Goal: Task Accomplishment & Management: Use online tool/utility

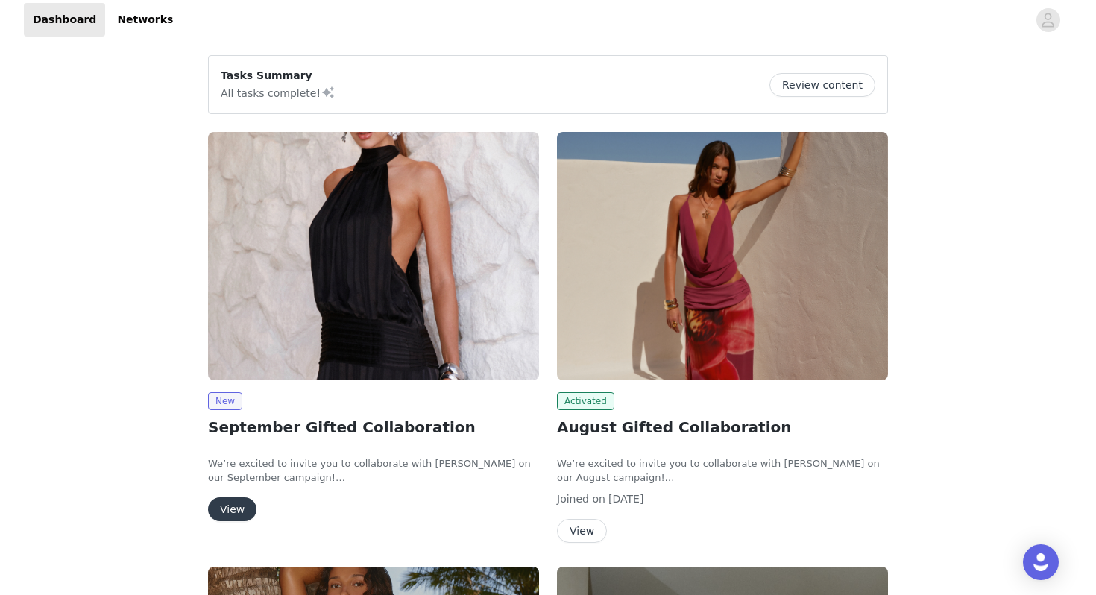
click at [236, 512] on button "View" at bounding box center [232, 509] width 48 height 24
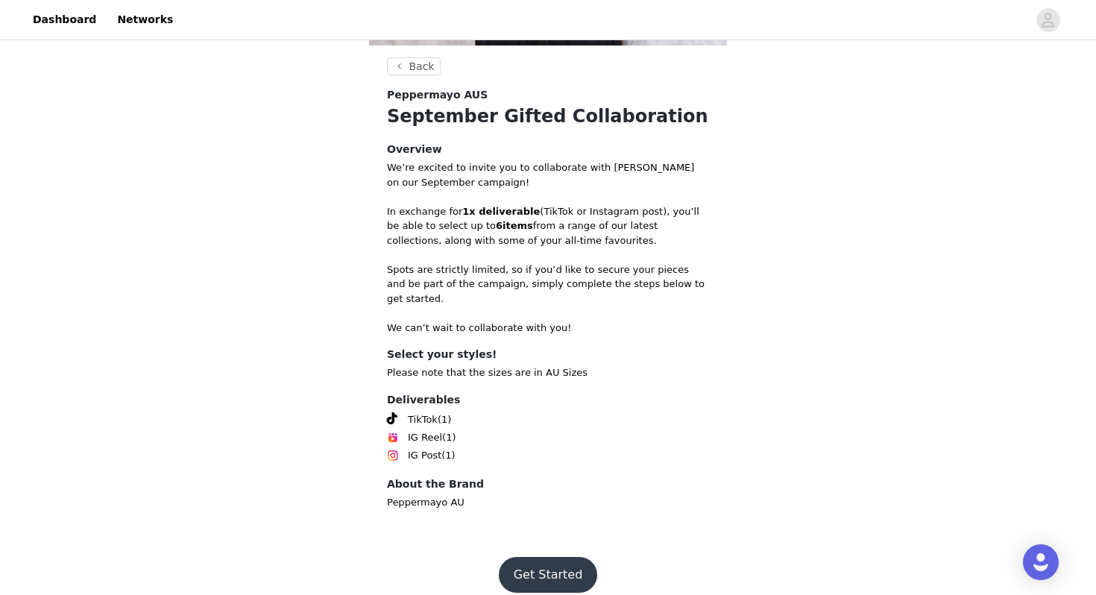
scroll to position [446, 0]
click at [556, 535] on button "Get Started" at bounding box center [548, 574] width 99 height 36
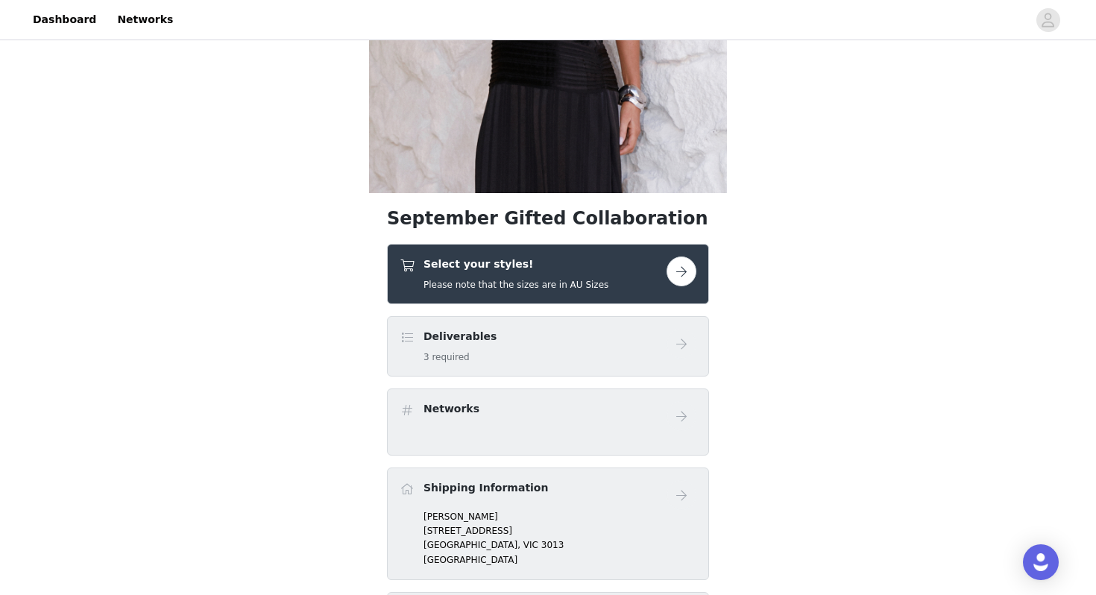
scroll to position [365, 0]
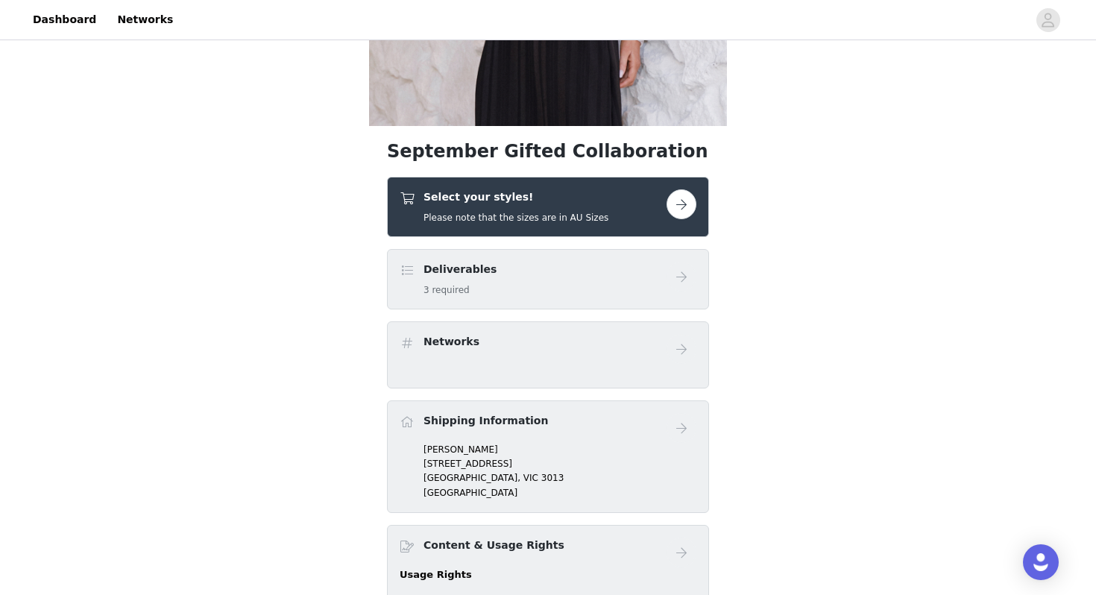
click at [688, 207] on button "button" at bounding box center [682, 204] width 30 height 30
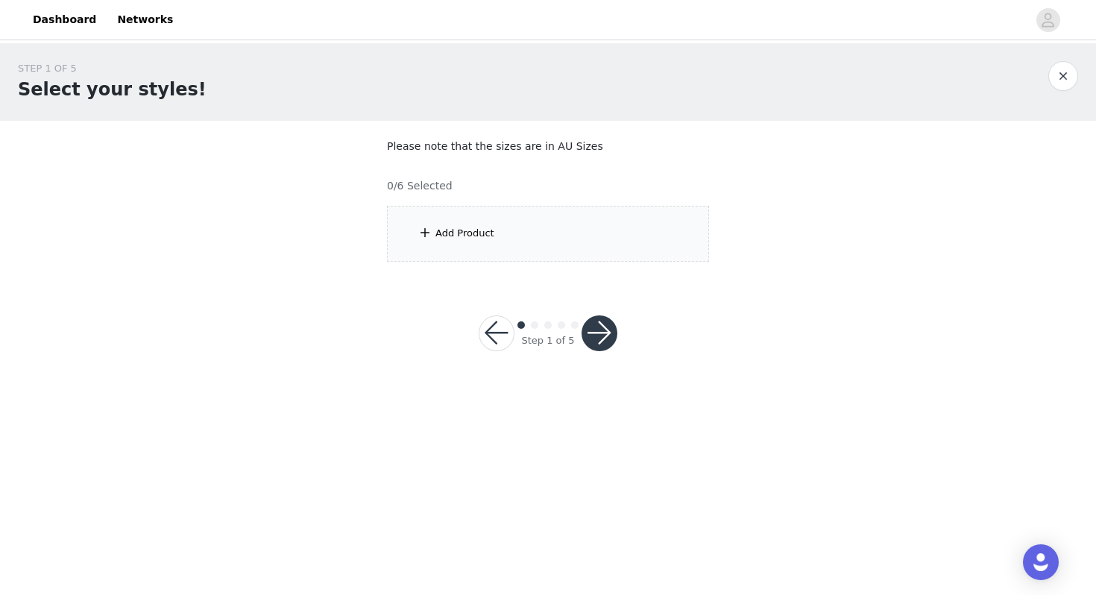
click at [552, 247] on div "Add Product" at bounding box center [548, 234] width 322 height 56
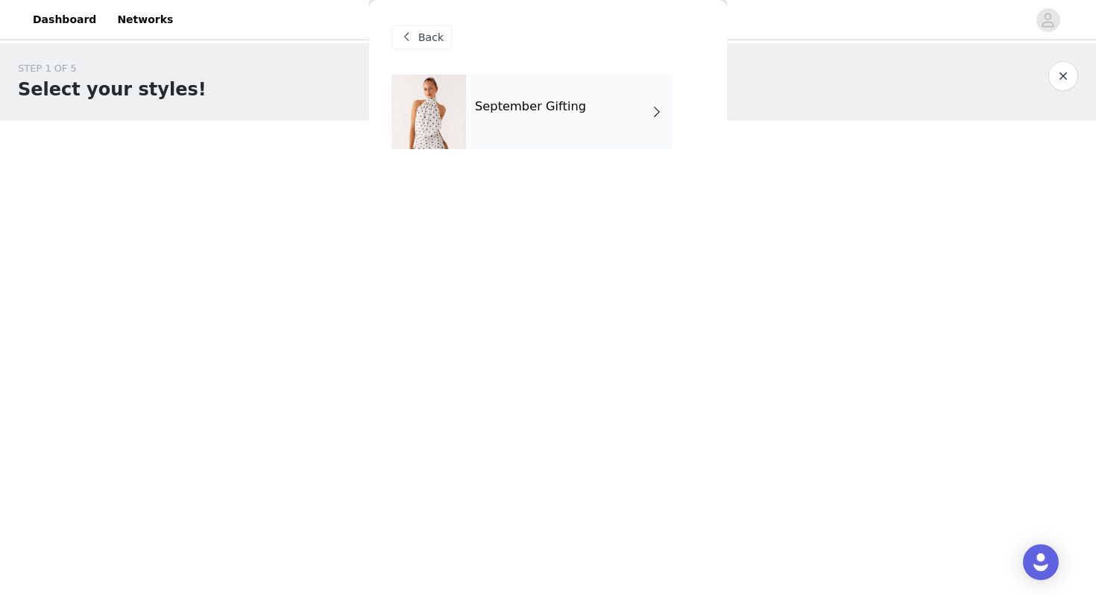
click at [543, 122] on div "September Gifting" at bounding box center [569, 112] width 207 height 75
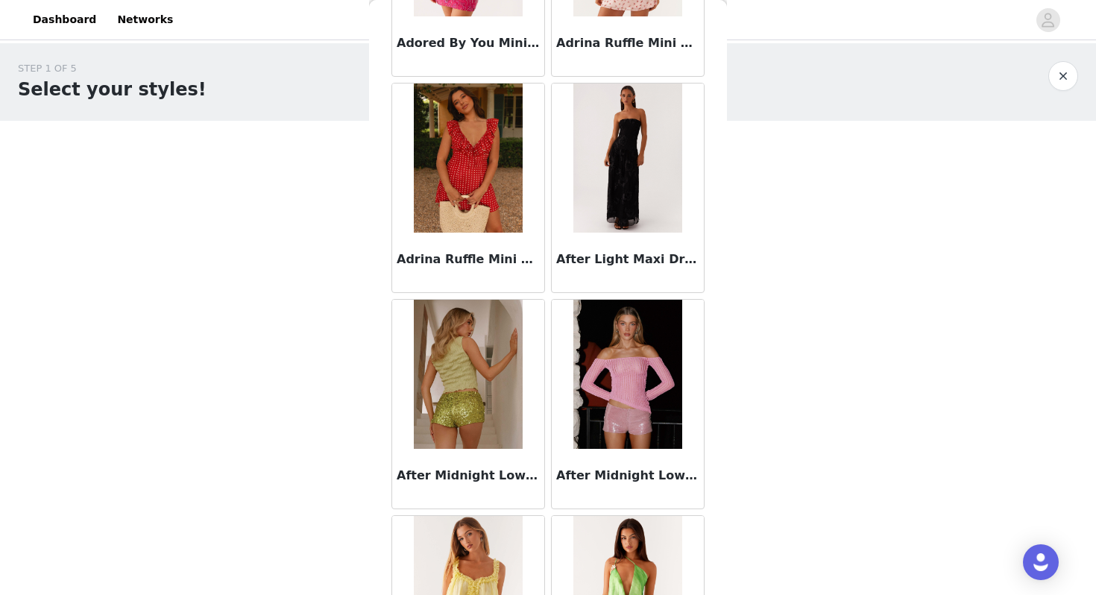
scroll to position [421, 0]
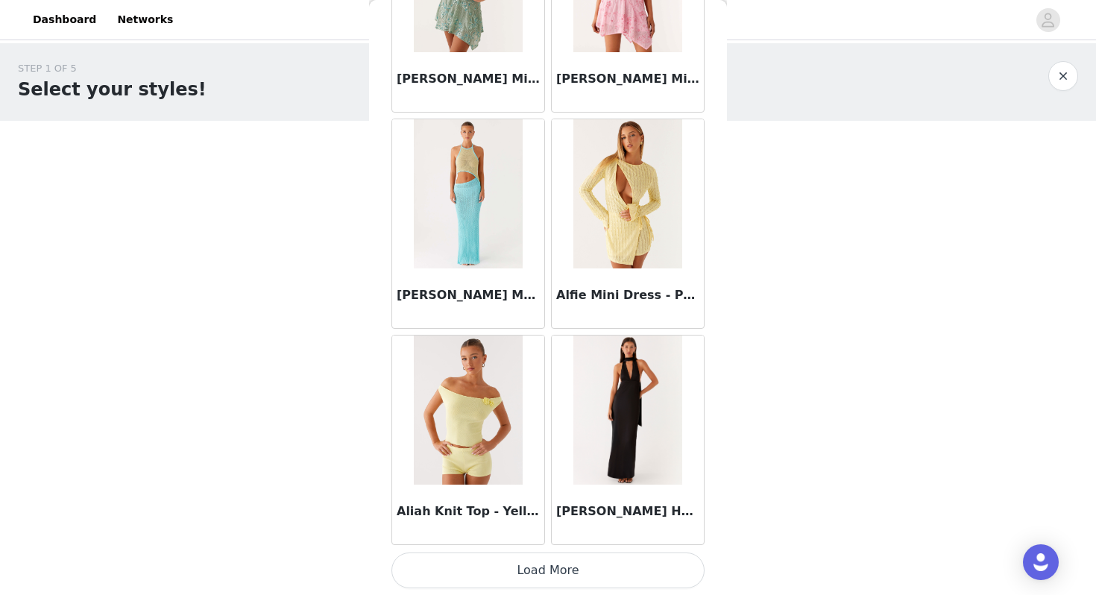
click at [600, 535] on button "Load More" at bounding box center [548, 571] width 313 height 36
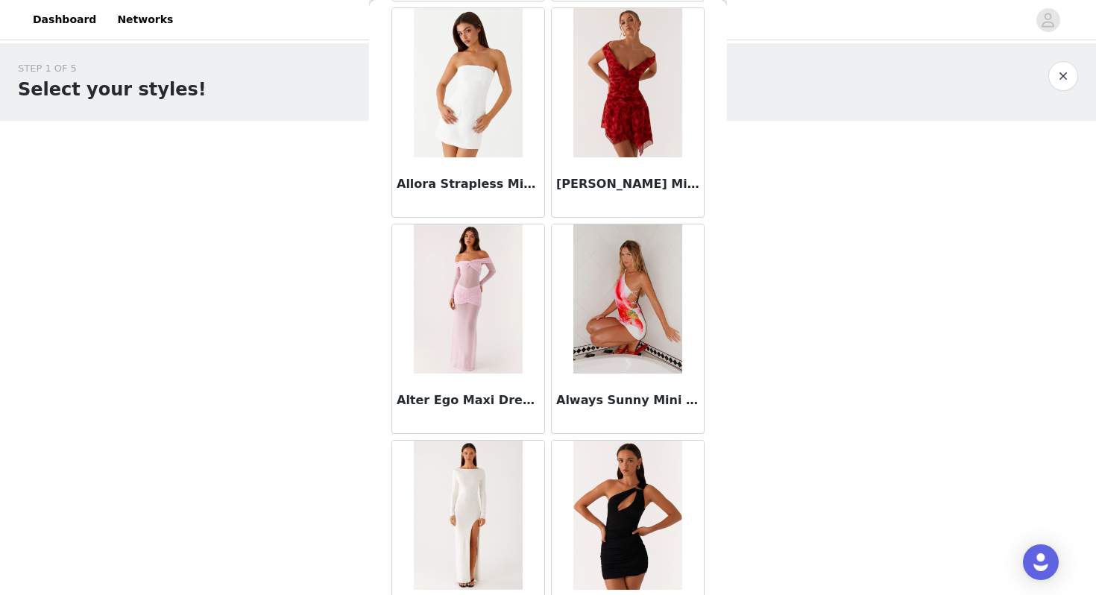
scroll to position [3555, 0]
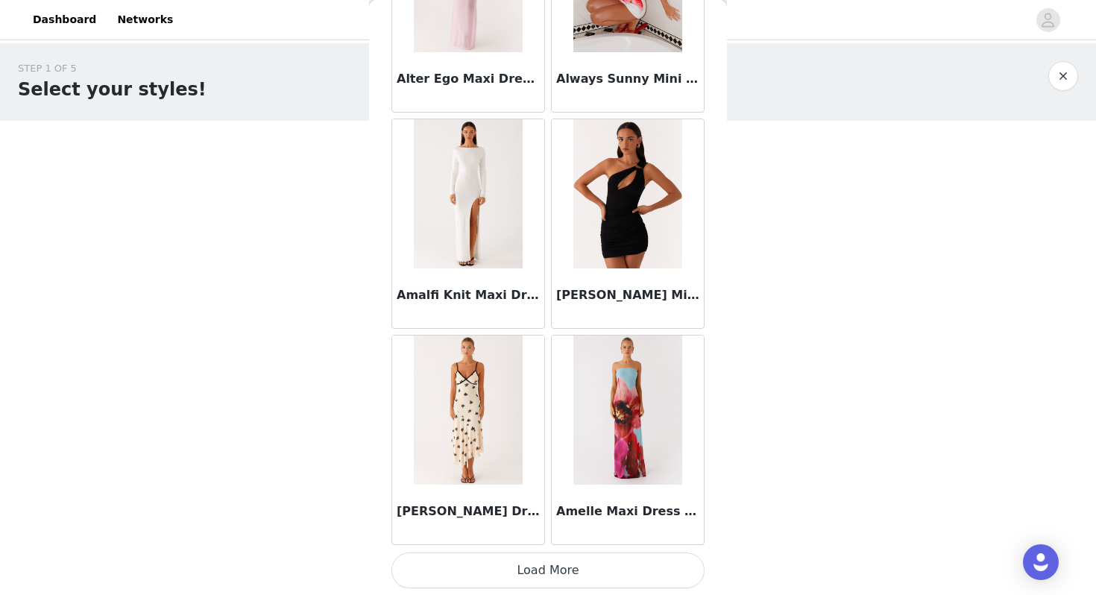
click at [588, 535] on button "Load More" at bounding box center [548, 571] width 313 height 36
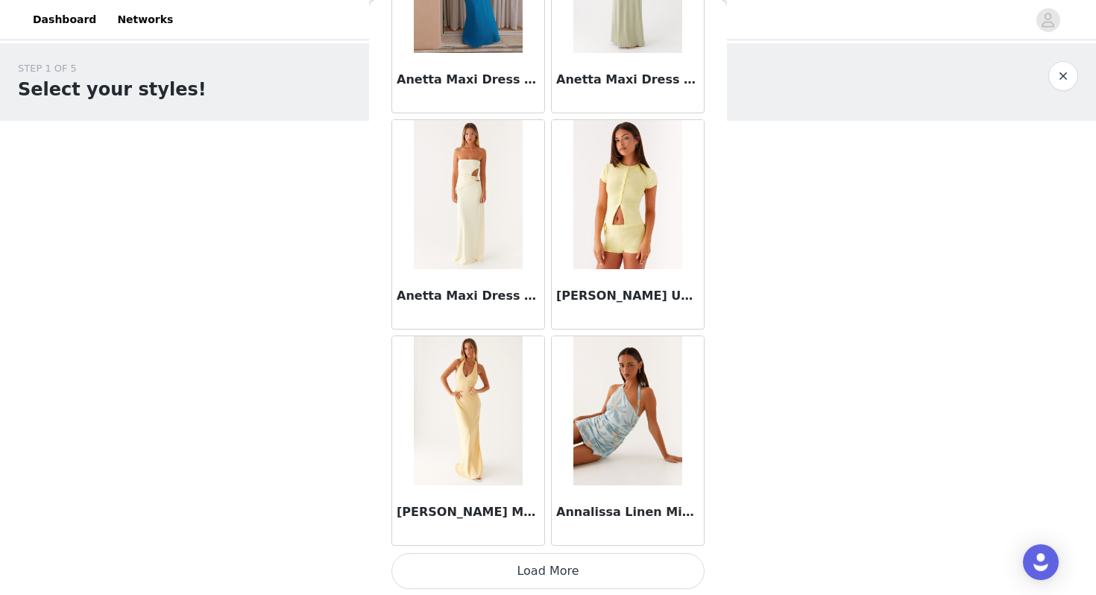
scroll to position [6012, 0]
click at [623, 535] on button "Load More" at bounding box center [548, 570] width 313 height 36
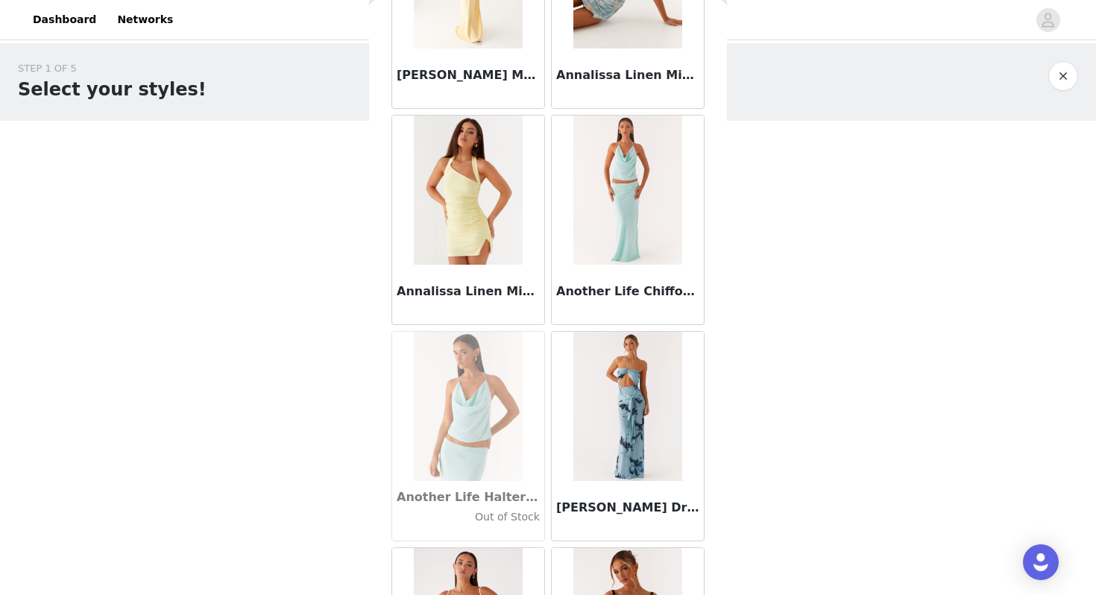
scroll to position [6495, 0]
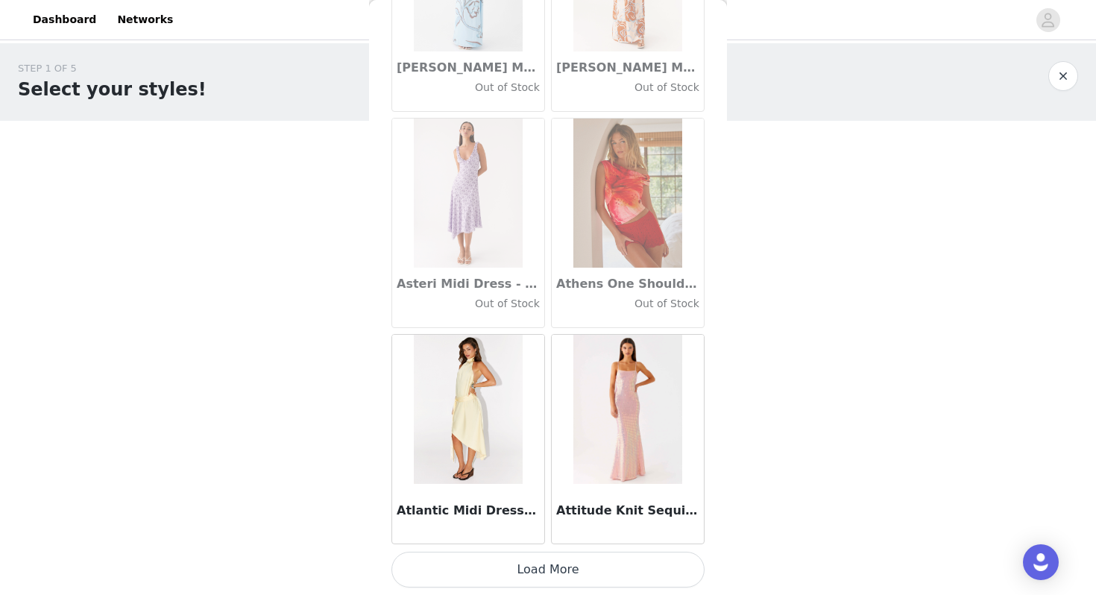
click at [623, 535] on button "Load More" at bounding box center [548, 570] width 313 height 36
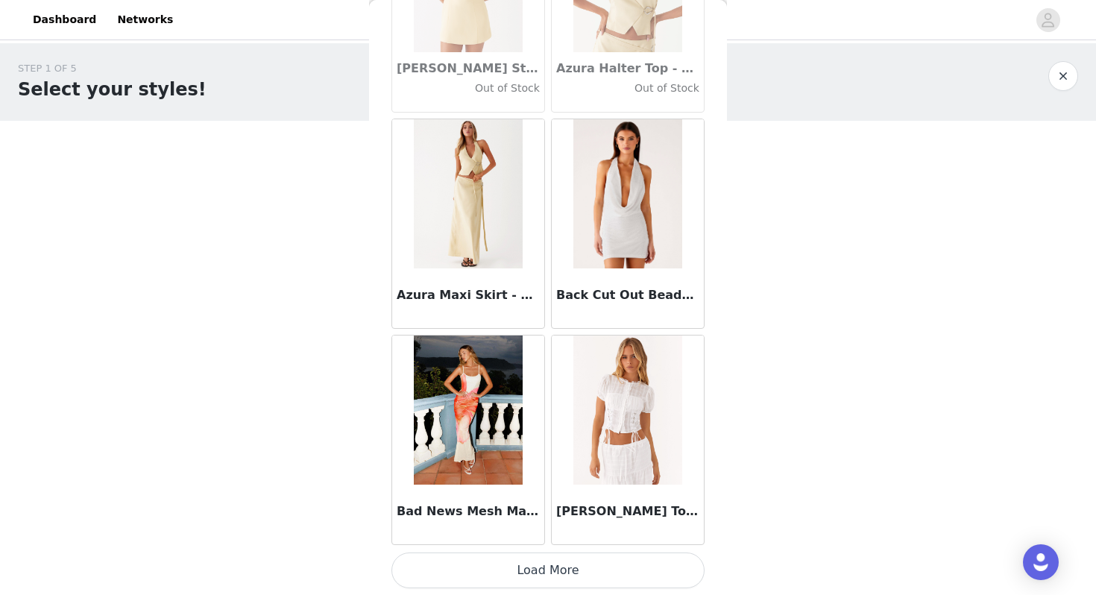
scroll to position [10337, 0]
click at [639, 535] on button "Load More" at bounding box center [548, 570] width 313 height 36
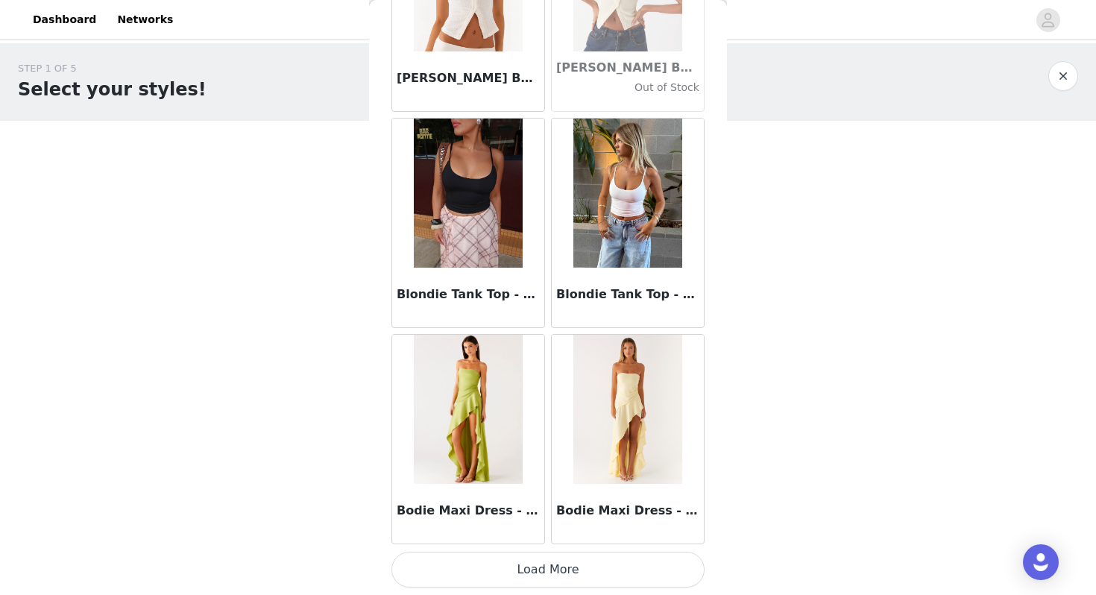
scroll to position [12499, 0]
click at [579, 535] on button "Load More" at bounding box center [548, 571] width 313 height 36
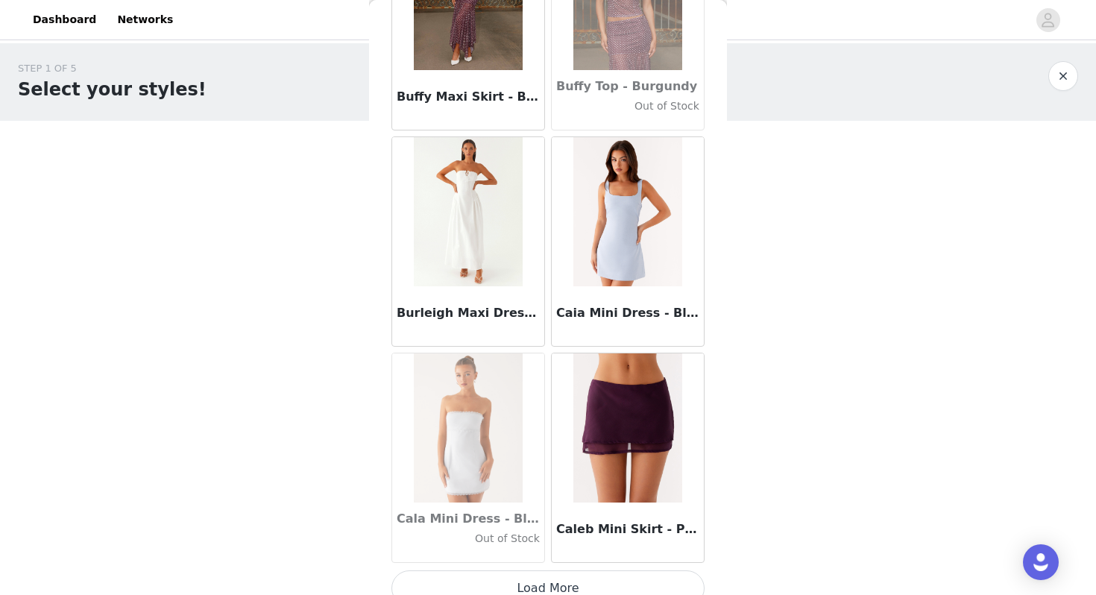
scroll to position [14663, 0]
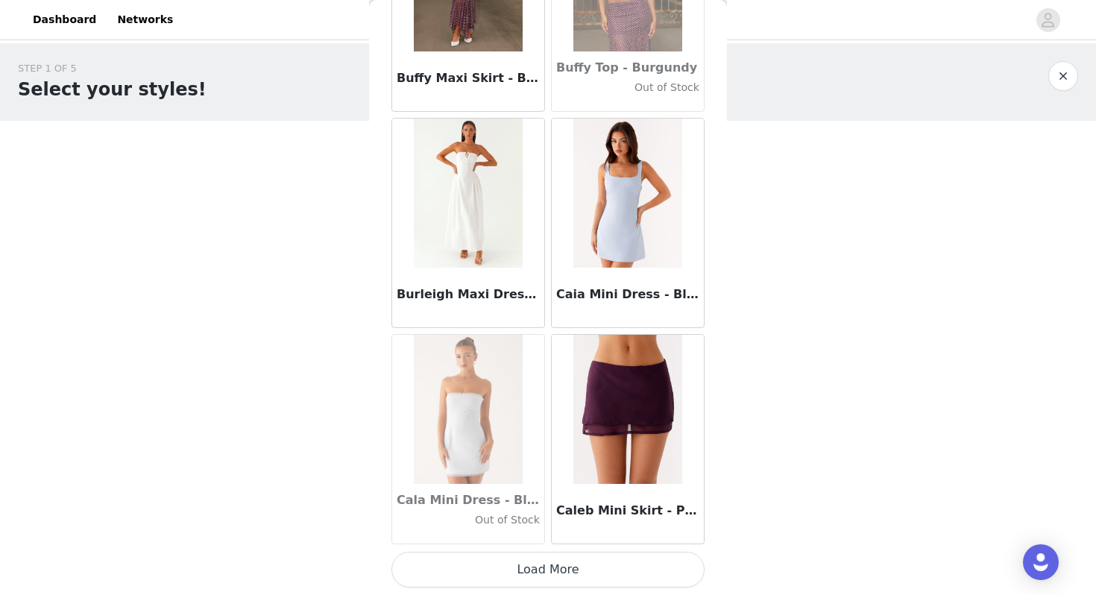
click at [659, 535] on button "Load More" at bounding box center [548, 570] width 313 height 36
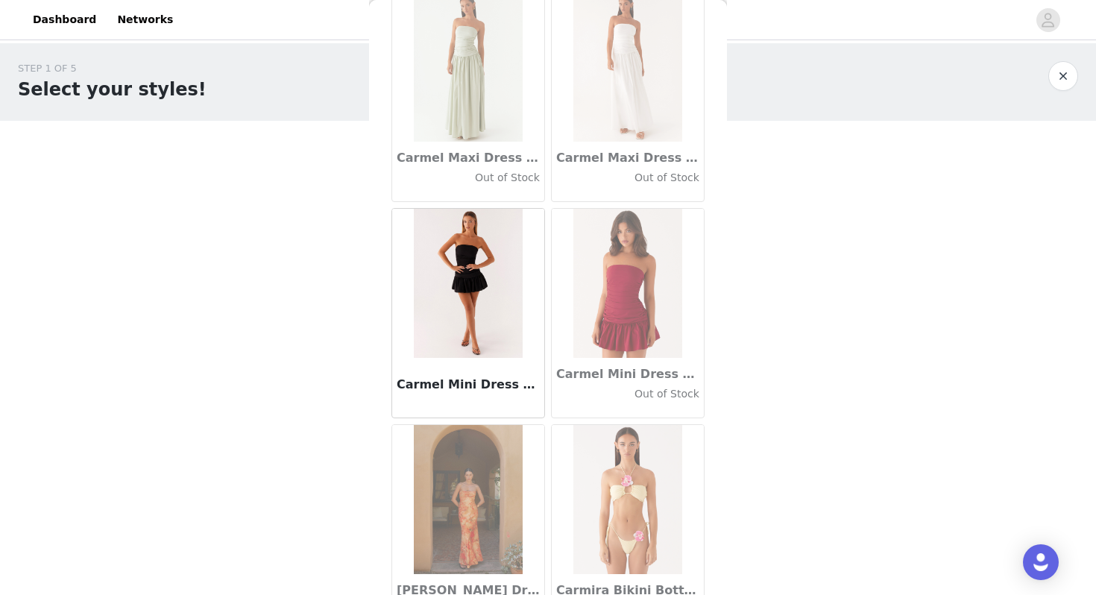
scroll to position [16825, 0]
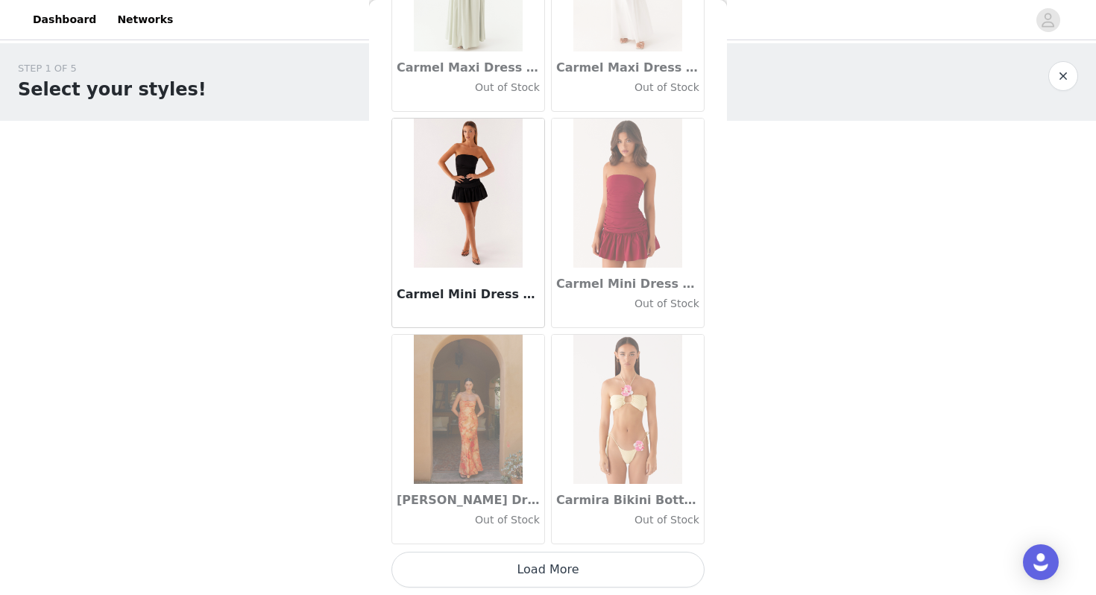
click at [659, 535] on button "Load More" at bounding box center [548, 570] width 313 height 36
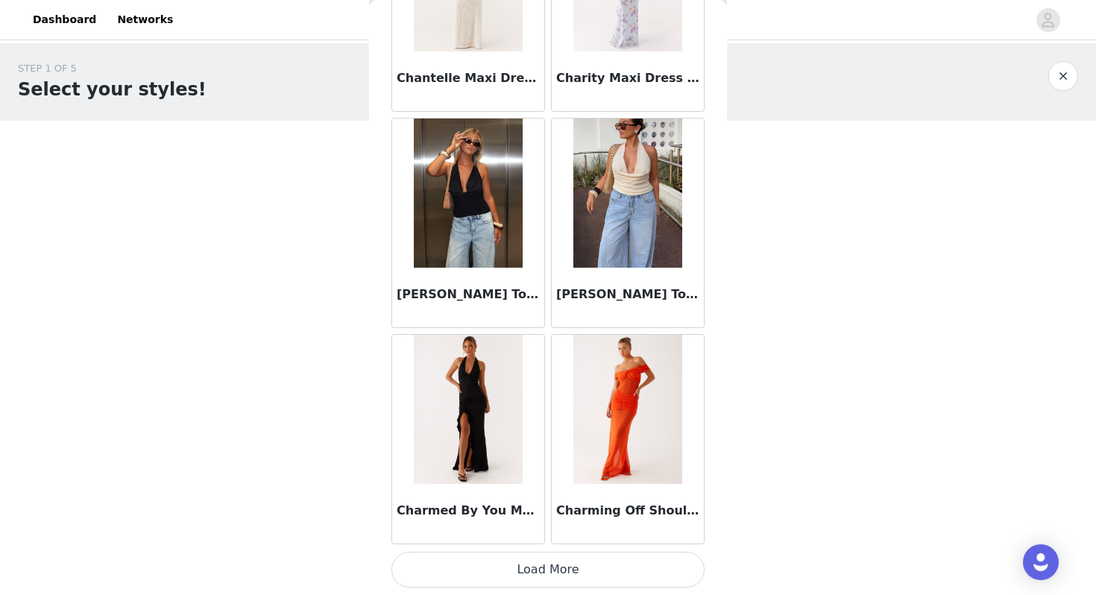
scroll to position [18987, 0]
click at [589, 535] on button "Load More" at bounding box center [548, 571] width 313 height 36
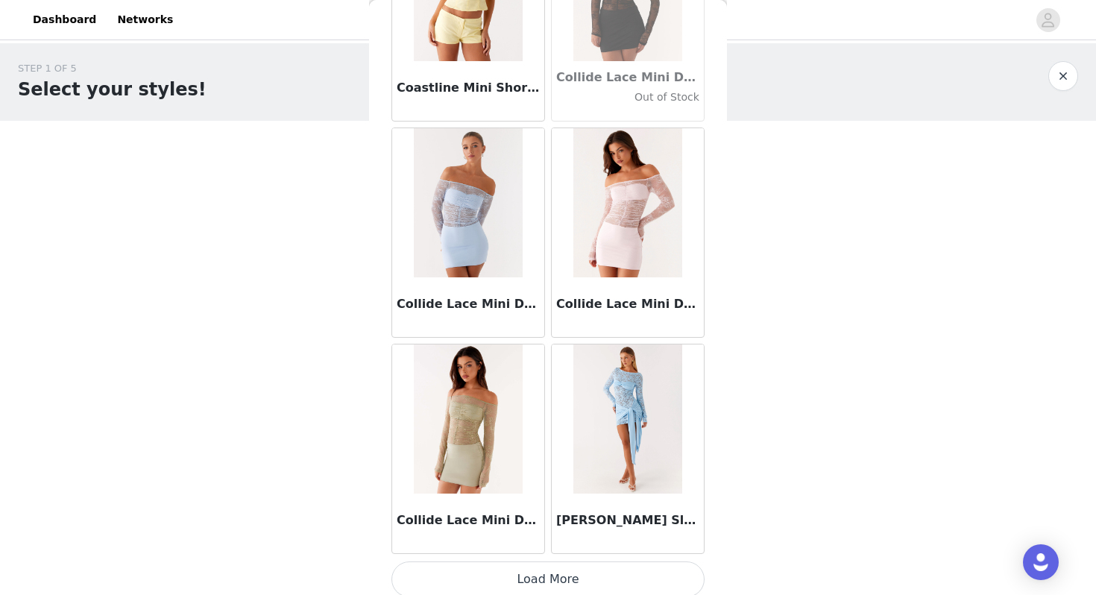
scroll to position [21150, 0]
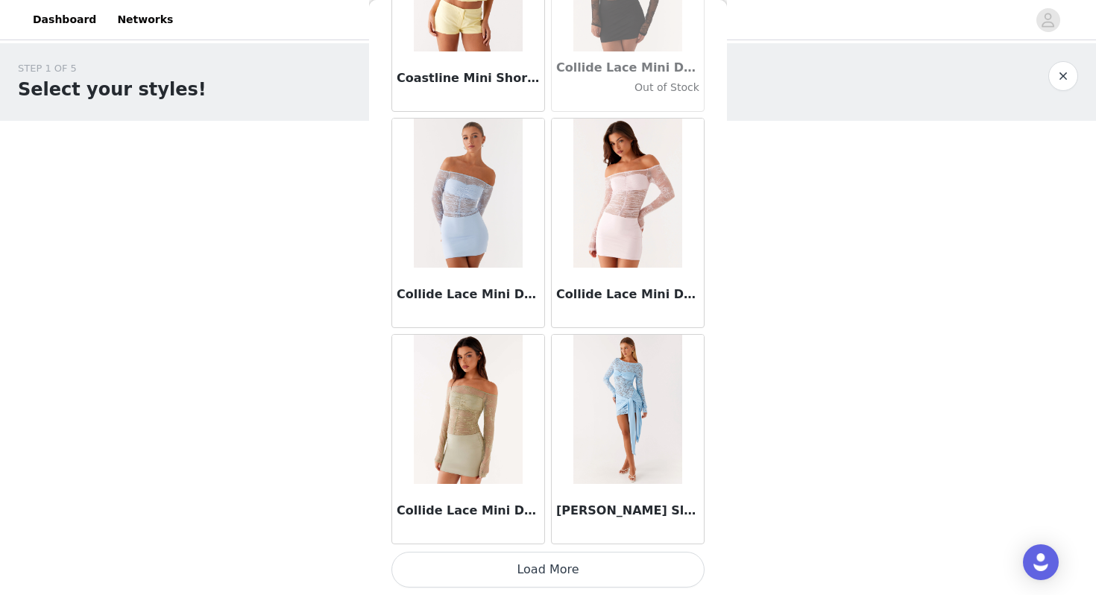
click at [621, 535] on button "Load More" at bounding box center [548, 570] width 313 height 36
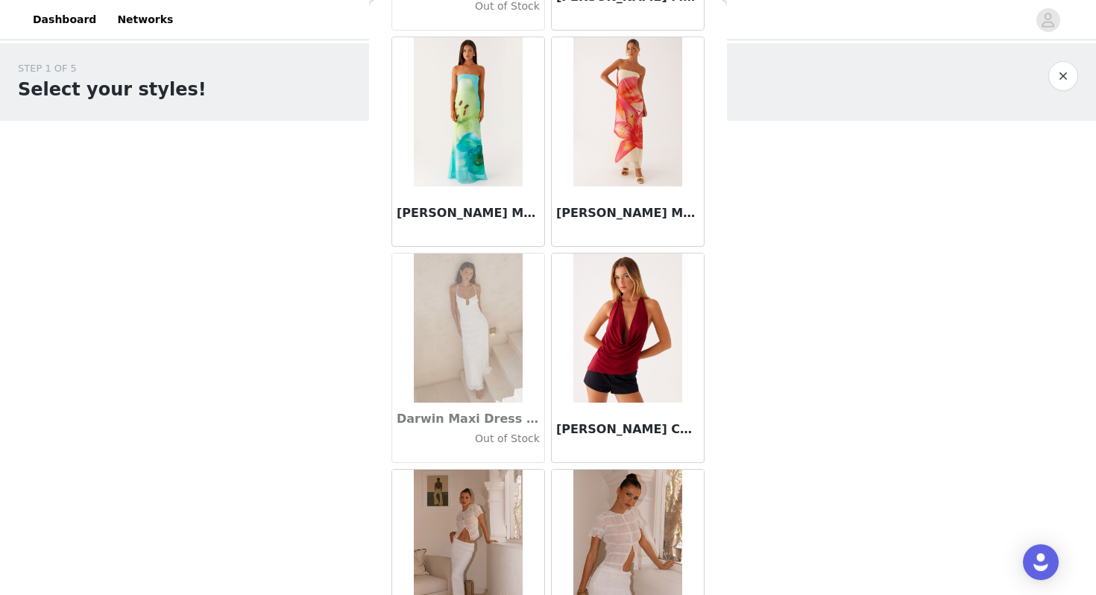
scroll to position [23313, 0]
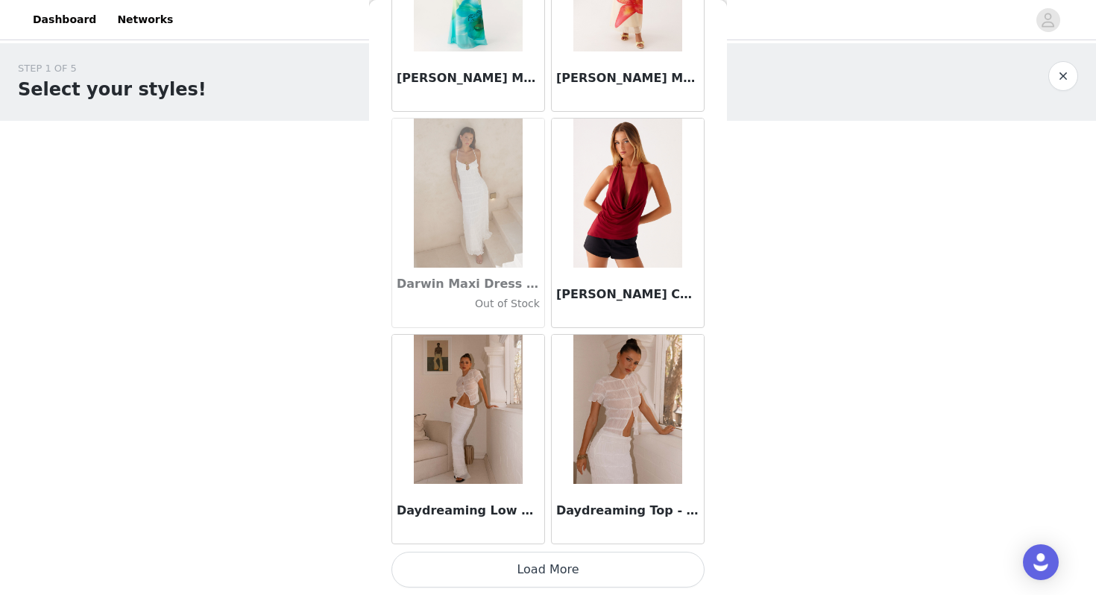
click at [605, 535] on button "Load More" at bounding box center [548, 570] width 313 height 36
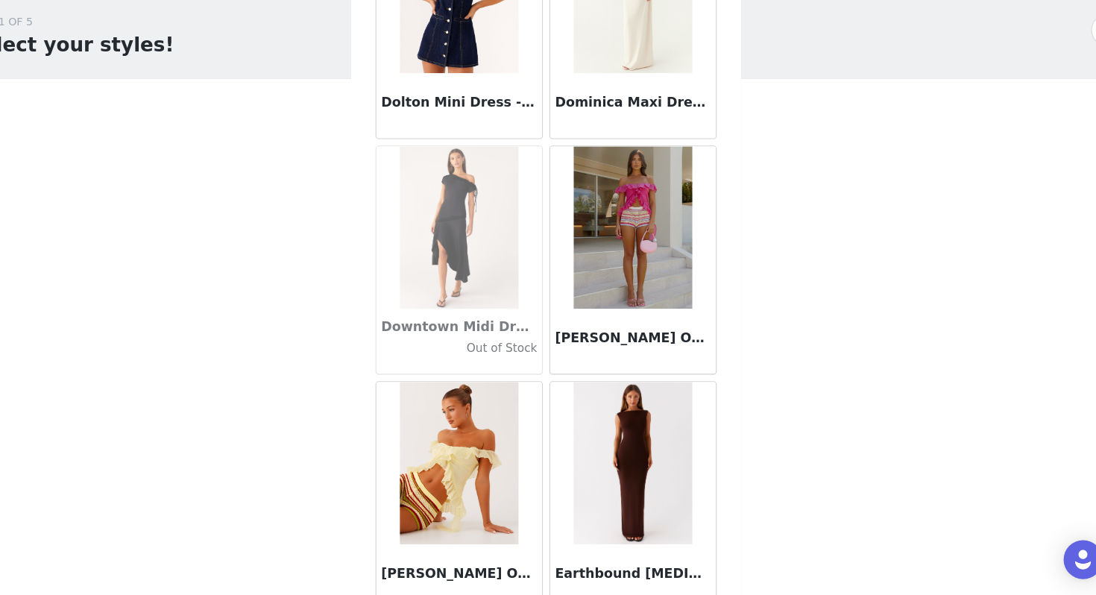
scroll to position [25476, 0]
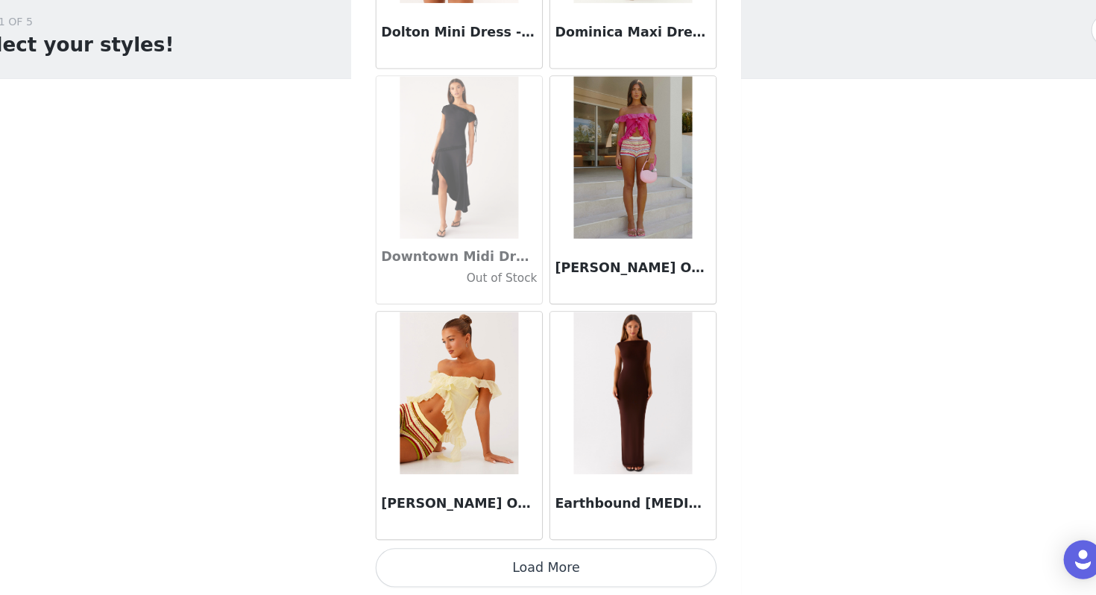
click at [559, 535] on button "Load More" at bounding box center [548, 570] width 313 height 36
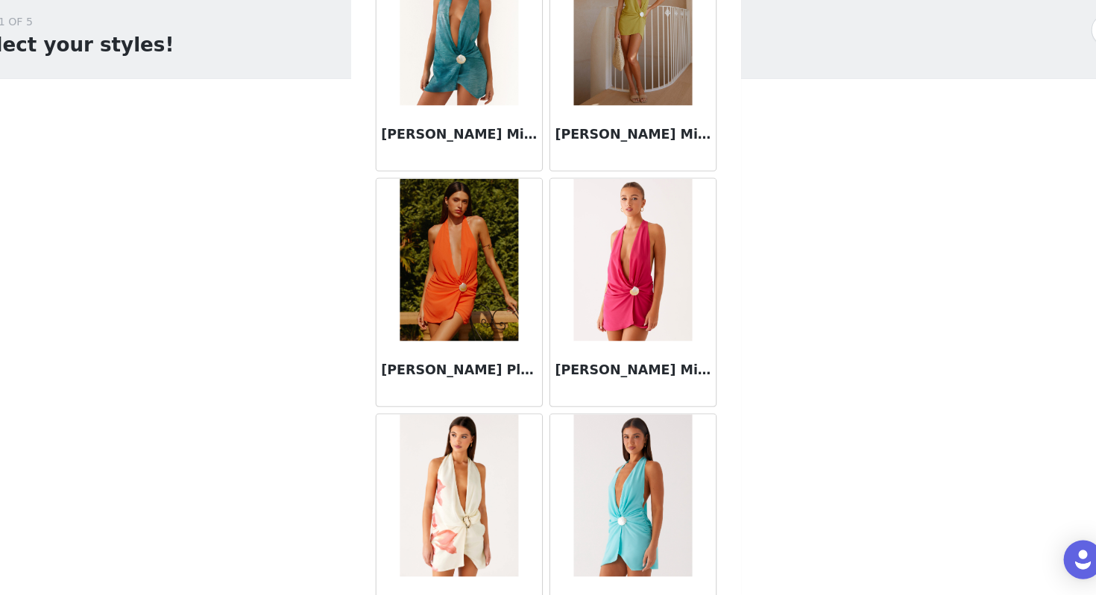
scroll to position [27638, 0]
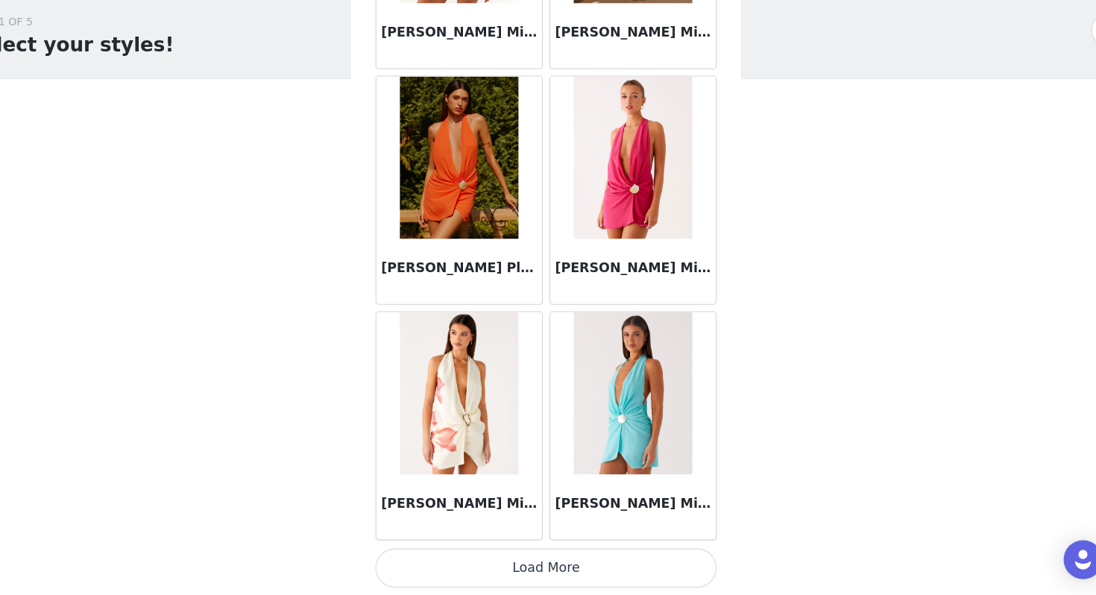
click at [524, 535] on button "Load More" at bounding box center [548, 570] width 313 height 36
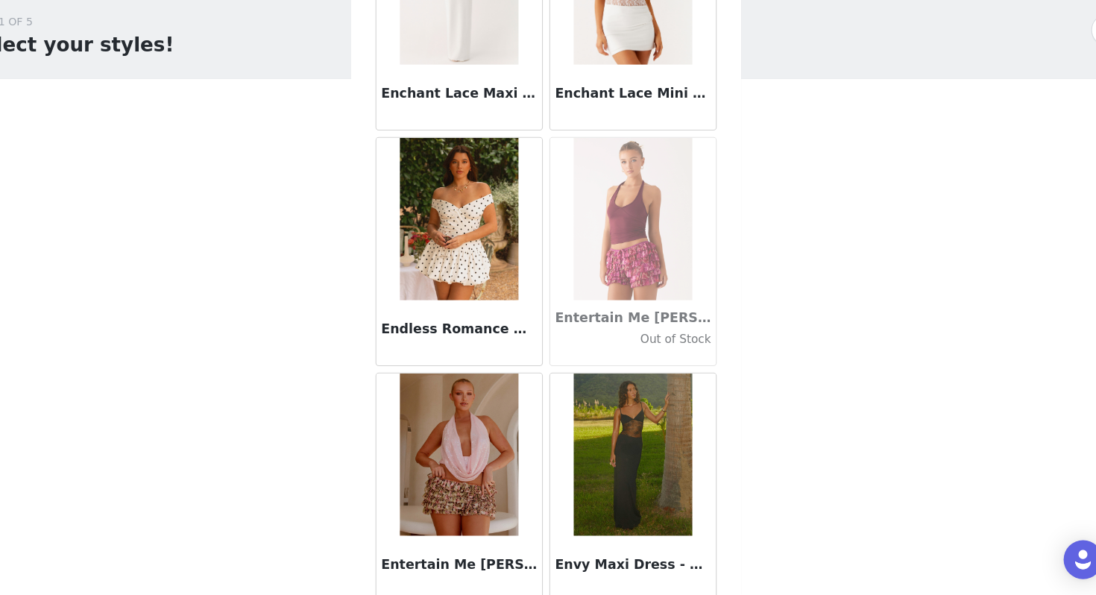
scroll to position [29801, 0]
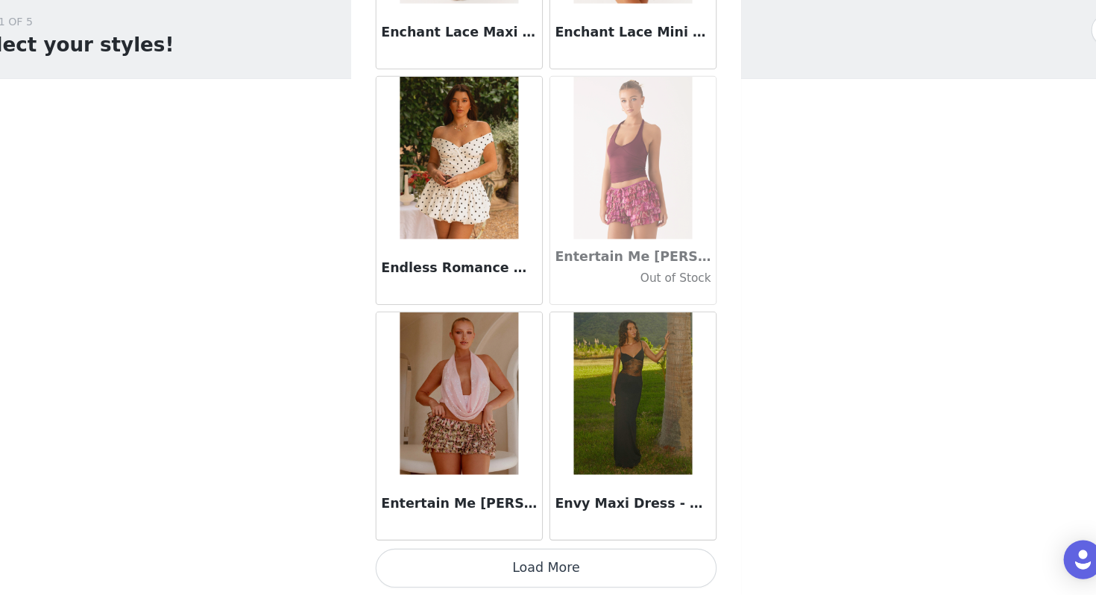
click at [524, 535] on button "Load More" at bounding box center [548, 570] width 313 height 36
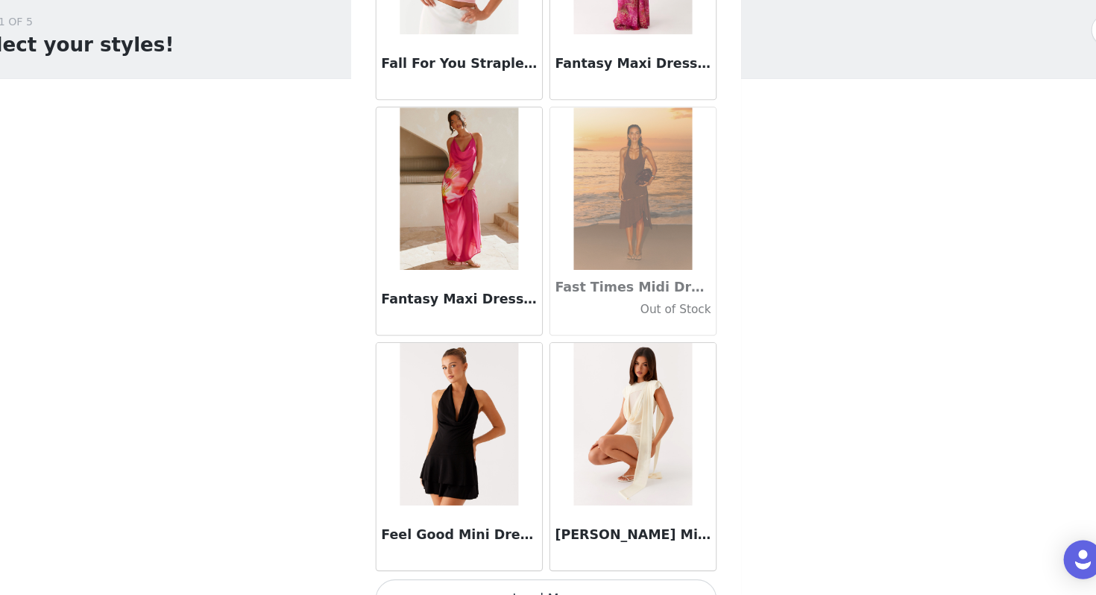
scroll to position [31963, 0]
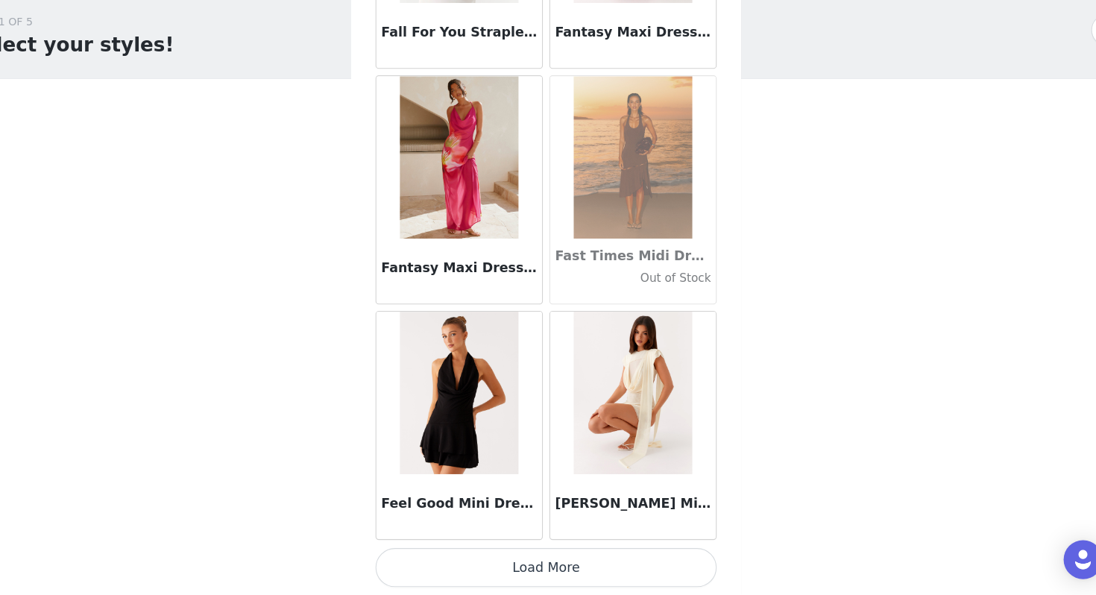
click at [568, 535] on button "Load More" at bounding box center [548, 570] width 313 height 36
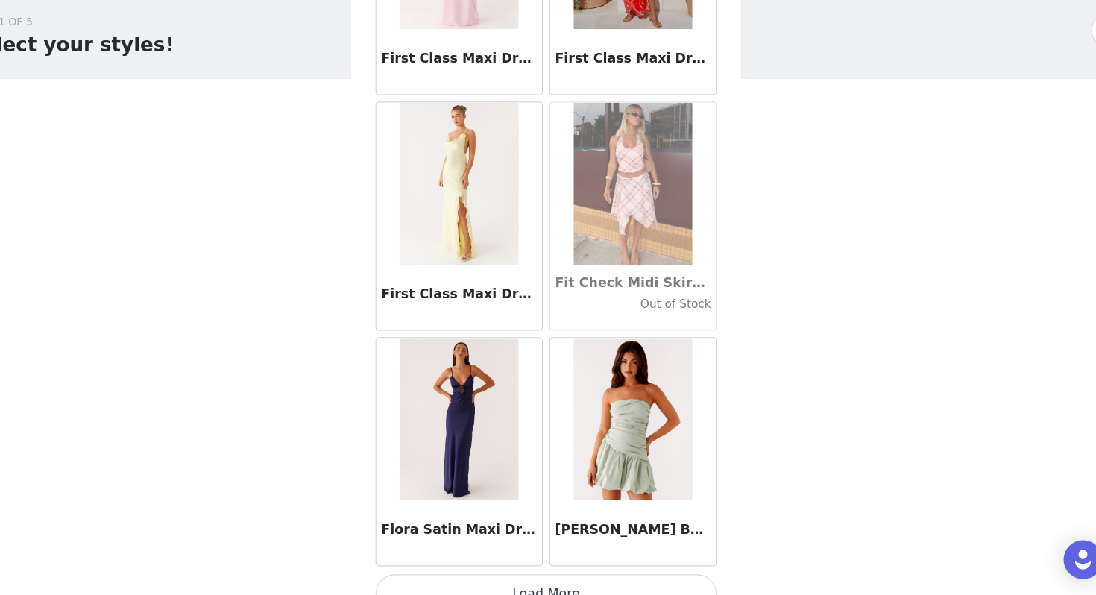
scroll to position [34126, 0]
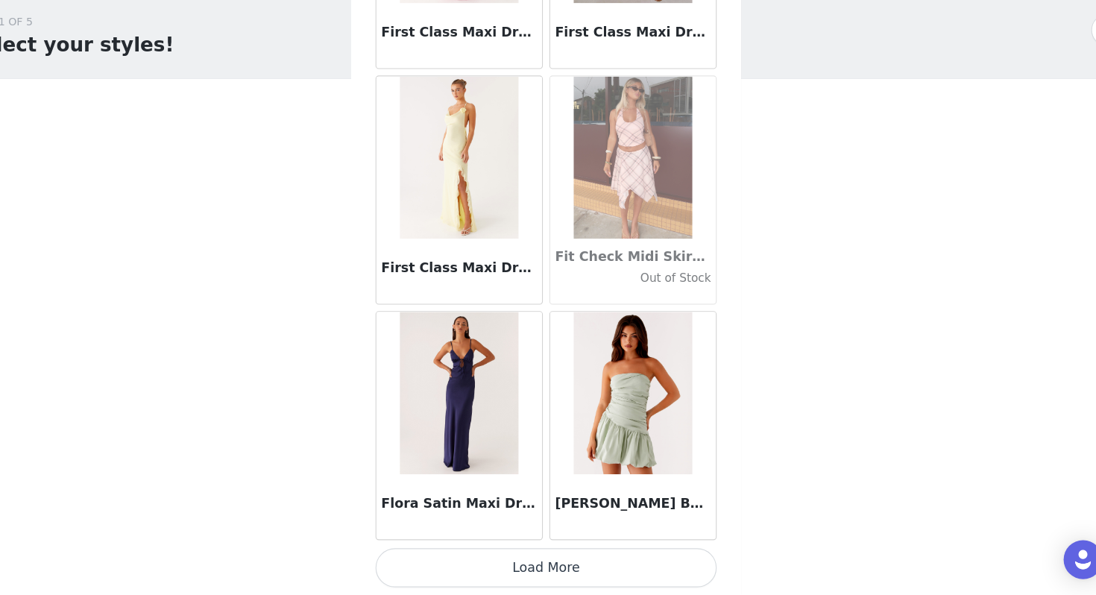
click at [578, 535] on button "Load More" at bounding box center [548, 570] width 313 height 36
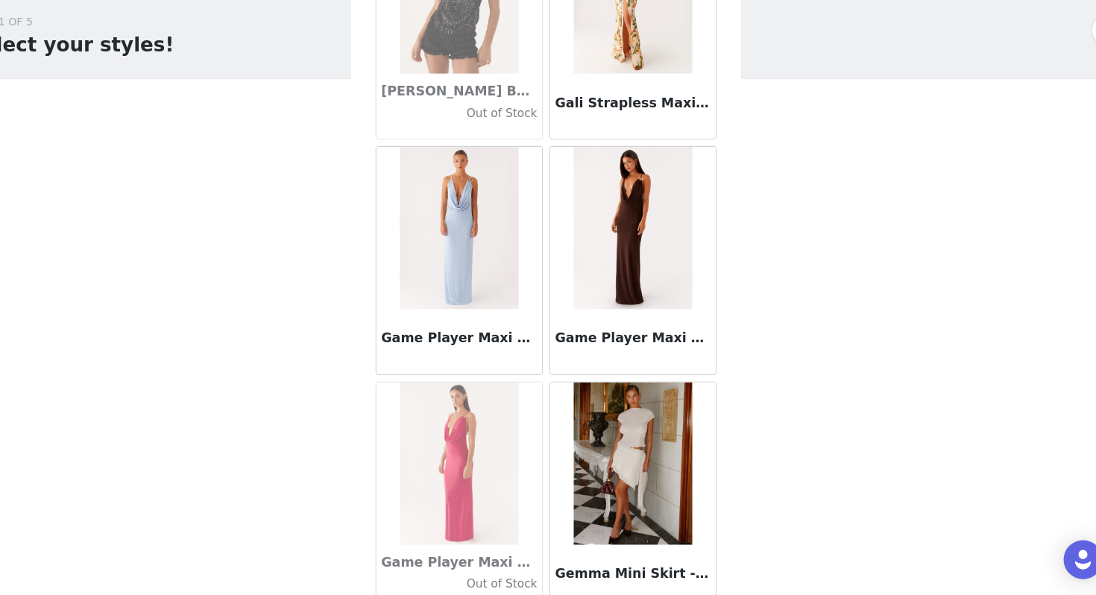
scroll to position [35588, 0]
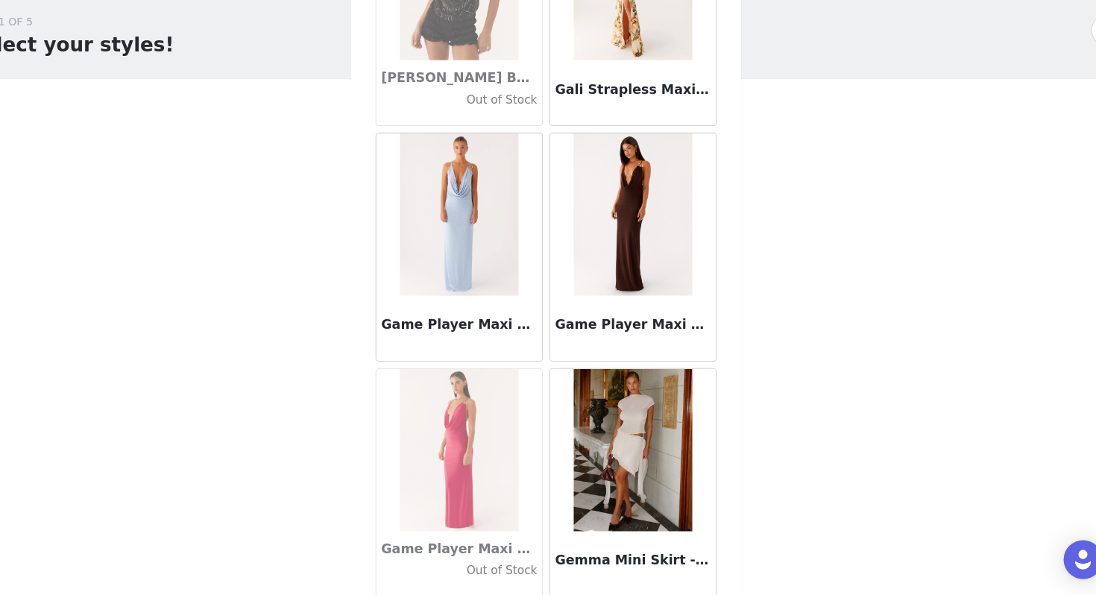
click at [650, 284] on img at bounding box center [627, 245] width 108 height 149
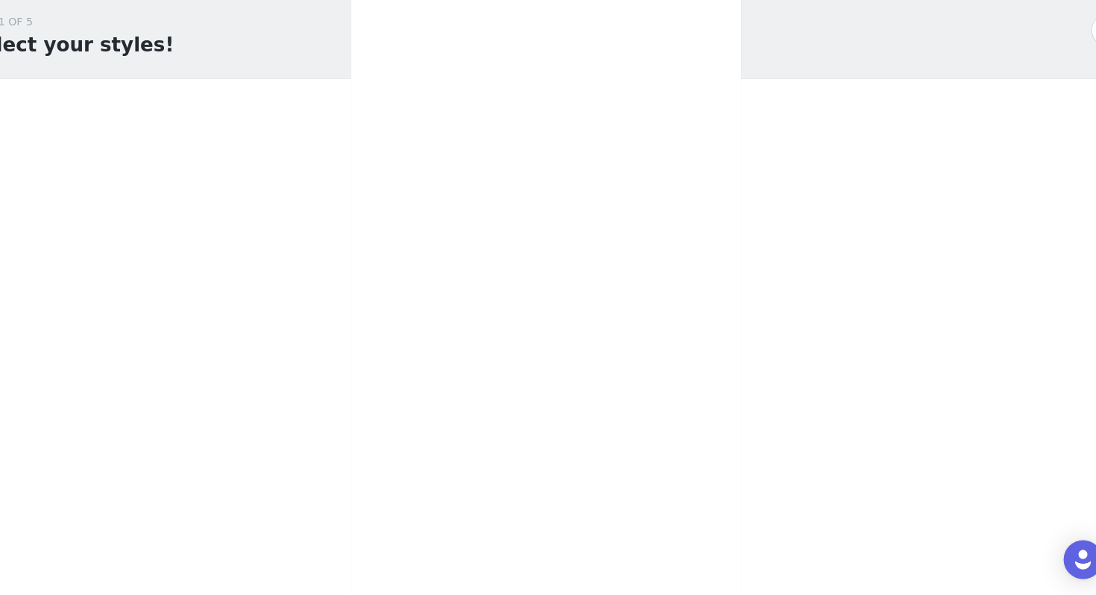
scroll to position [0, 0]
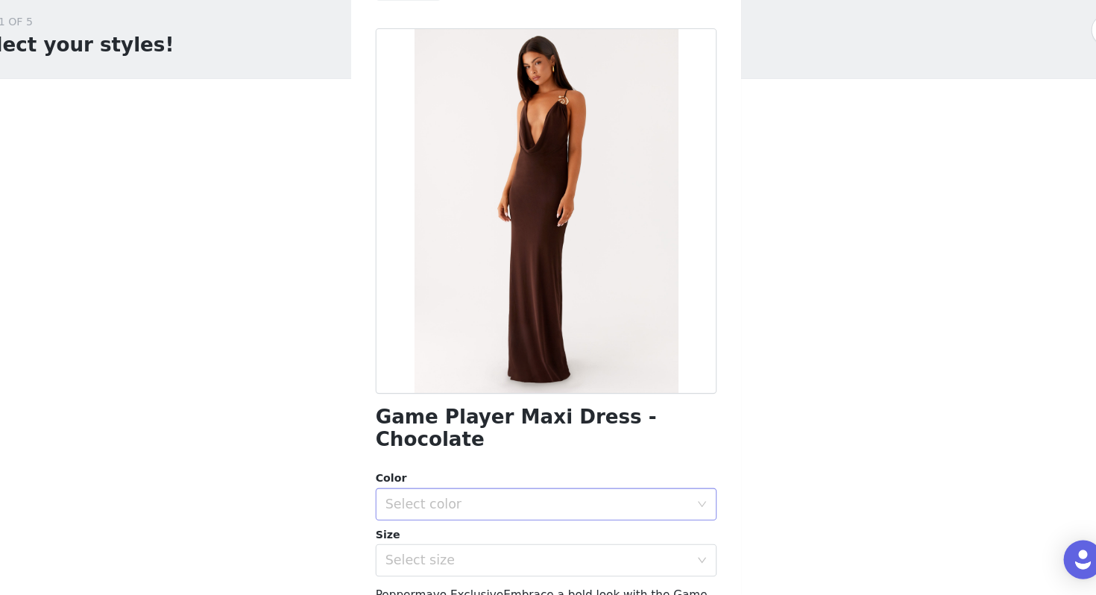
click at [470, 504] on div "Select color" at bounding box center [539, 511] width 279 height 15
click at [459, 530] on li "Chocolate" at bounding box center [548, 524] width 313 height 24
click at [465, 535] on div "Select size" at bounding box center [539, 563] width 279 height 15
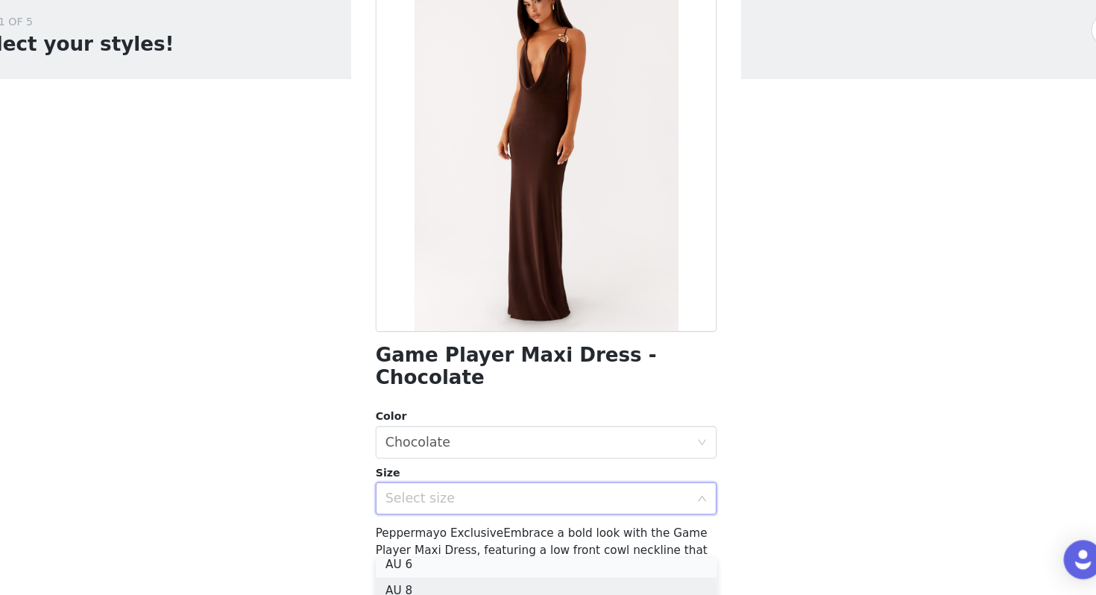
scroll to position [27, 0]
click at [424, 535] on li "AU 6" at bounding box center [548, 573] width 313 height 24
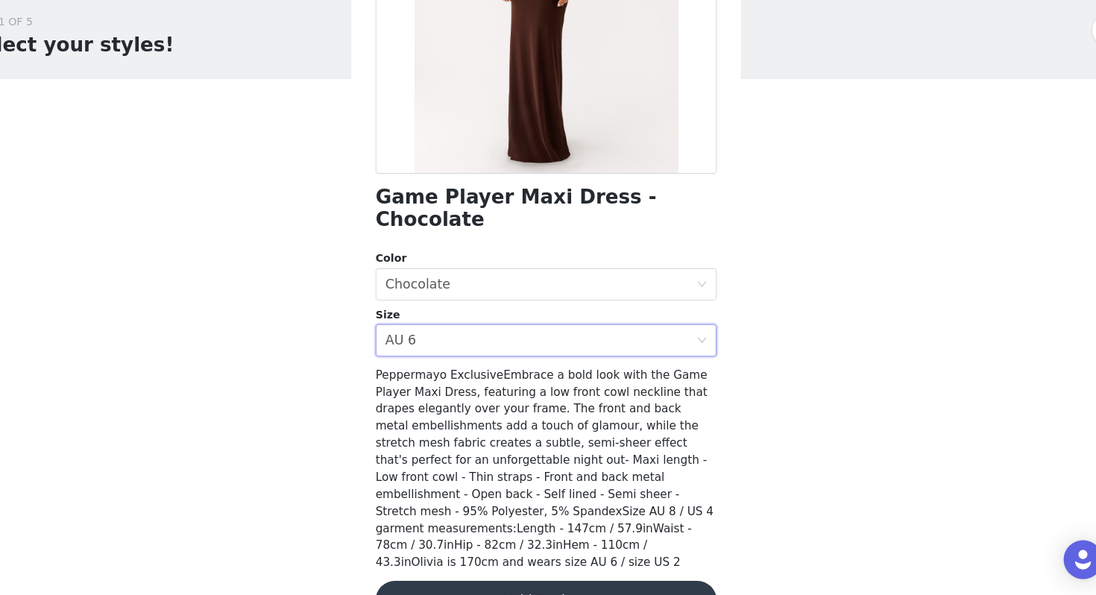
scroll to position [207, 0]
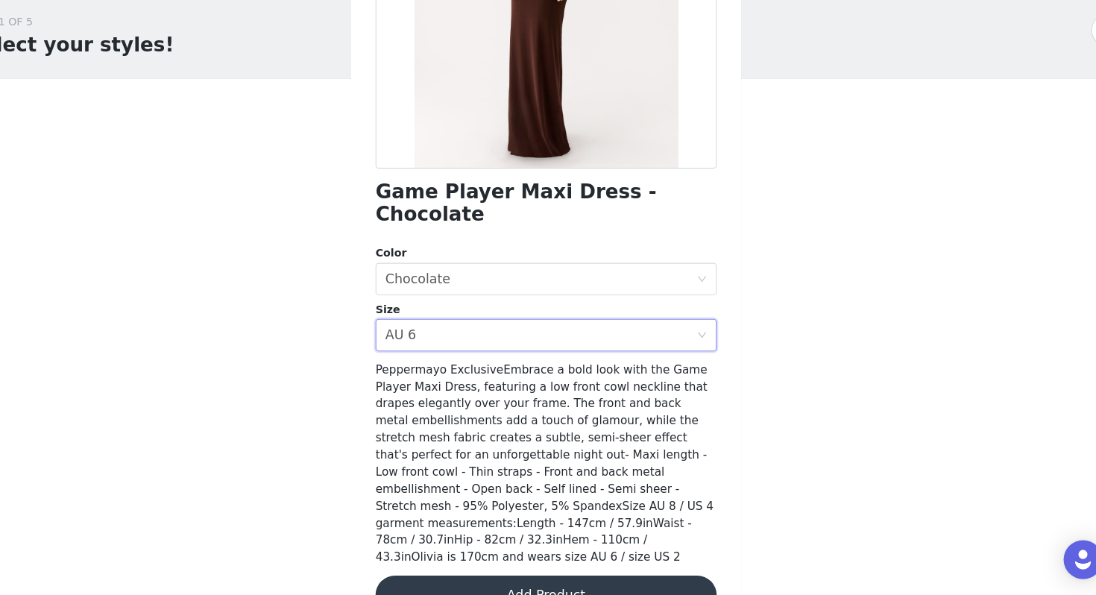
click at [553, 535] on button "Add Product" at bounding box center [548, 595] width 313 height 36
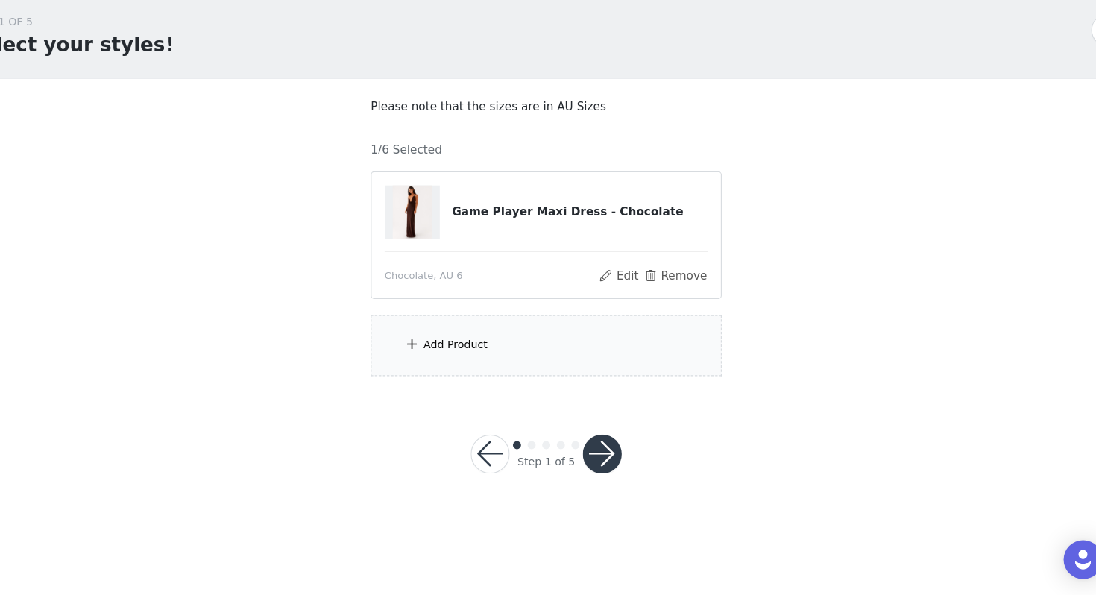
click at [500, 389] on div "Add Product" at bounding box center [548, 366] width 322 height 56
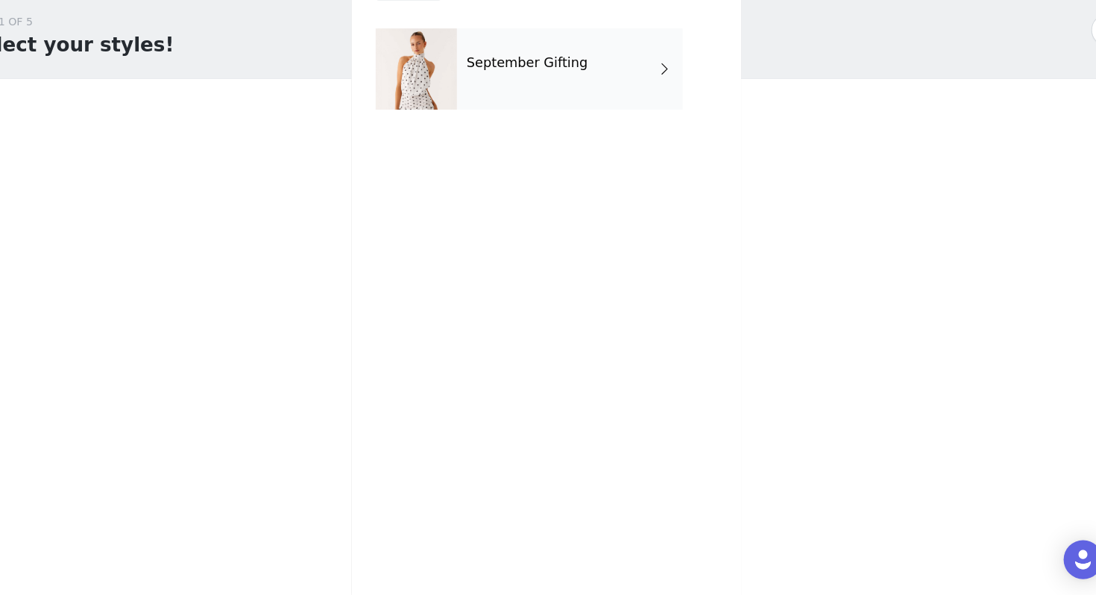
click at [503, 110] on h4 "September Gifting" at bounding box center [530, 106] width 111 height 13
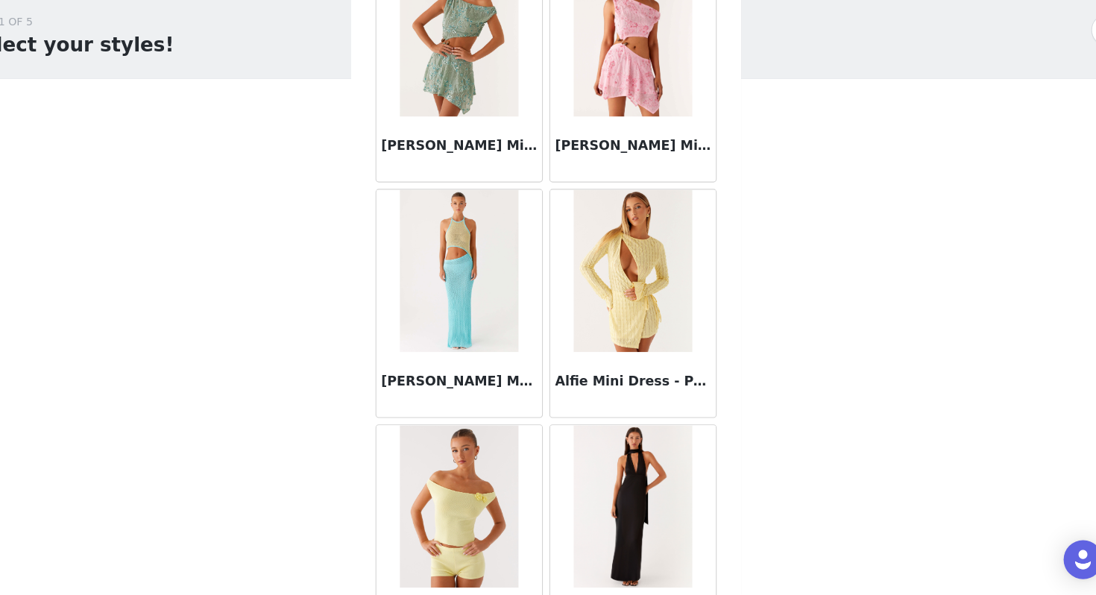
scroll to position [1687, 0]
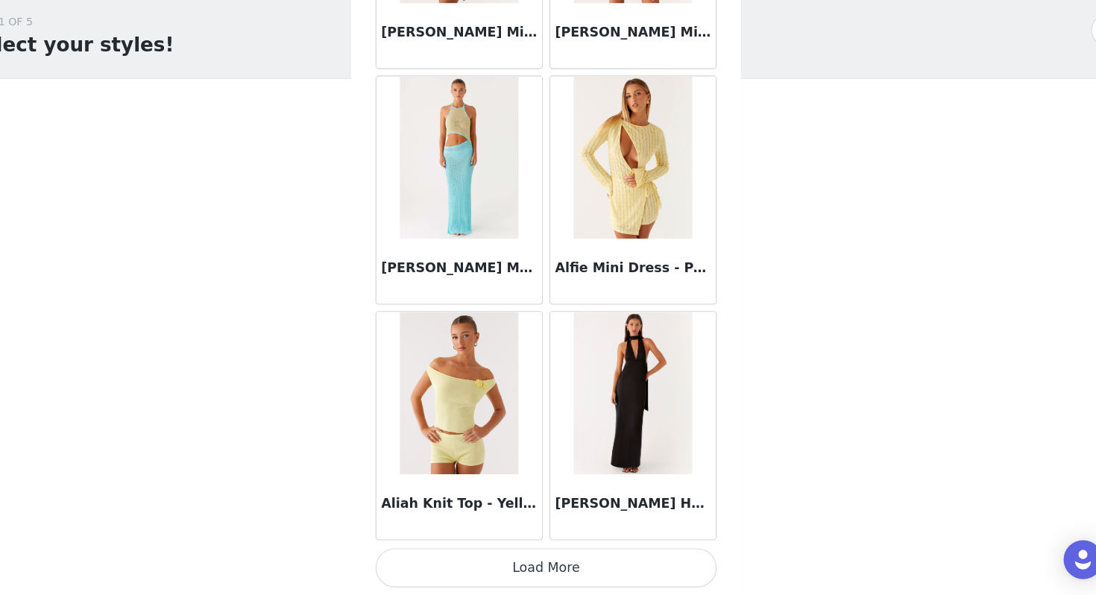
click at [583, 535] on button "Load More" at bounding box center [548, 570] width 313 height 36
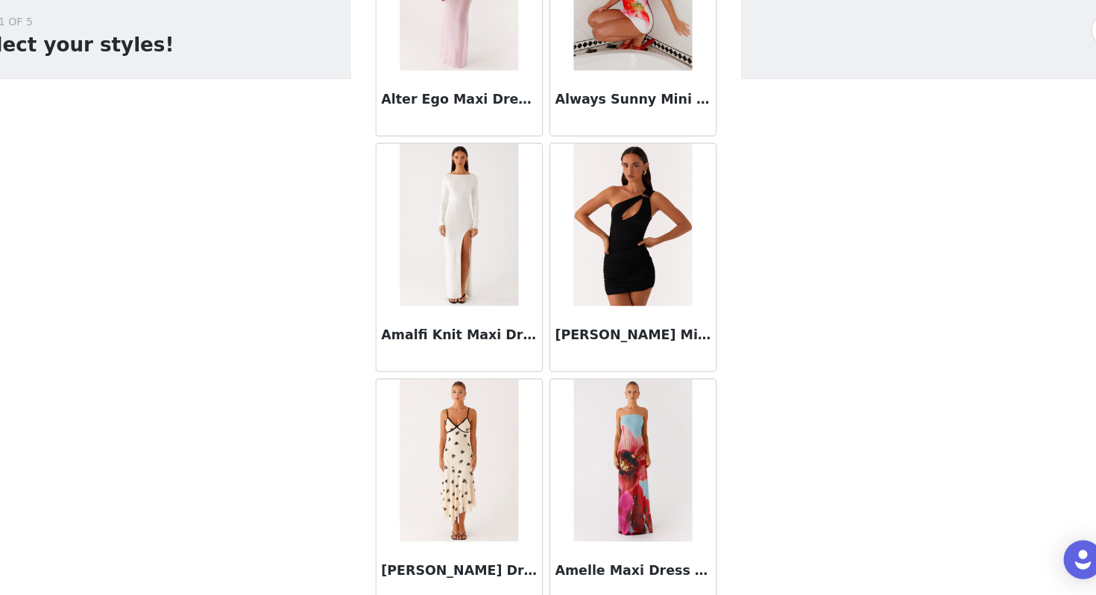
scroll to position [3849, 0]
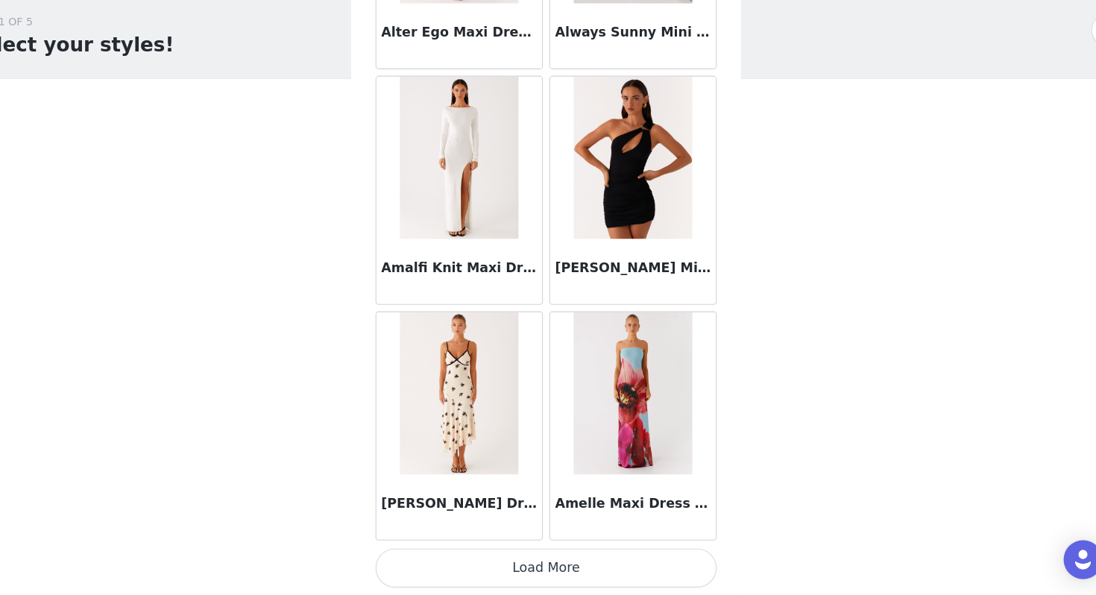
click at [588, 535] on button "Load More" at bounding box center [548, 570] width 313 height 36
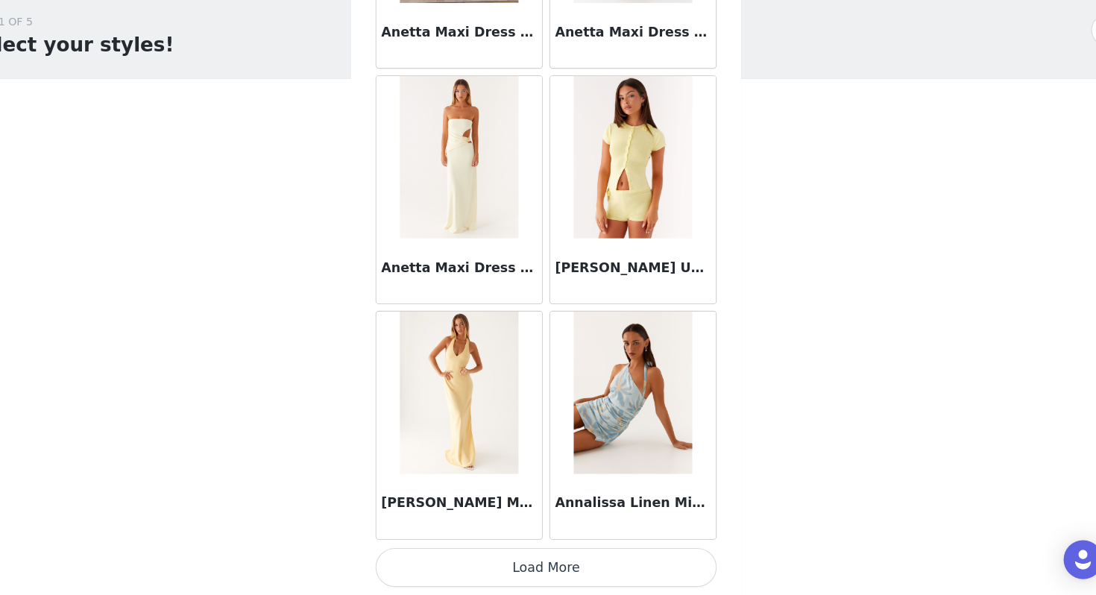
click at [588, 535] on button "Load More" at bounding box center [548, 570] width 313 height 36
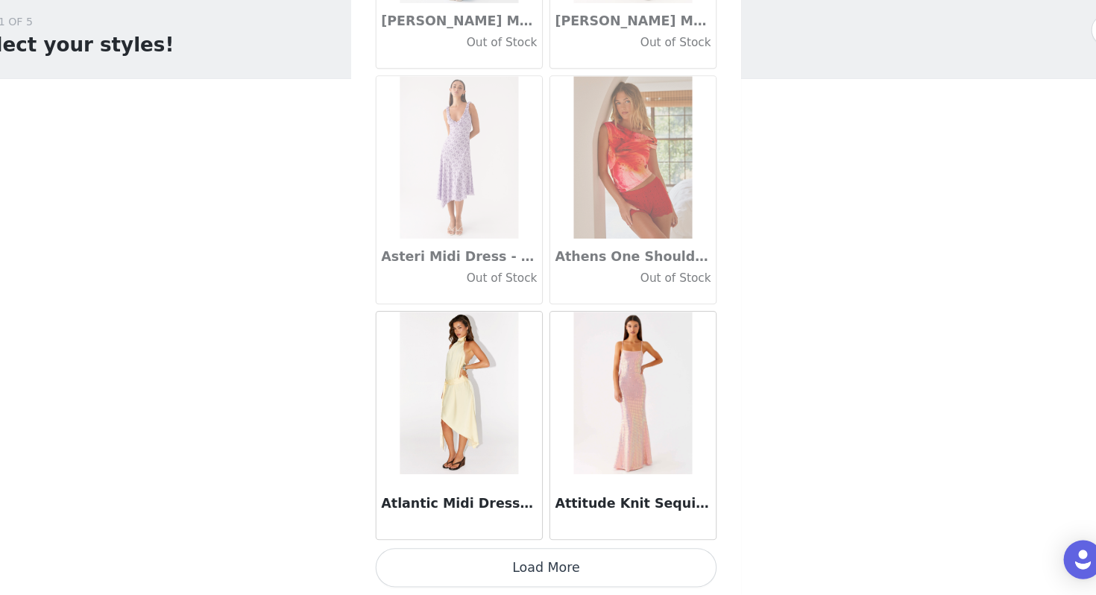
click at [588, 535] on button "Load More" at bounding box center [548, 570] width 313 height 36
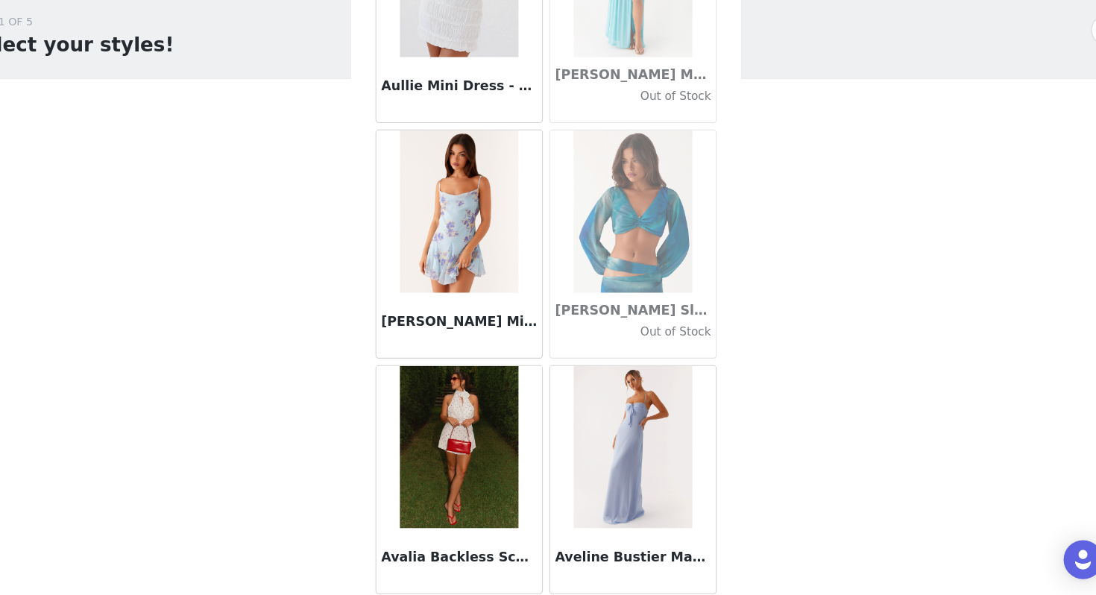
scroll to position [10337, 0]
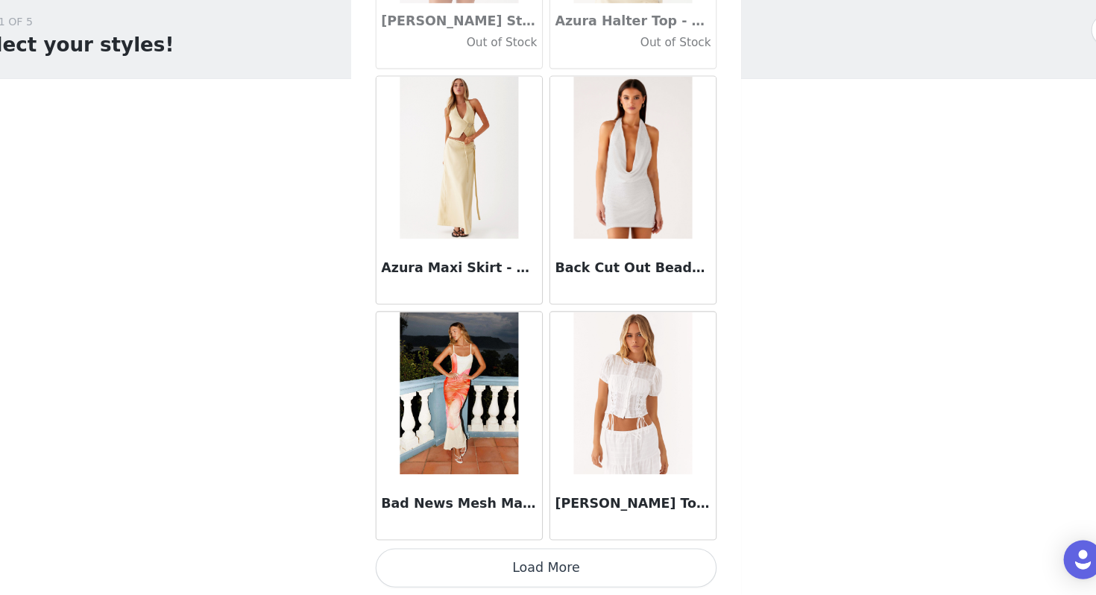
click at [588, 535] on button "Load More" at bounding box center [548, 570] width 313 height 36
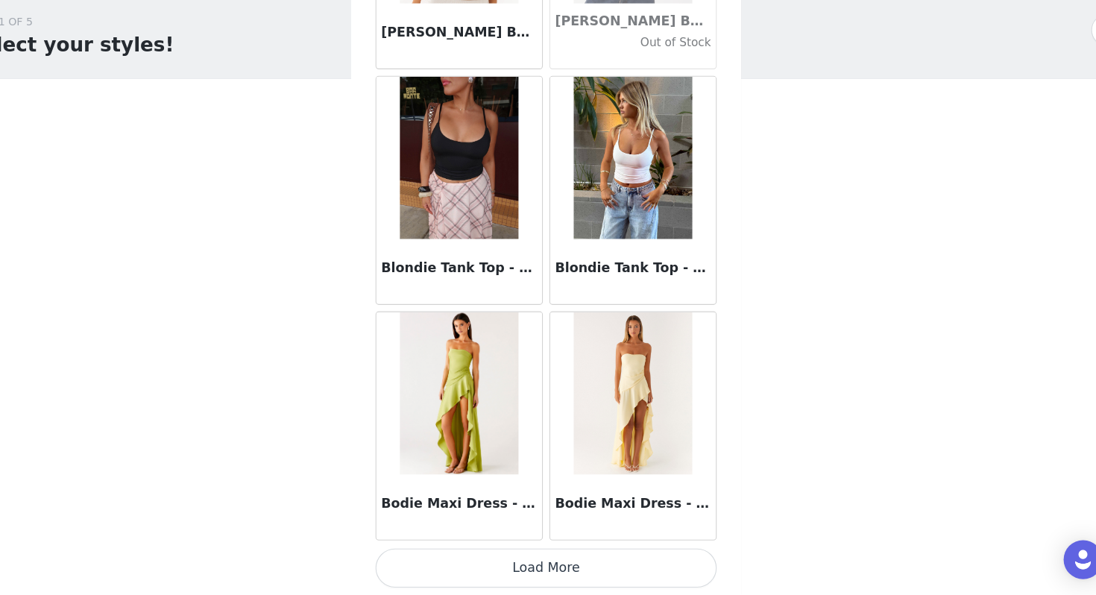
click at [588, 535] on button "Load More" at bounding box center [548, 570] width 313 height 36
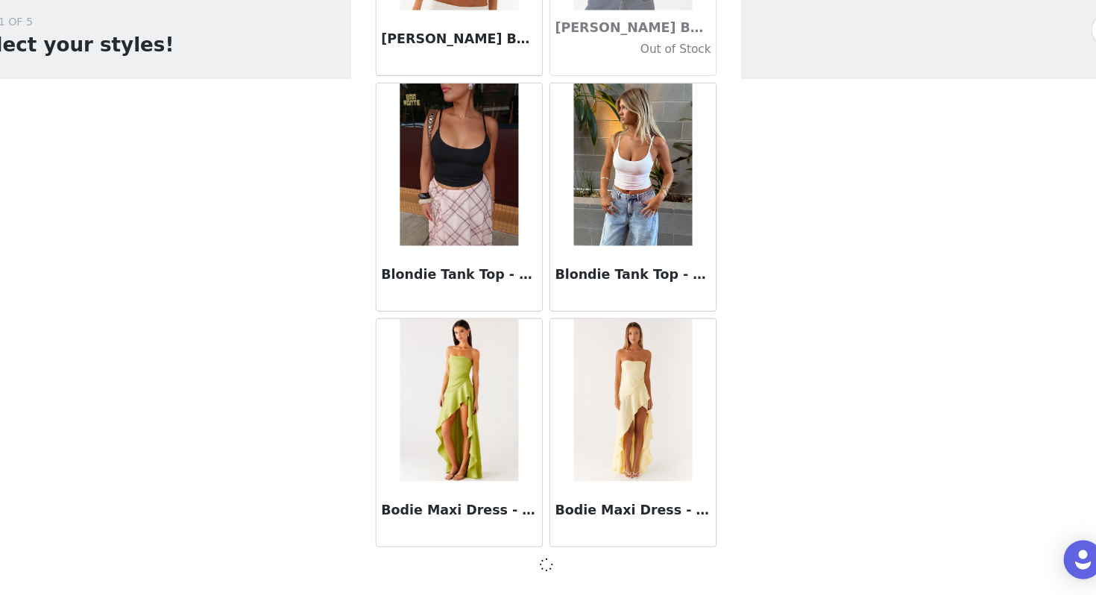
scroll to position [12493, 0]
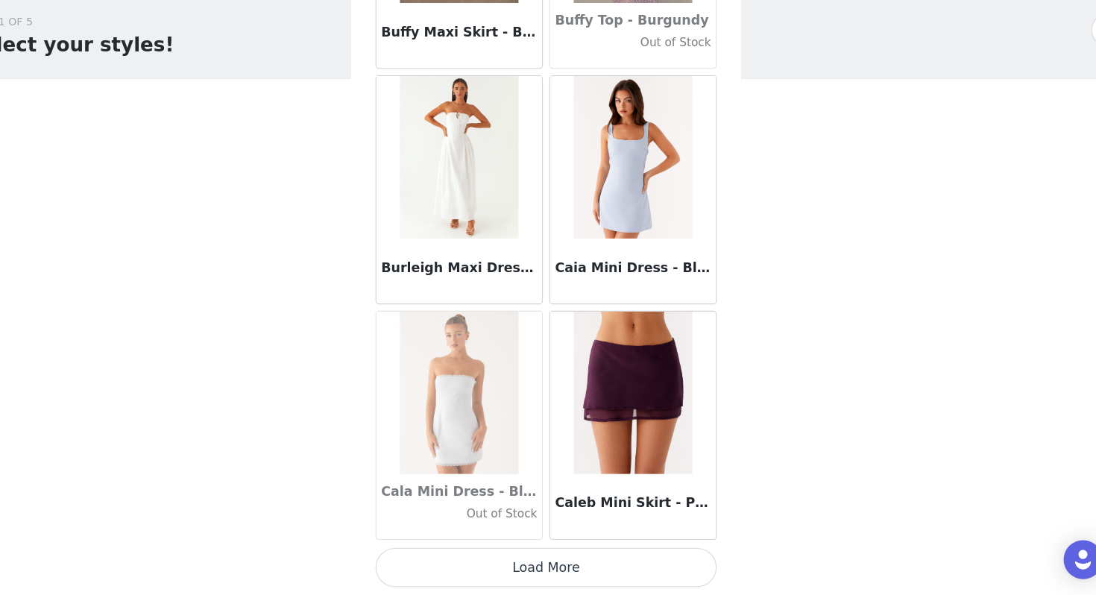
click at [588, 535] on button "Load More" at bounding box center [548, 570] width 313 height 36
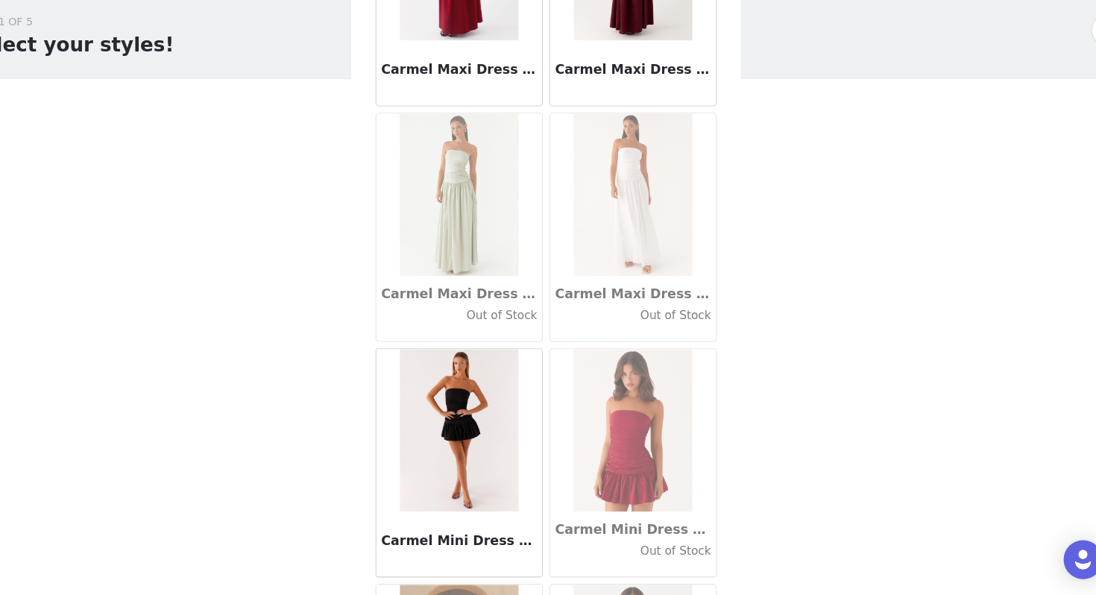
scroll to position [16825, 0]
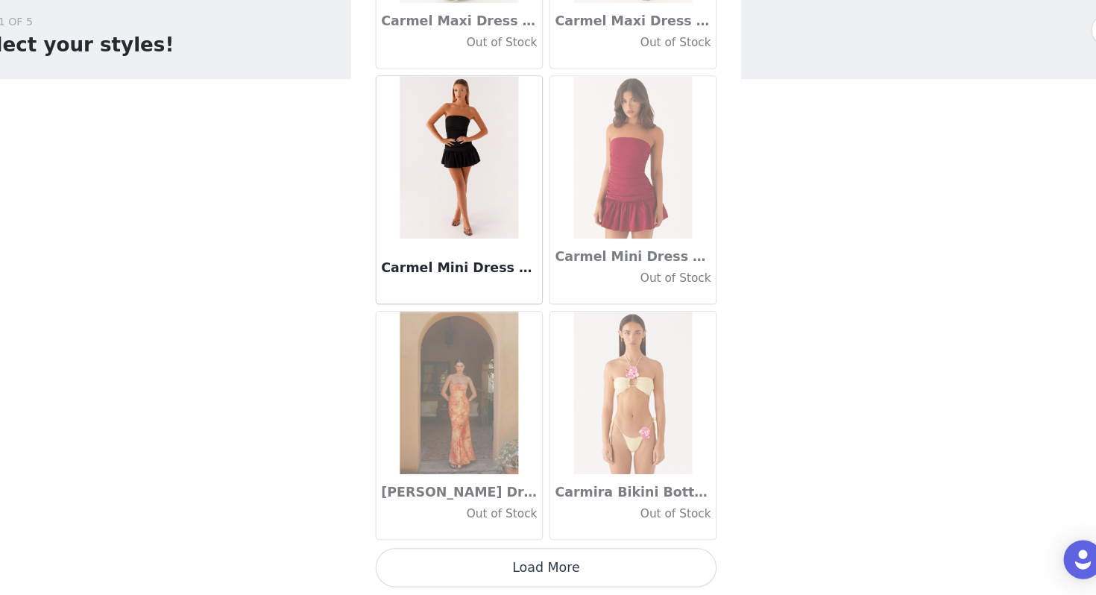
click at [552, 535] on button "Load More" at bounding box center [548, 570] width 313 height 36
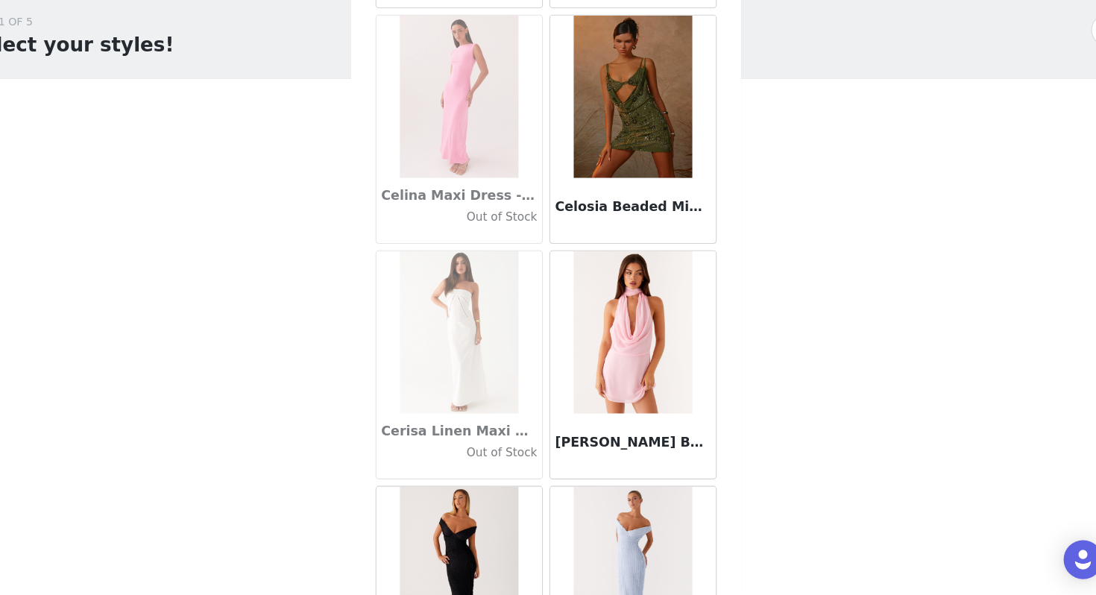
scroll to position [18988, 0]
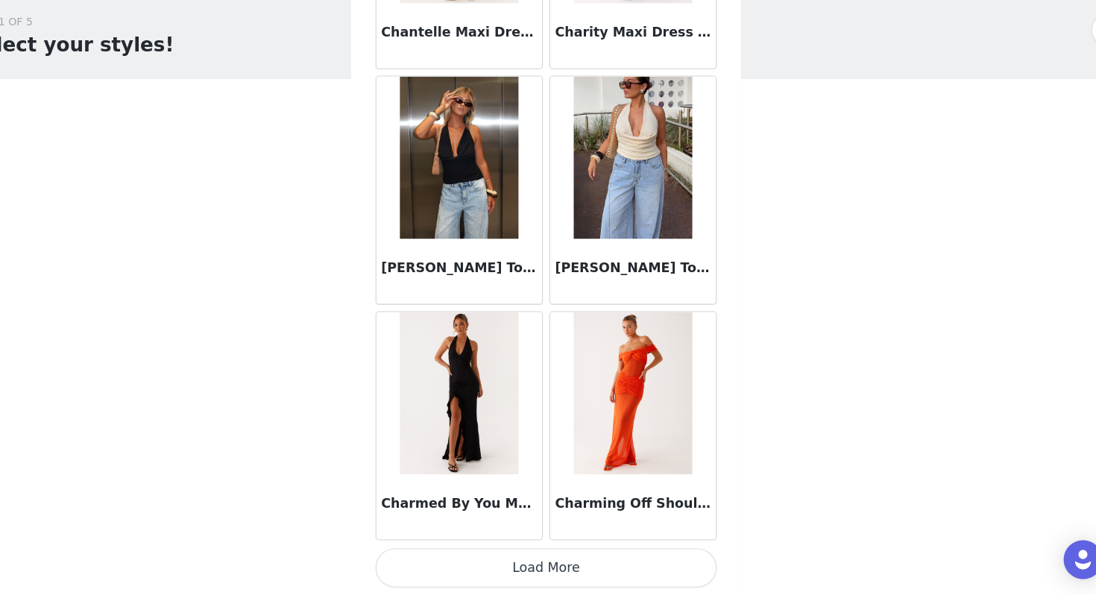
click at [563, 535] on button "Load More" at bounding box center [548, 570] width 313 height 36
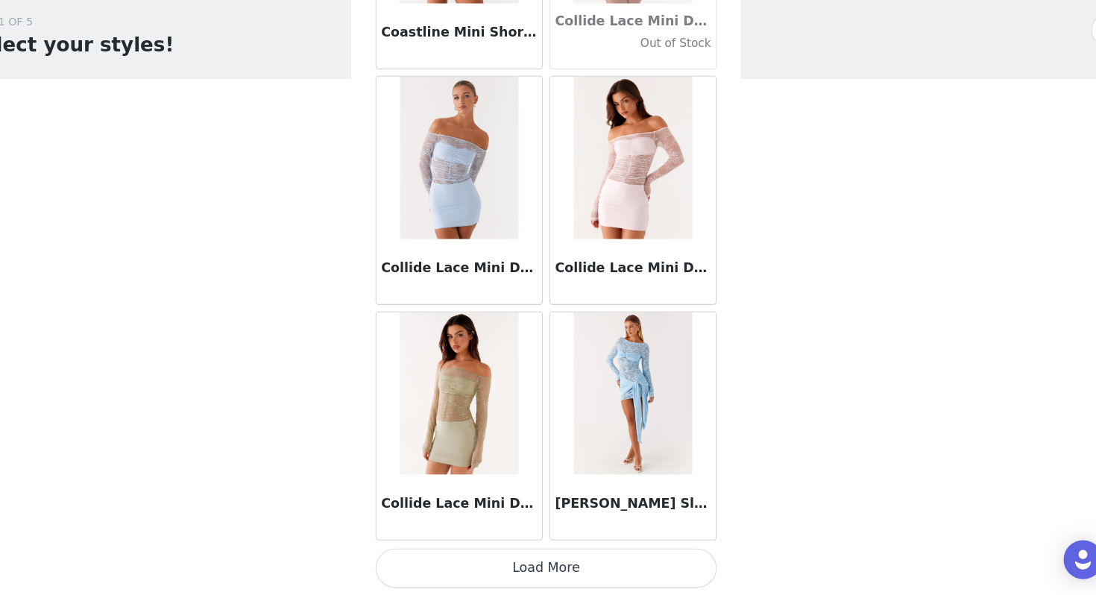
click at [563, 535] on button "Load More" at bounding box center [548, 570] width 313 height 36
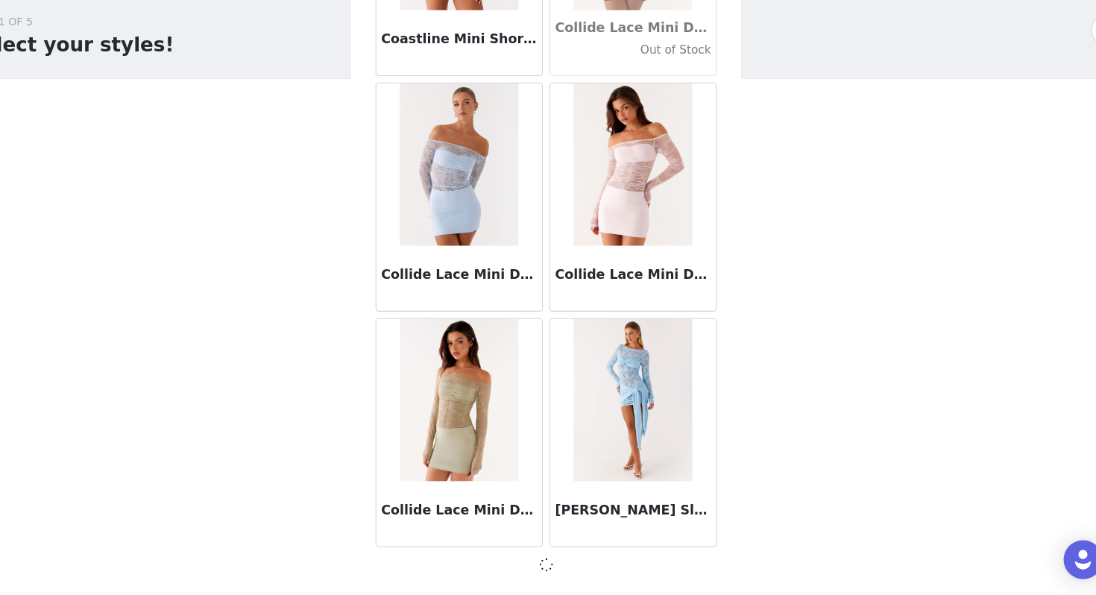
scroll to position [21144, 0]
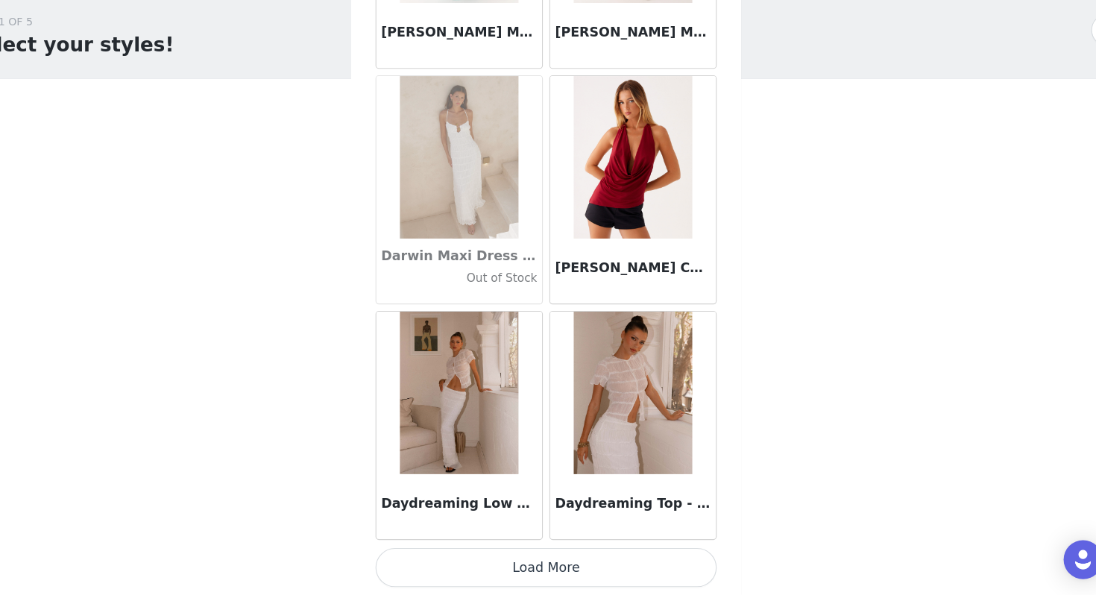
click at [563, 535] on button "Load More" at bounding box center [548, 570] width 313 height 36
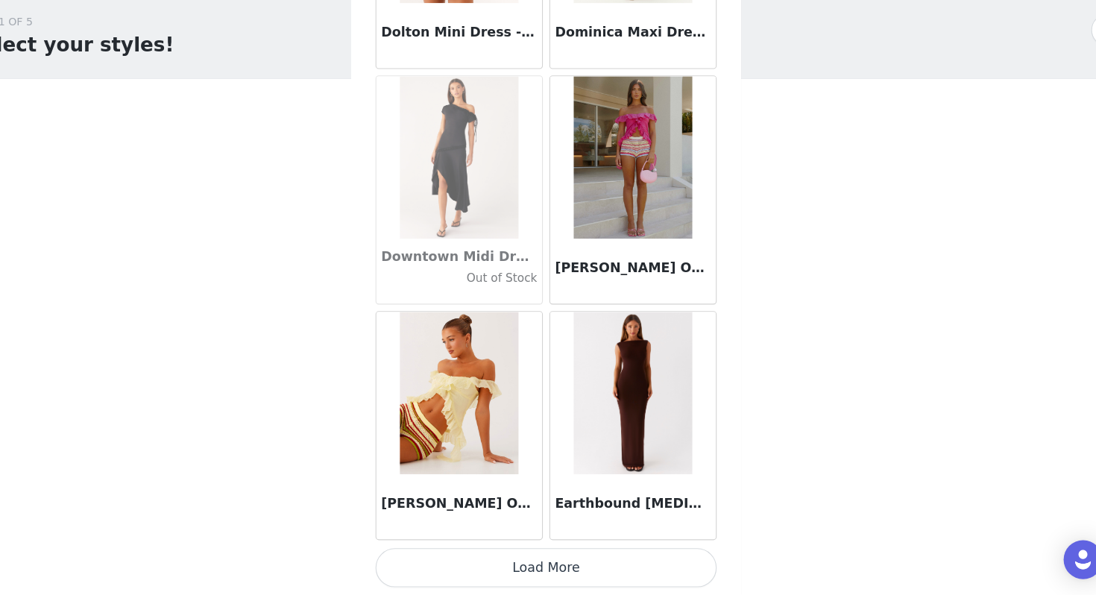
click at [563, 535] on button "Load More" at bounding box center [548, 570] width 313 height 36
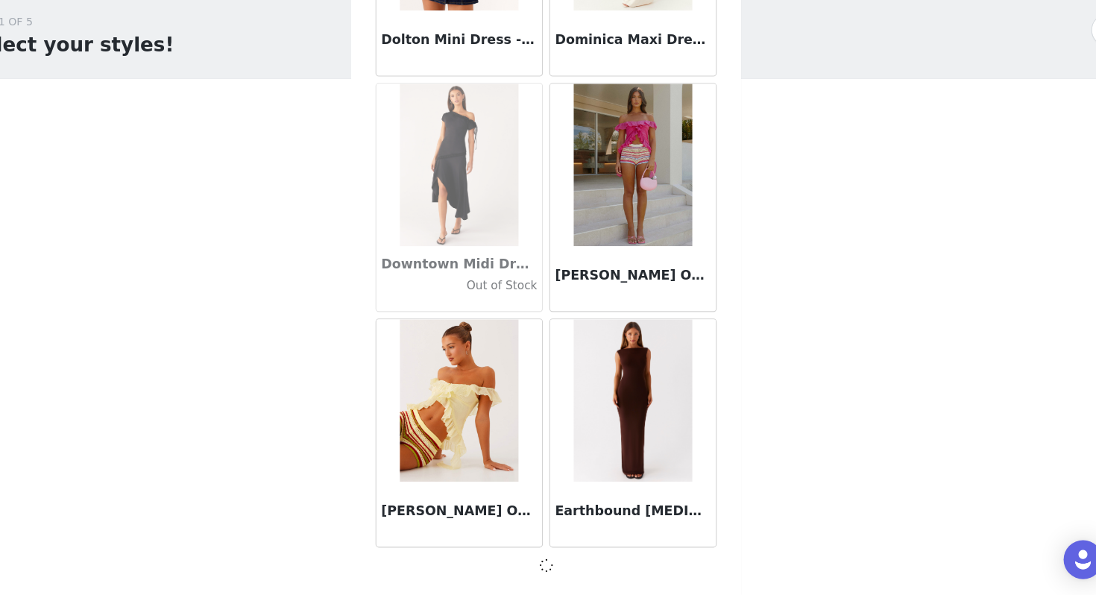
scroll to position [25469, 0]
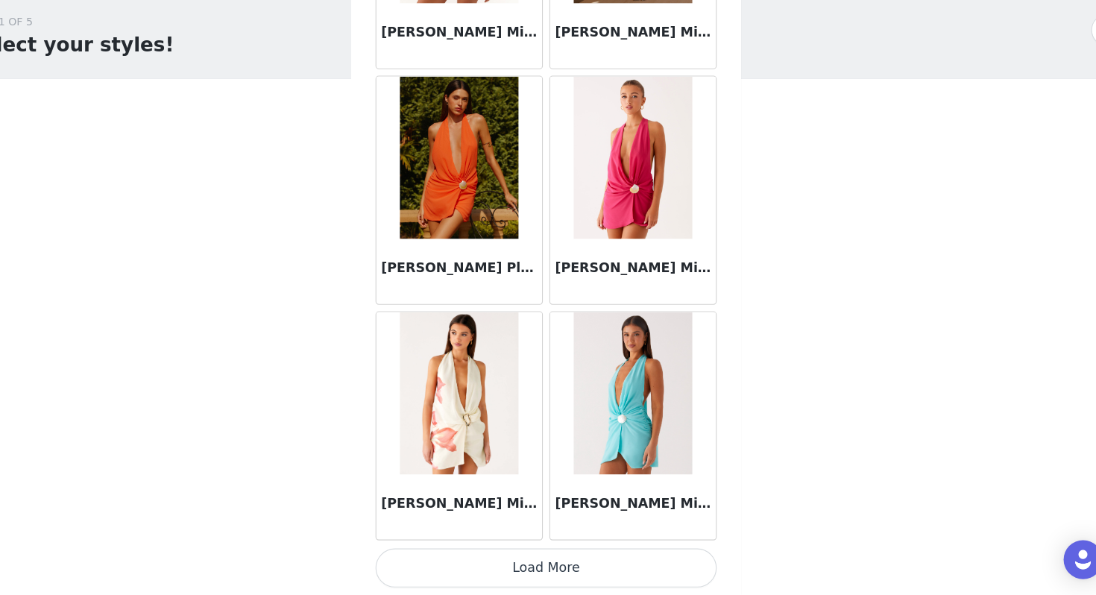
click at [563, 535] on button "Load More" at bounding box center [548, 570] width 313 height 36
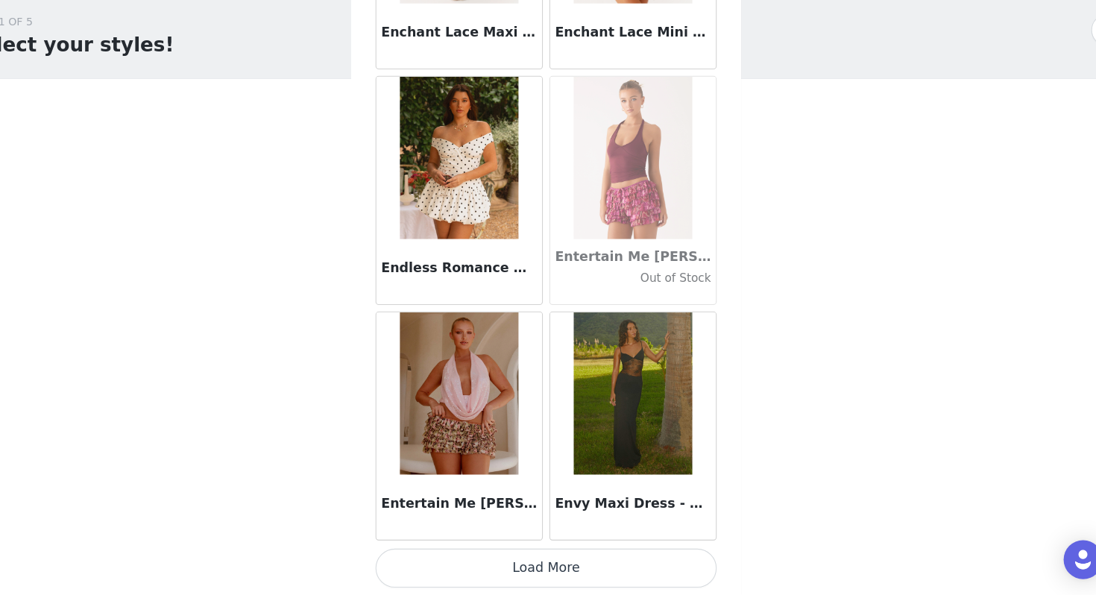
click at [563, 535] on button "Load More" at bounding box center [548, 570] width 313 height 36
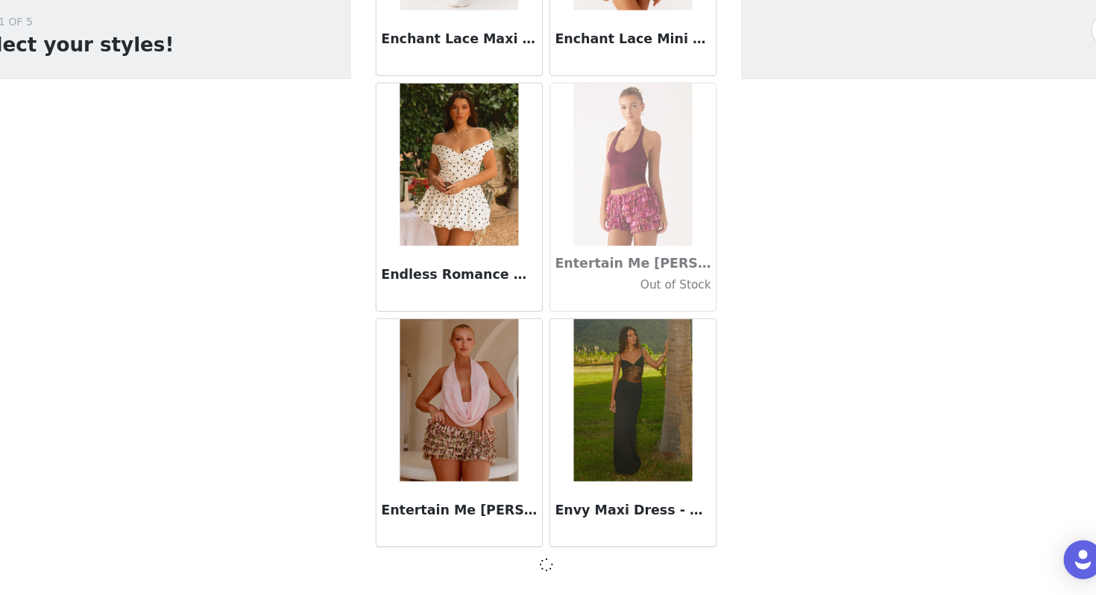
scroll to position [29794, 0]
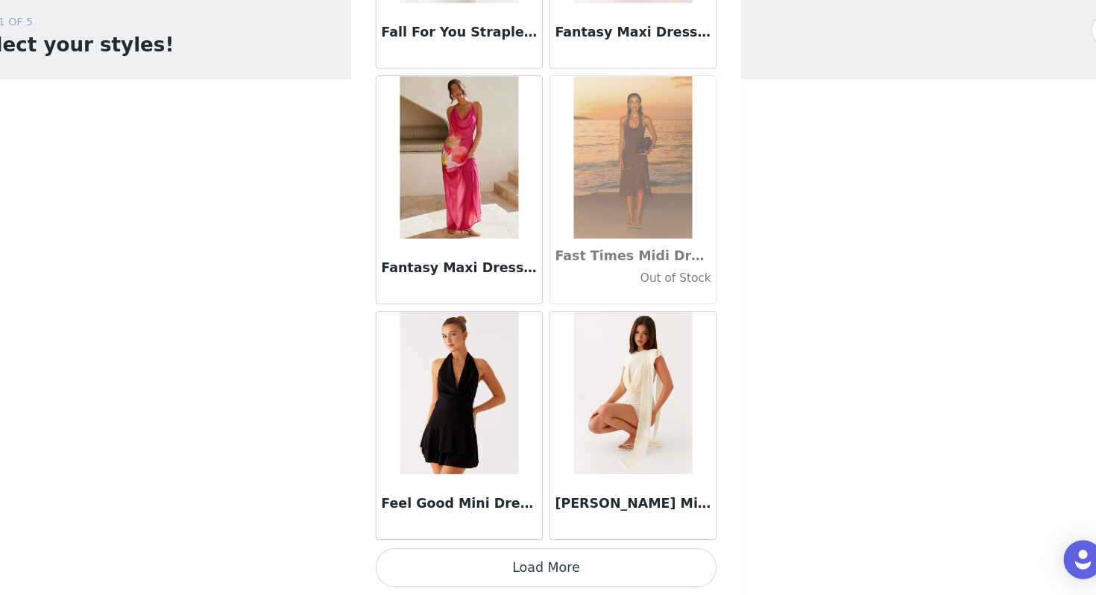
click at [563, 535] on button "Load More" at bounding box center [548, 570] width 313 height 36
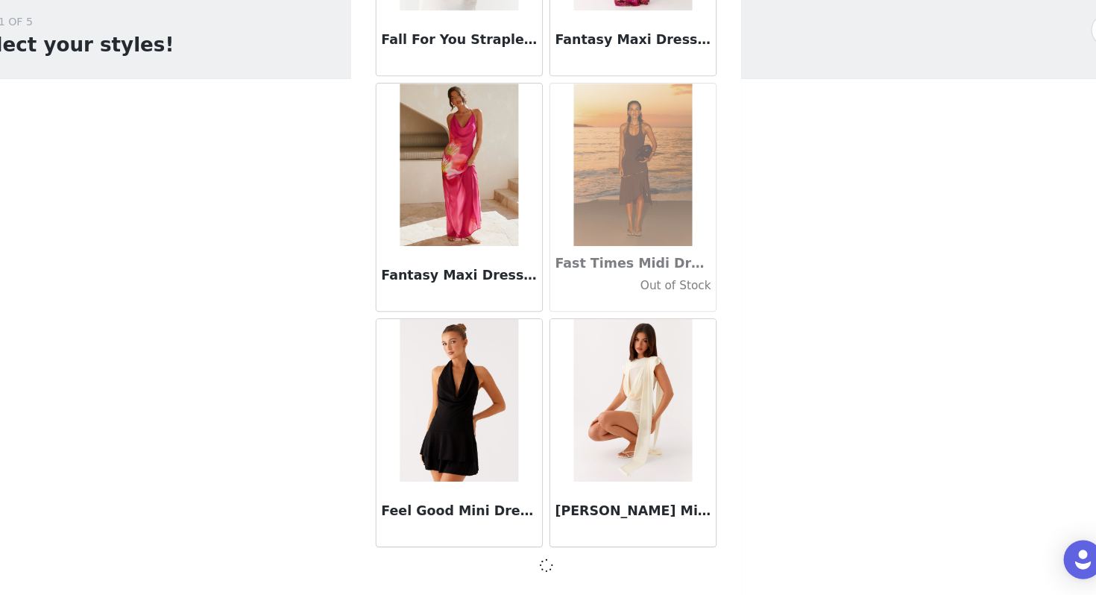
scroll to position [31957, 0]
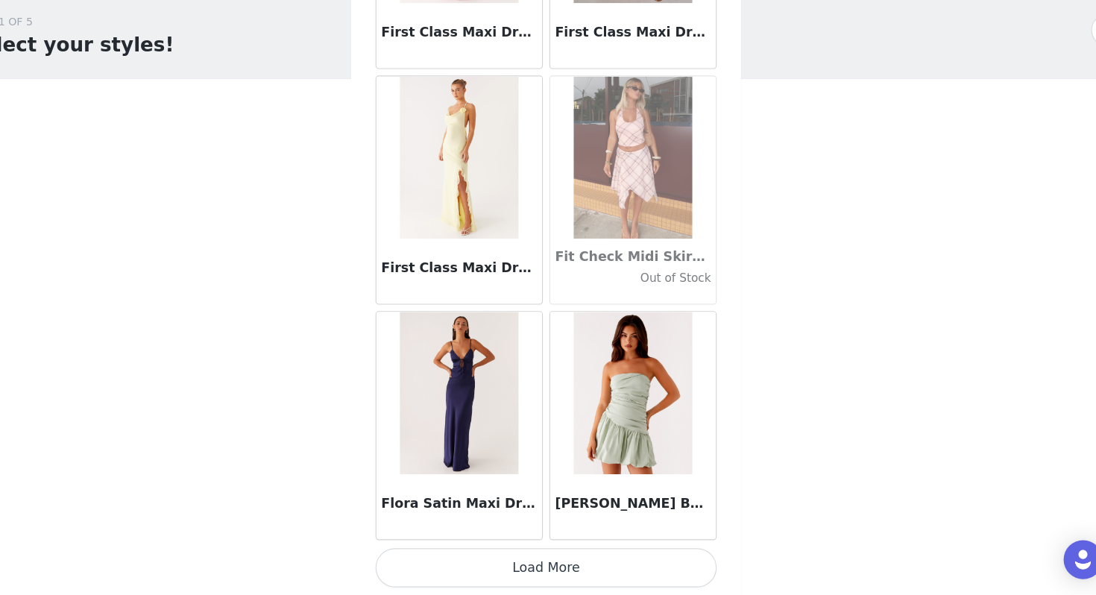
click at [563, 535] on button "Load More" at bounding box center [548, 570] width 313 height 36
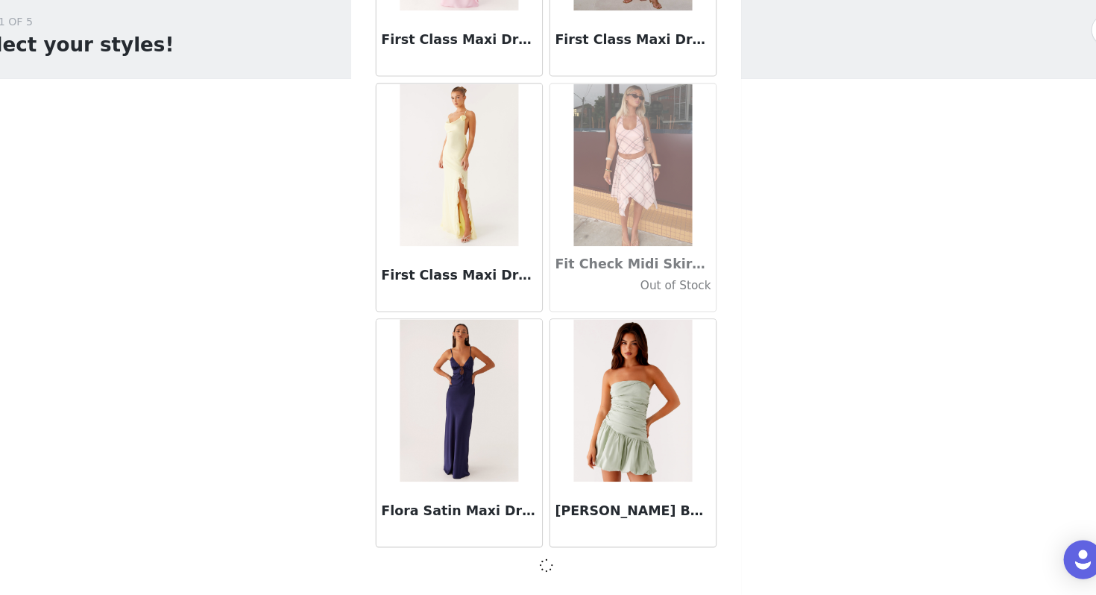
scroll to position [34119, 0]
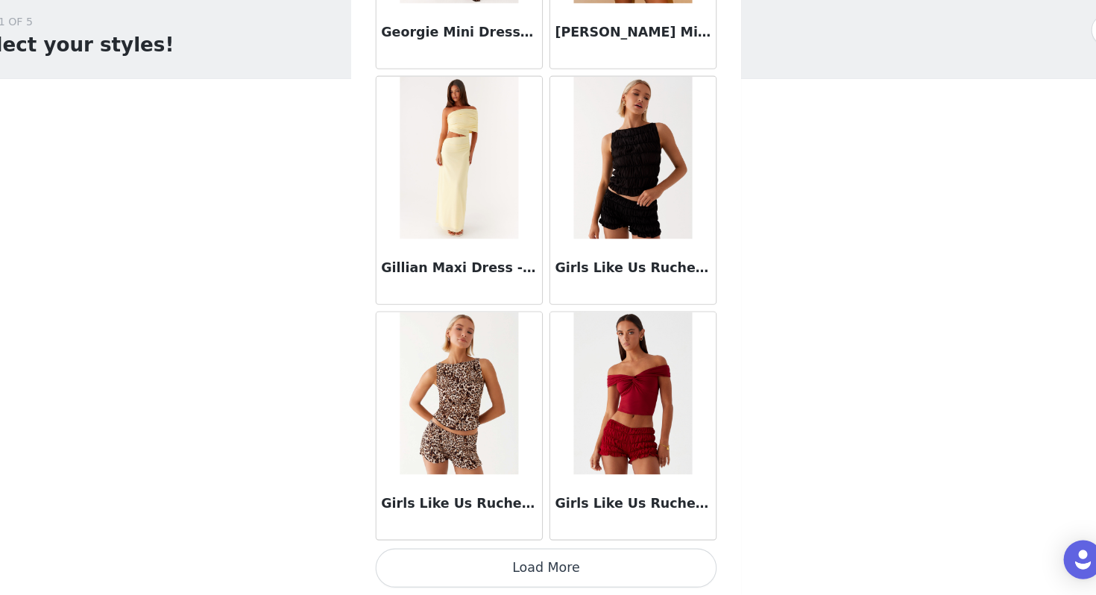
click at [563, 535] on button "Load More" at bounding box center [548, 570] width 313 height 36
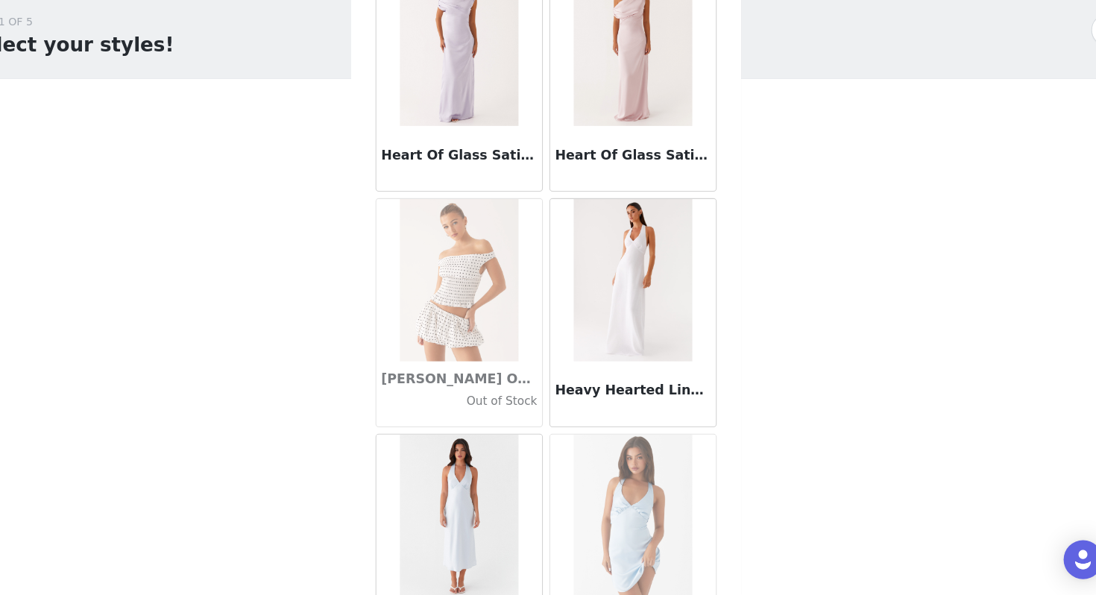
scroll to position [38451, 0]
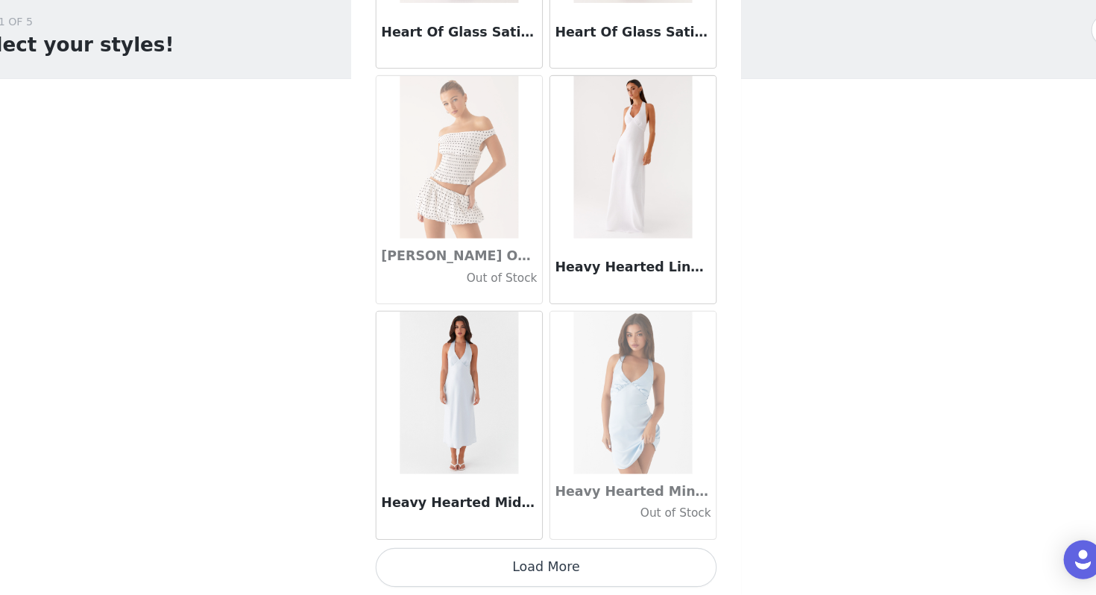
click at [510, 535] on button "Load More" at bounding box center [548, 570] width 313 height 36
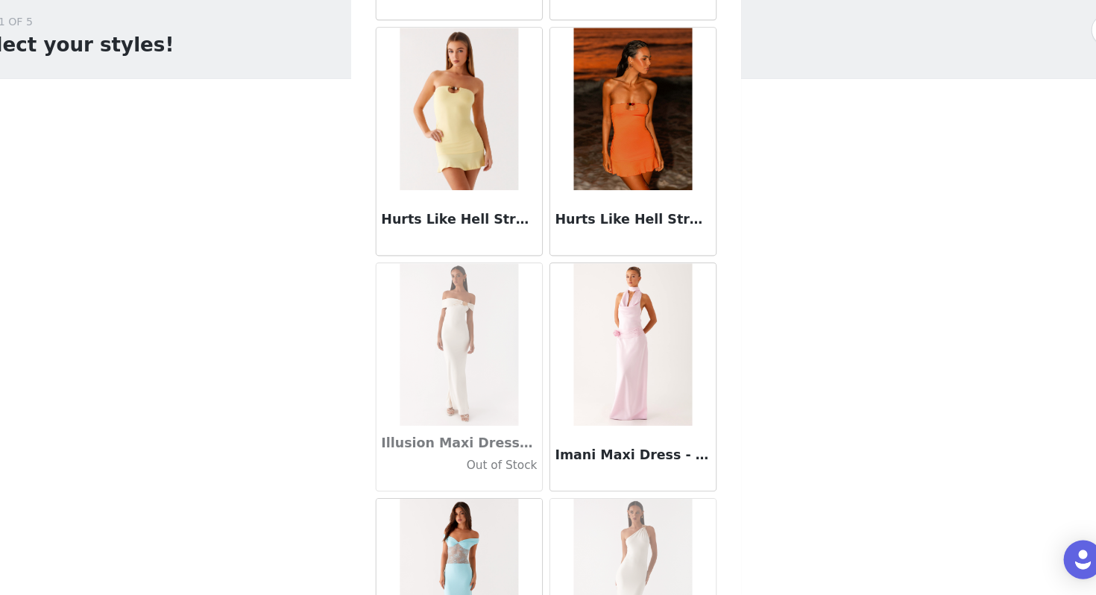
scroll to position [40614, 0]
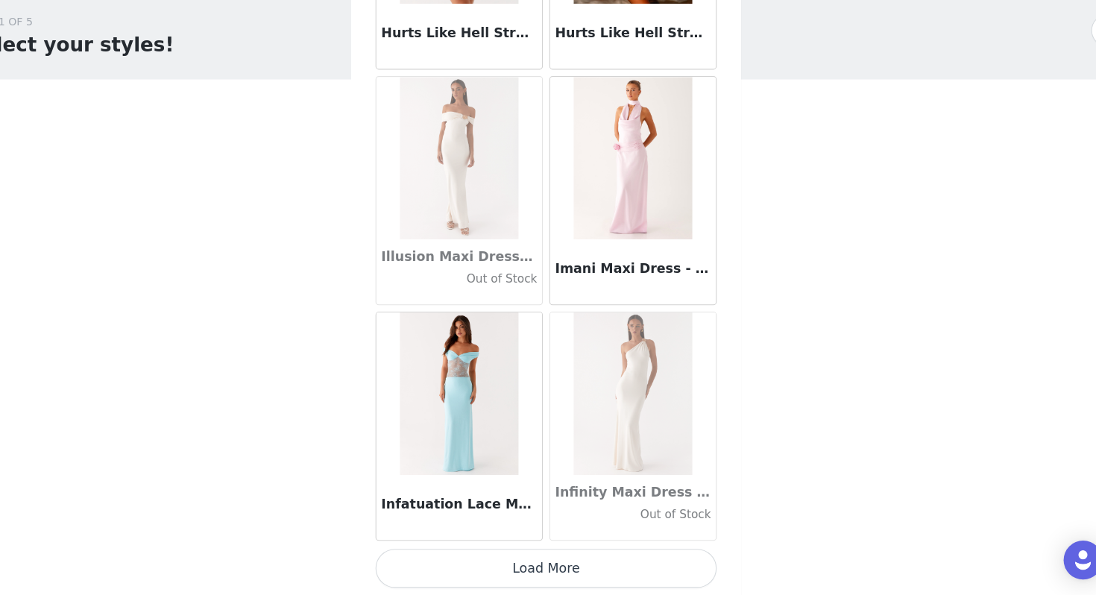
click at [510, 535] on button "Load More" at bounding box center [548, 570] width 313 height 36
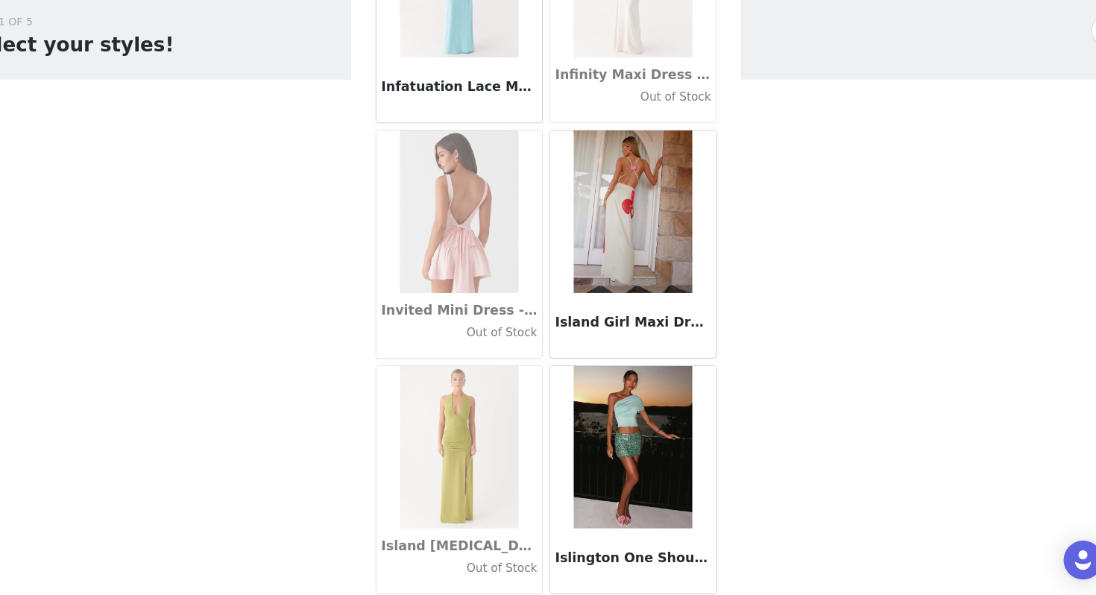
scroll to position [40999, 0]
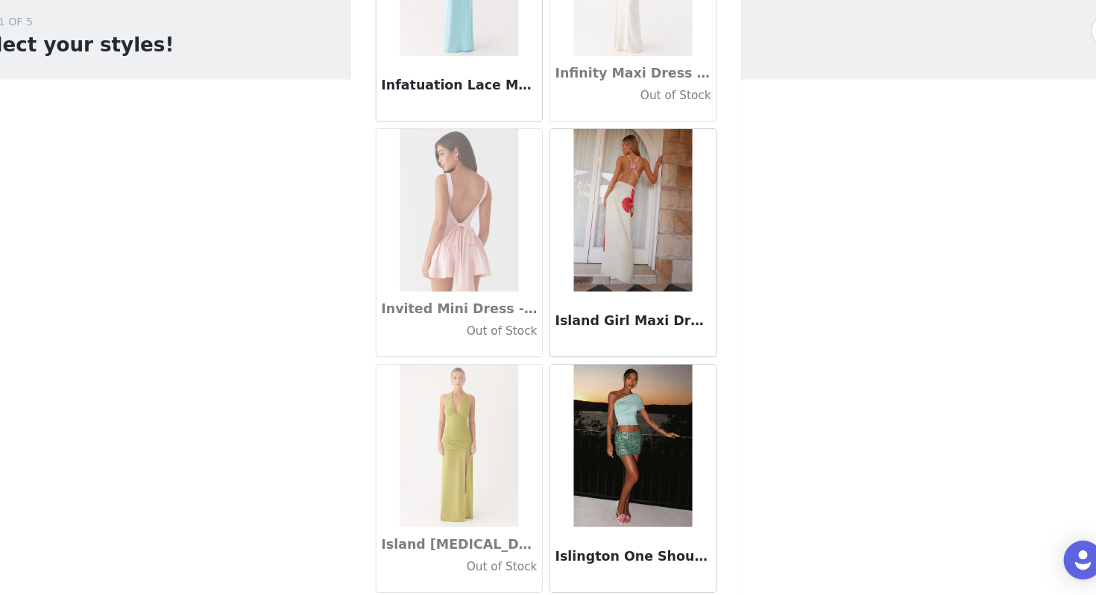
click at [616, 286] on img at bounding box center [627, 240] width 108 height 149
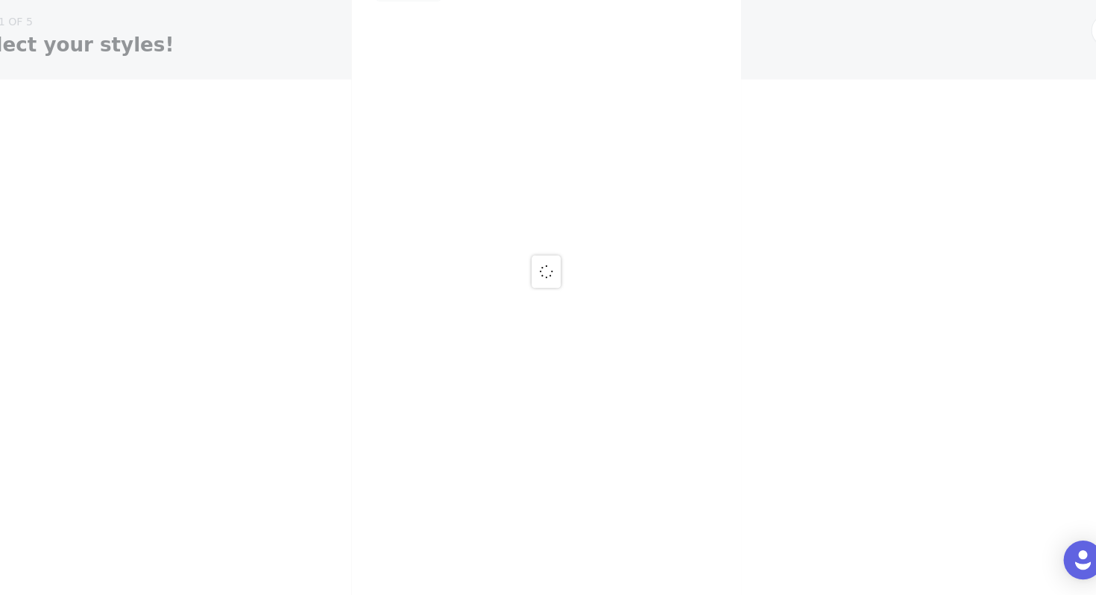
scroll to position [0, 0]
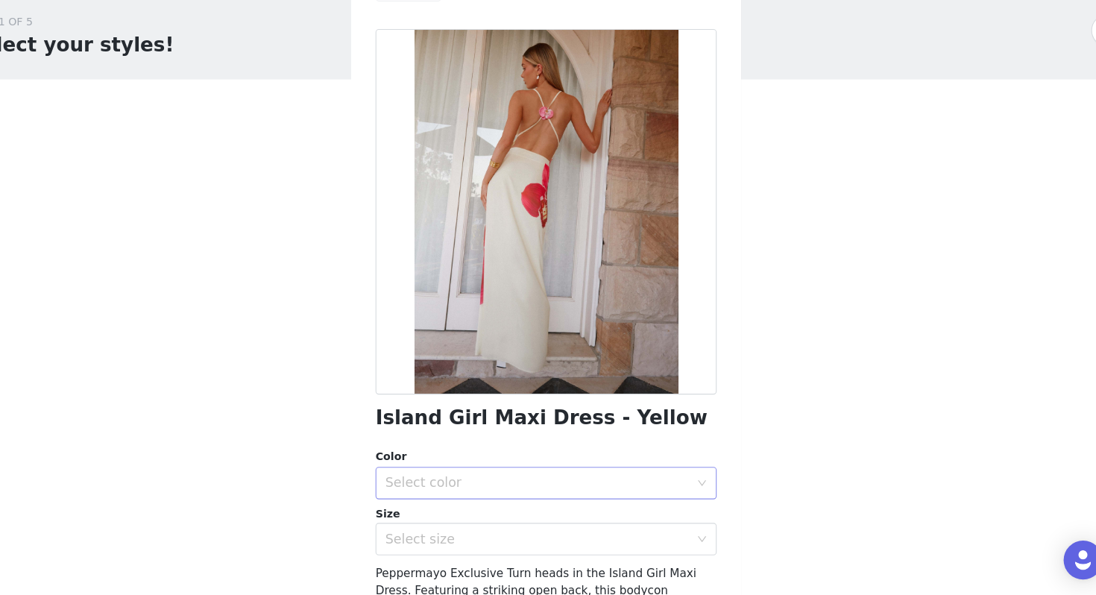
click at [473, 494] on div "Select color" at bounding box center [539, 491] width 279 height 15
click at [446, 520] on li "Yellow" at bounding box center [548, 524] width 313 height 24
click at [454, 535] on div "Select size" at bounding box center [539, 542] width 279 height 15
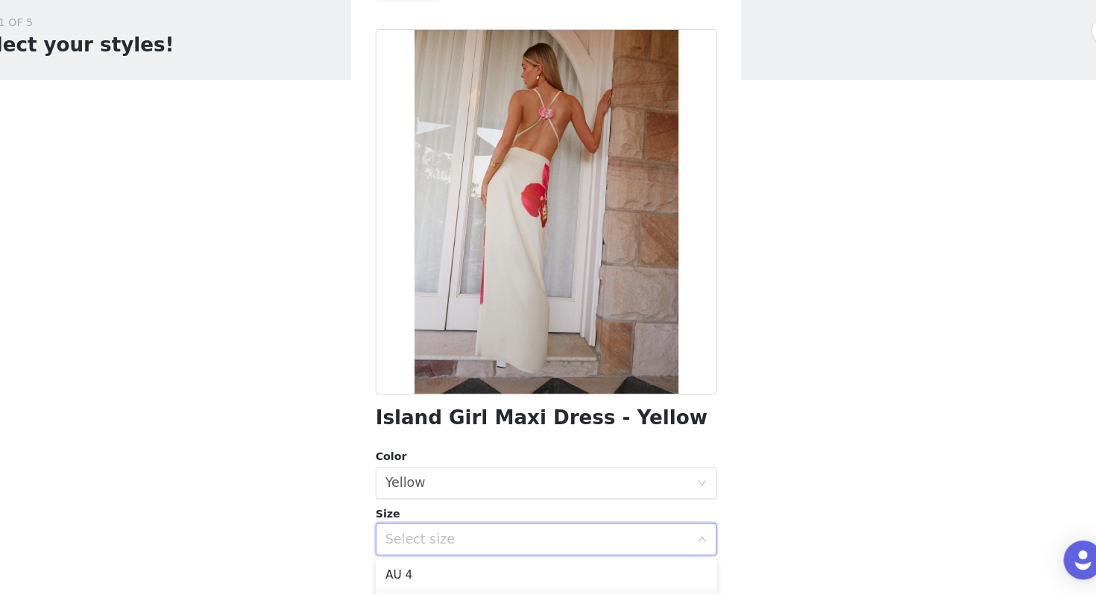
scroll to position [14, 0]
click at [427, 535] on li "AU 6" at bounding box center [548, 585] width 313 height 24
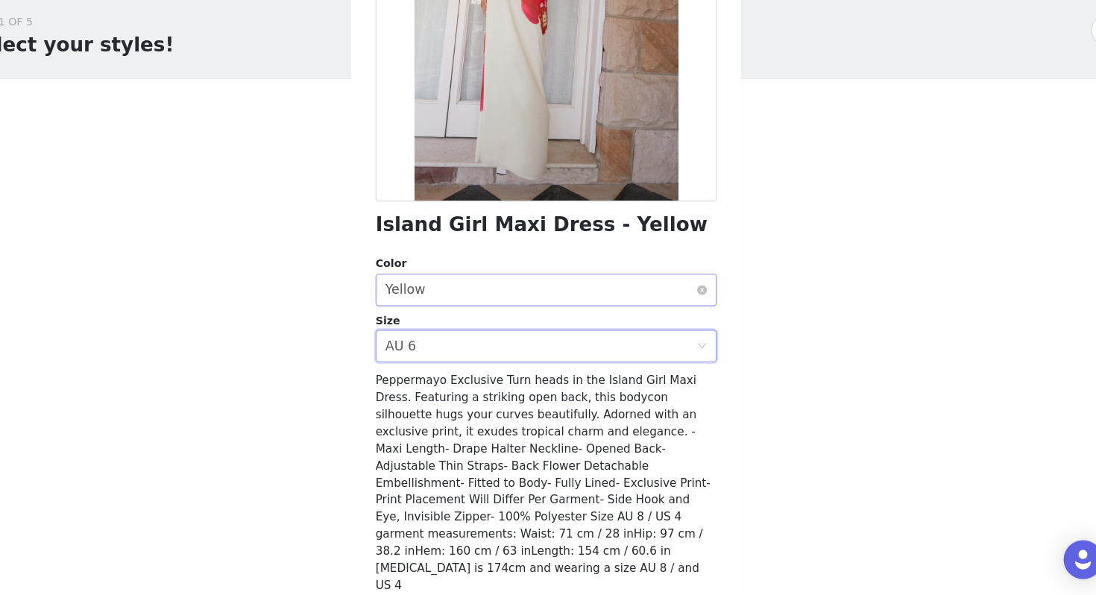
scroll to position [207, 0]
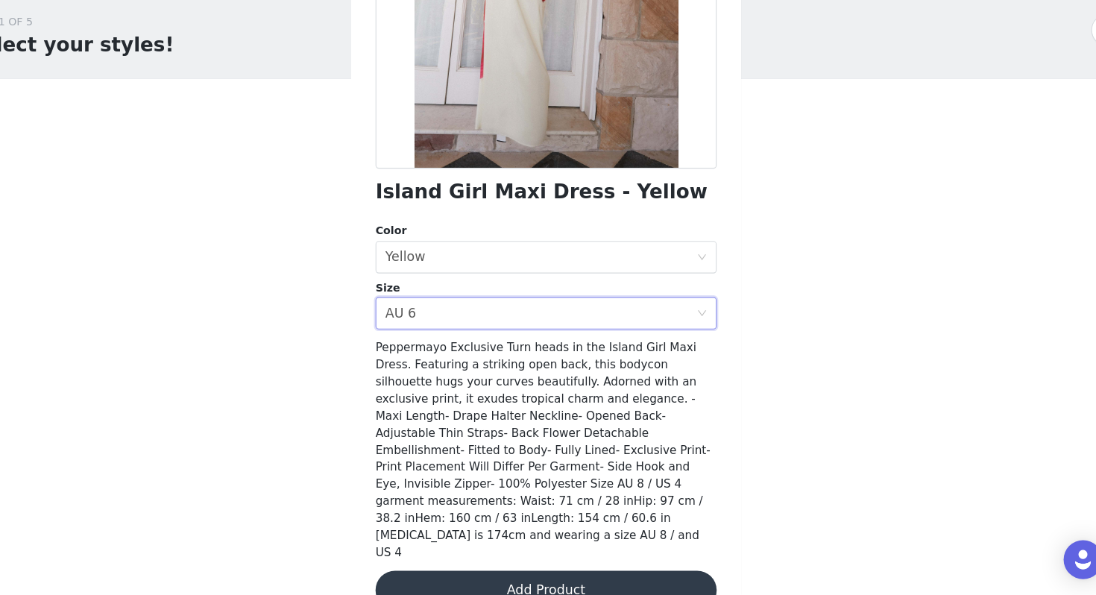
click at [547, 535] on button "Add Product" at bounding box center [548, 591] width 313 height 36
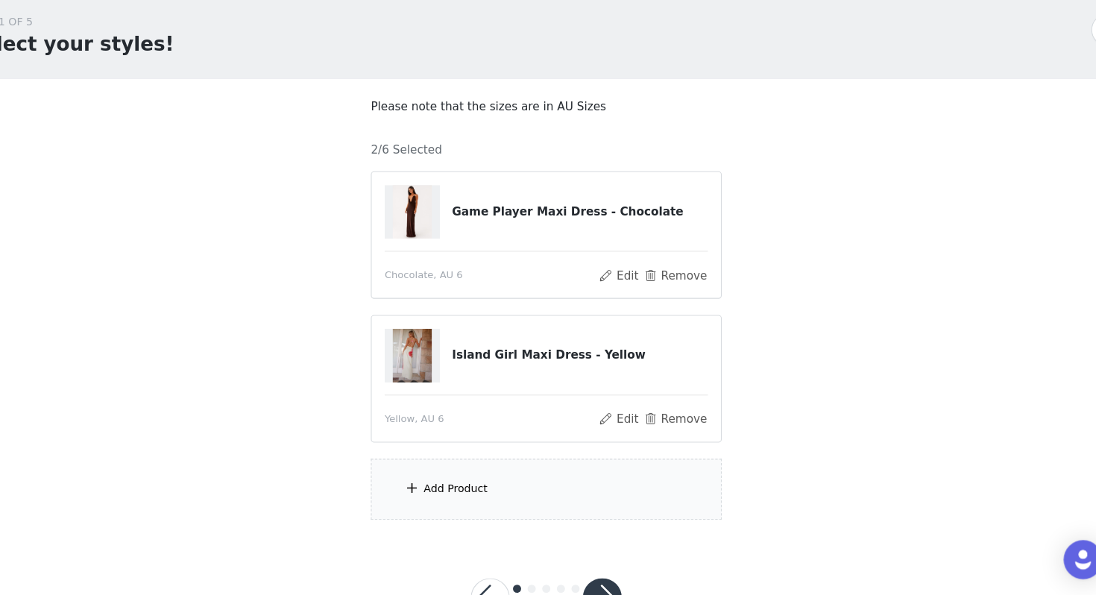
click at [516, 506] on div "Add Product" at bounding box center [548, 498] width 322 height 56
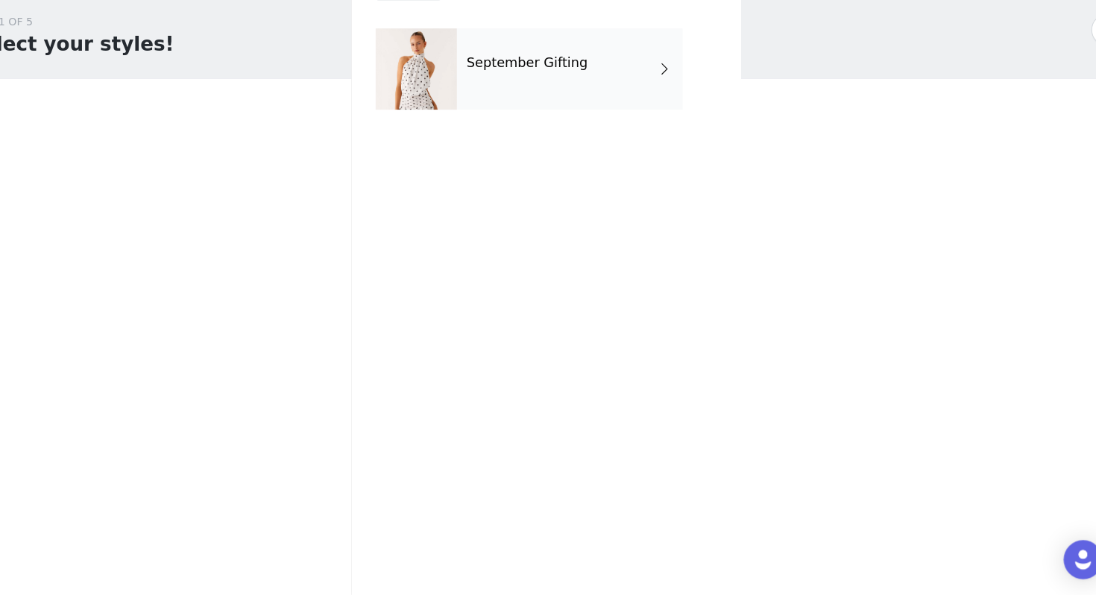
click at [500, 128] on div "September Gifting" at bounding box center [569, 112] width 207 height 75
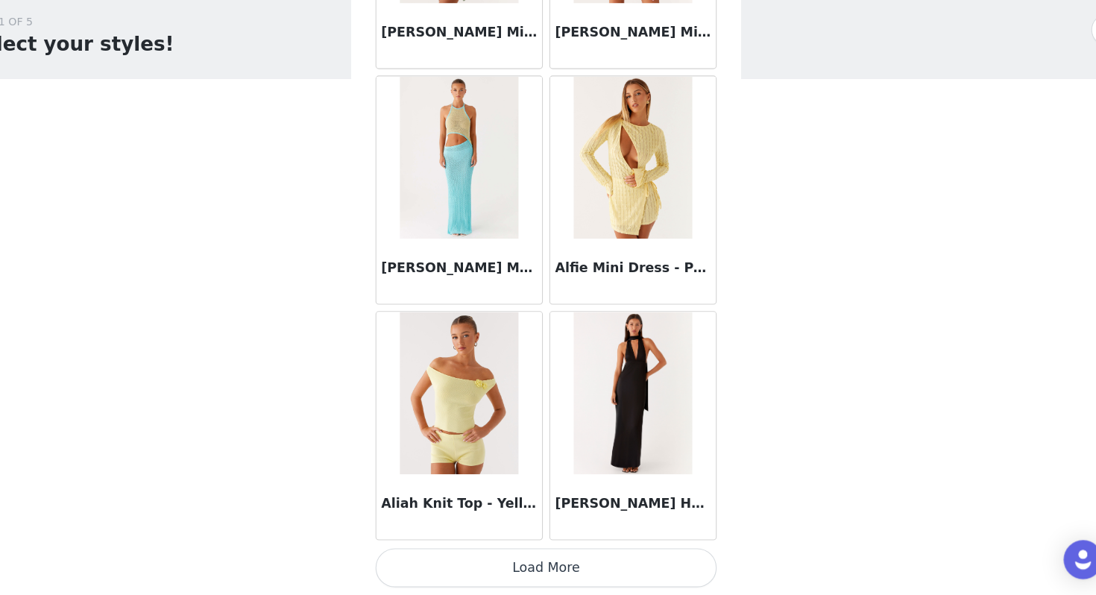
scroll to position [55, 0]
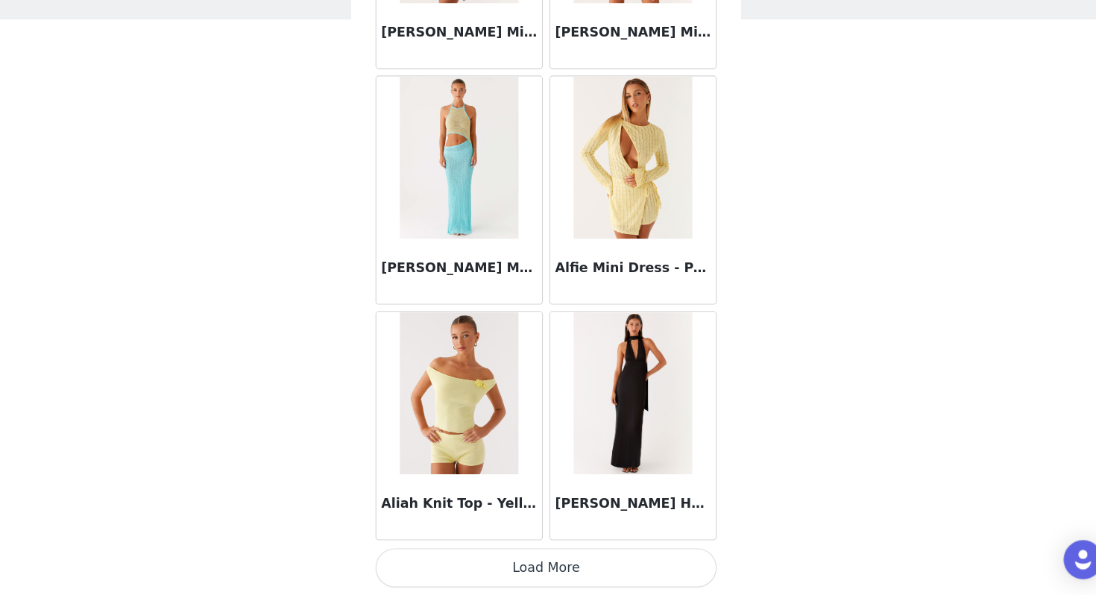
click at [582, 535] on button "Load More" at bounding box center [548, 570] width 313 height 36
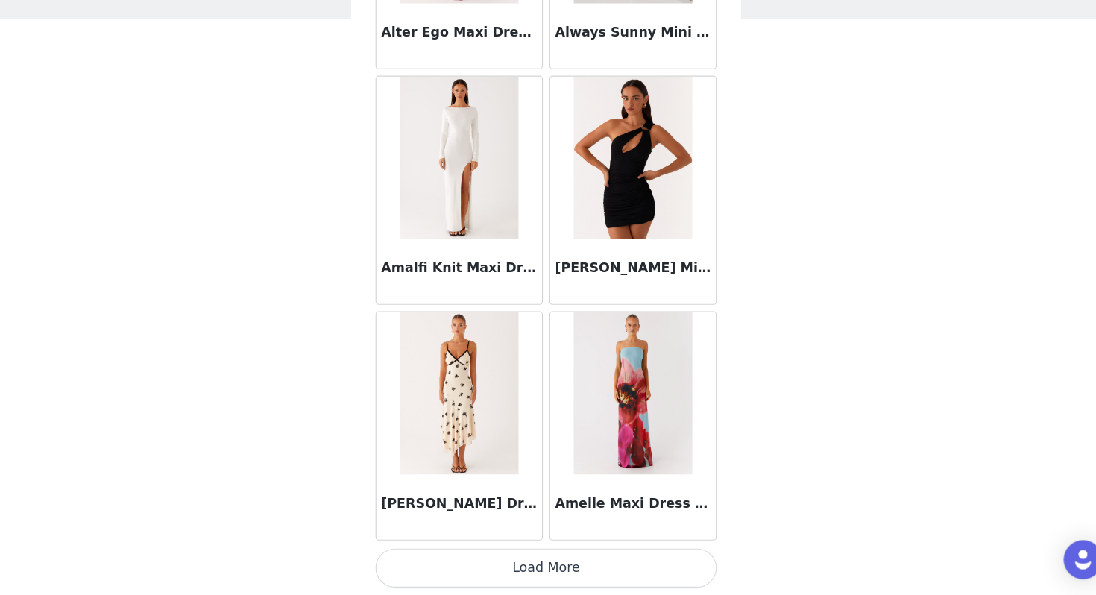
click at [582, 535] on button "Load More" at bounding box center [548, 570] width 313 height 36
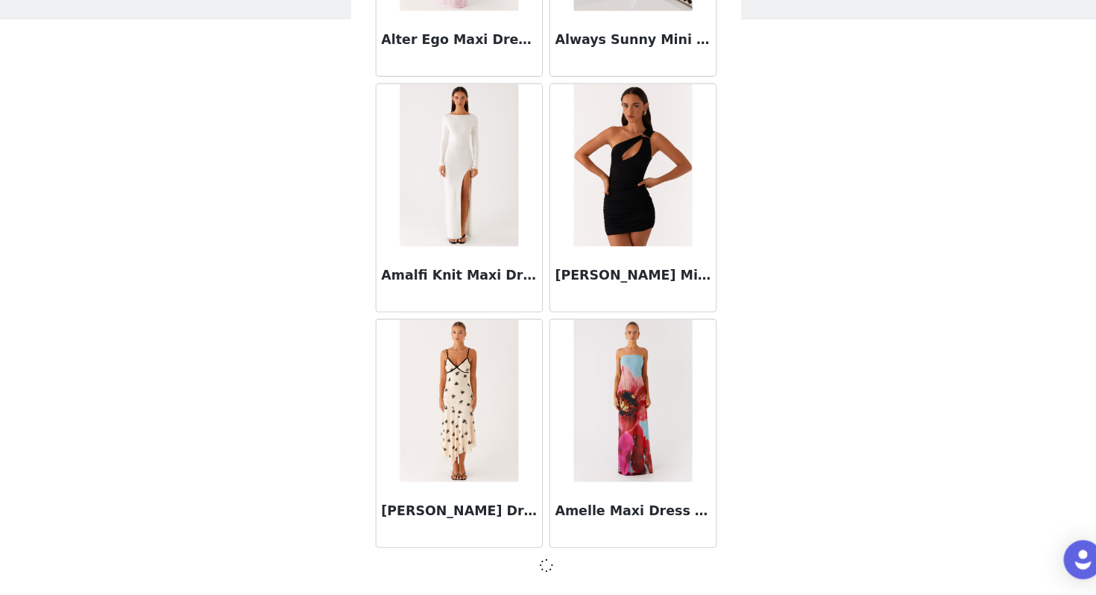
scroll to position [3843, 0]
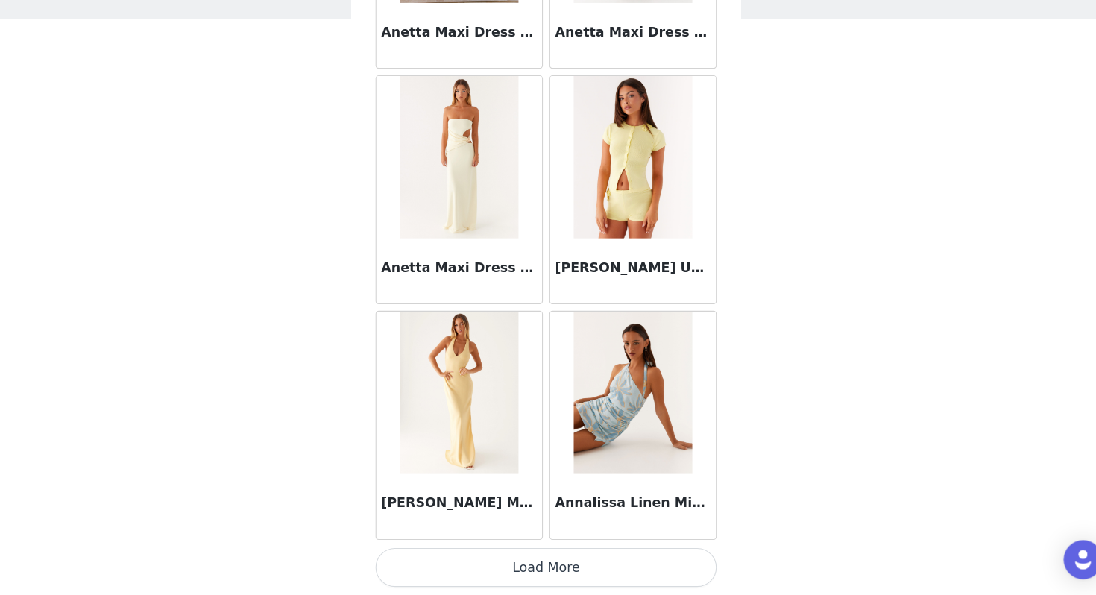
click at [582, 535] on button "Load More" at bounding box center [548, 570] width 313 height 36
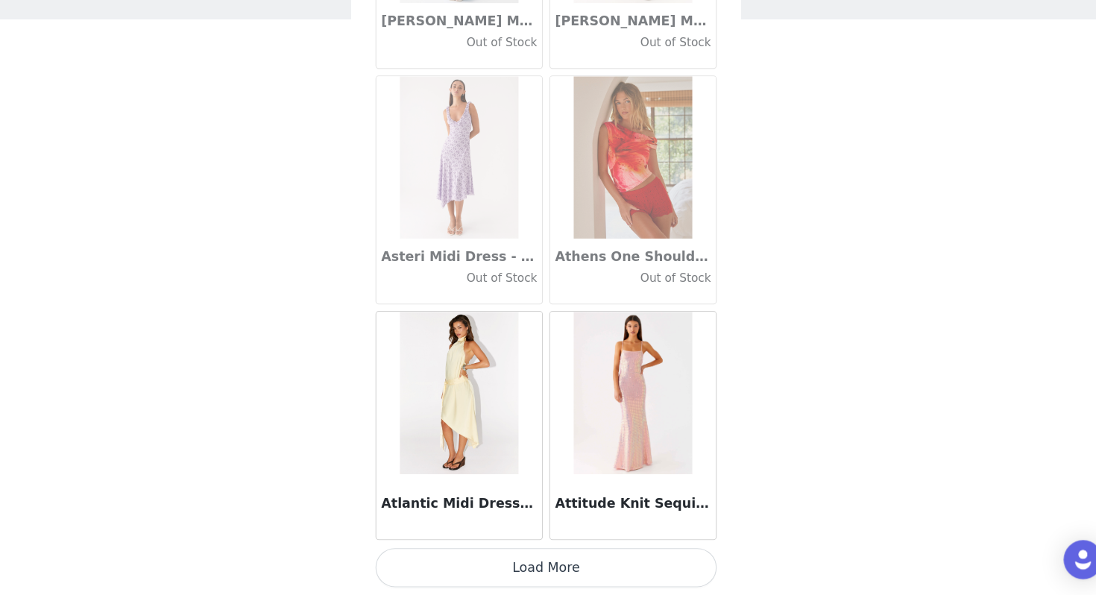
click at [582, 535] on button "Load More" at bounding box center [548, 570] width 313 height 36
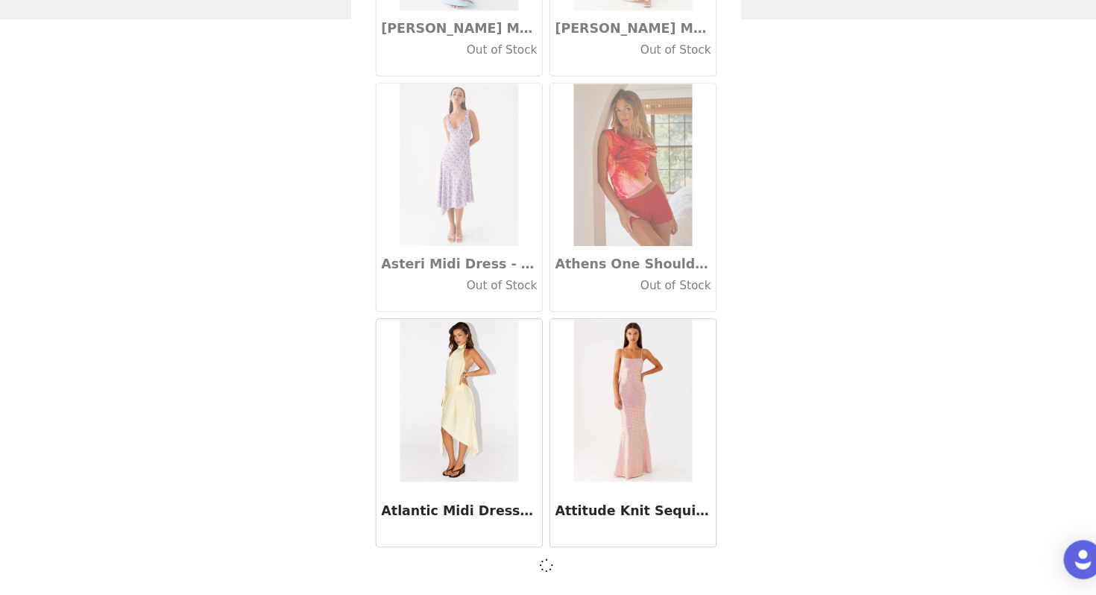
scroll to position [8168, 0]
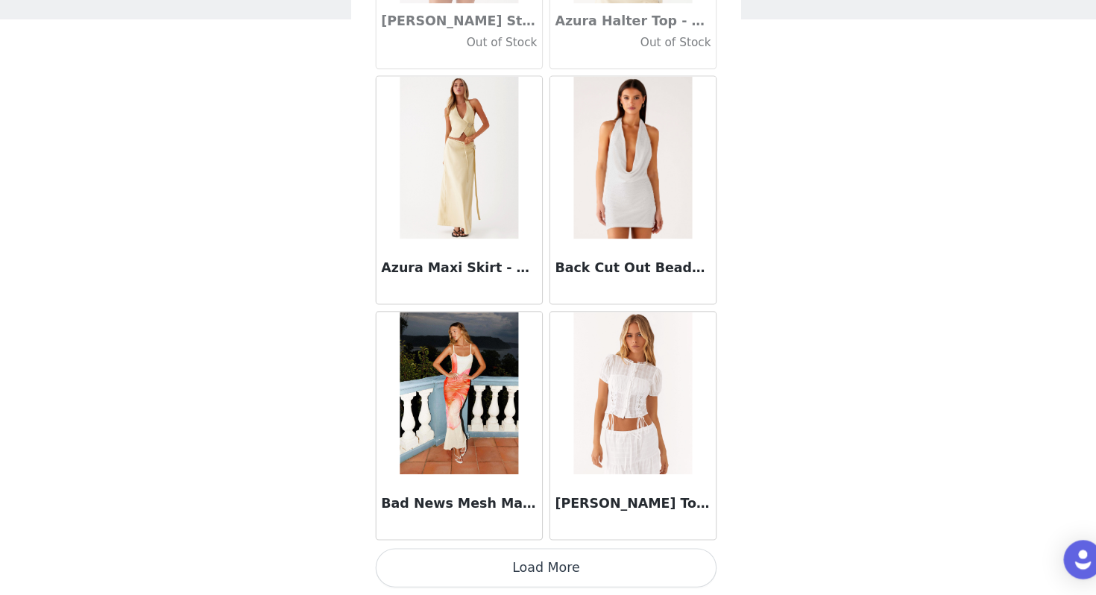
click at [582, 535] on button "Load More" at bounding box center [548, 570] width 313 height 36
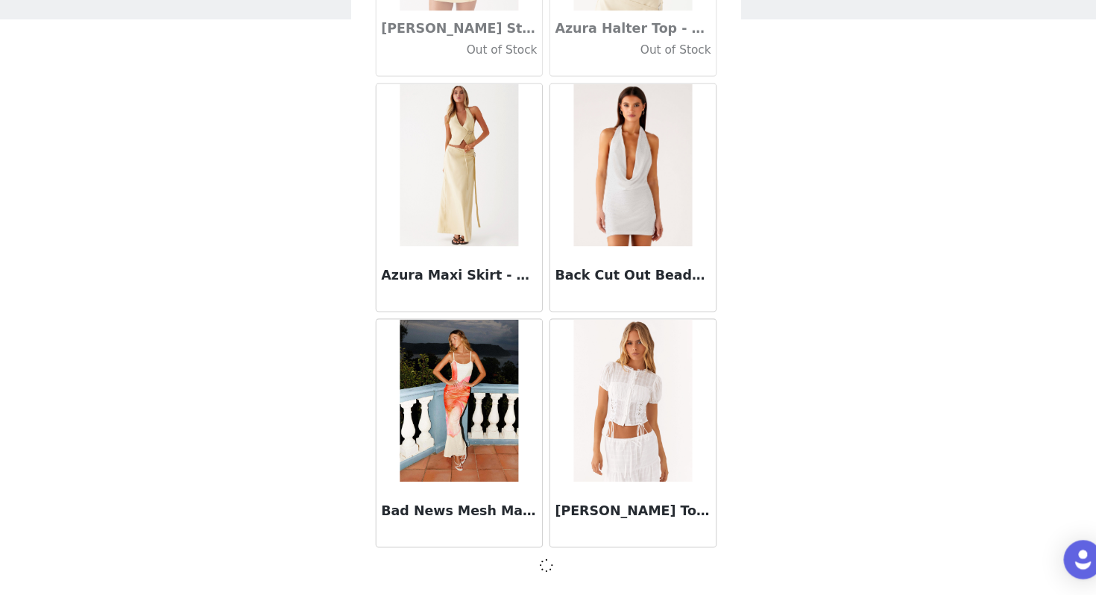
scroll to position [10331, 0]
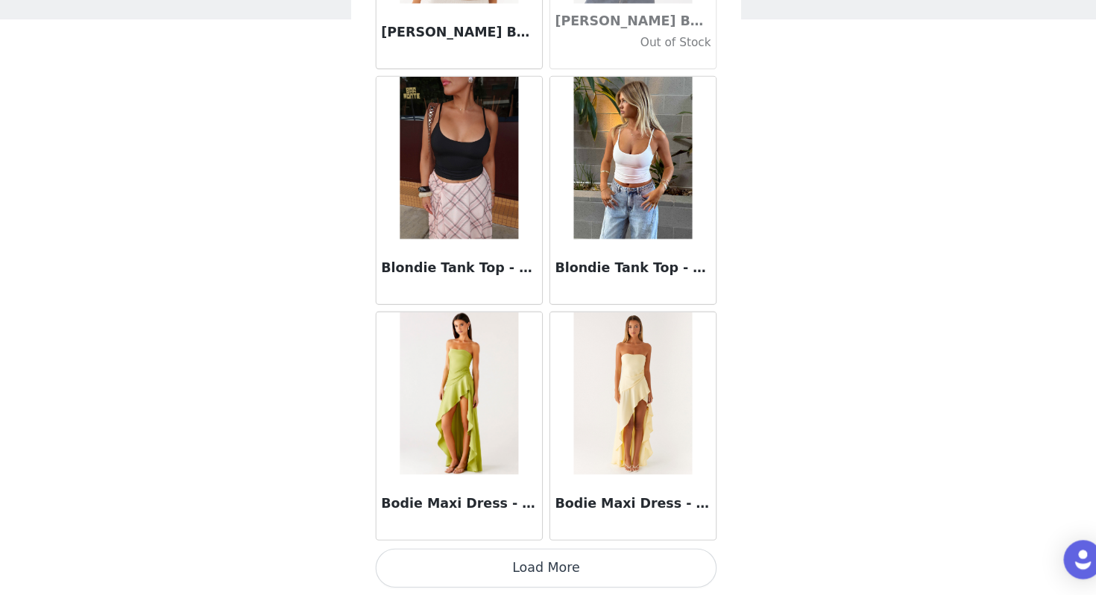
click at [582, 535] on button "Load More" at bounding box center [548, 570] width 313 height 36
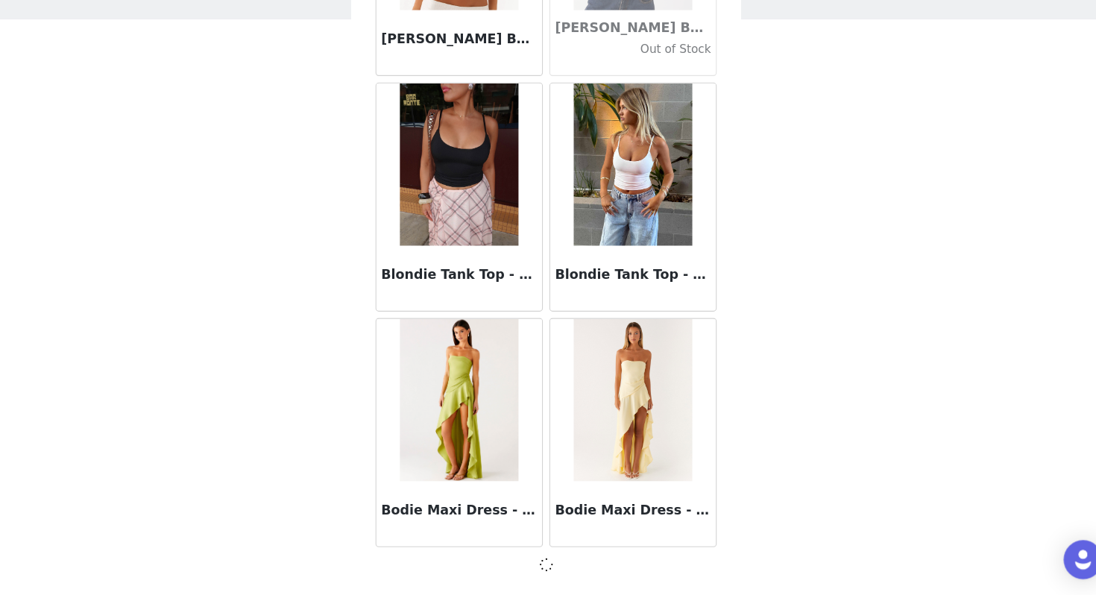
scroll to position [12493, 0]
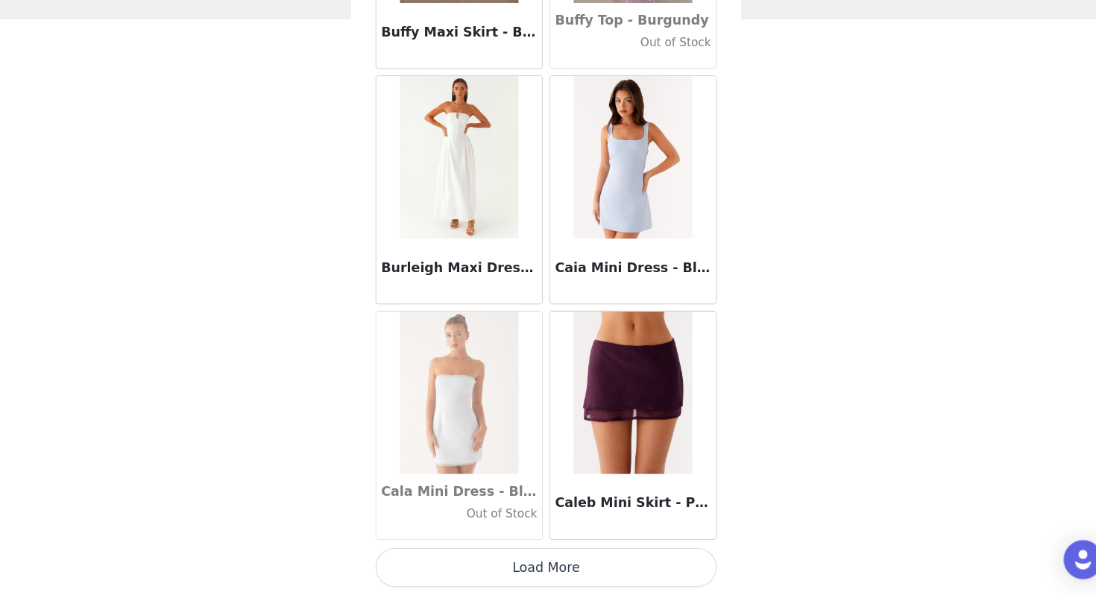
click at [582, 535] on button "Load More" at bounding box center [548, 570] width 313 height 36
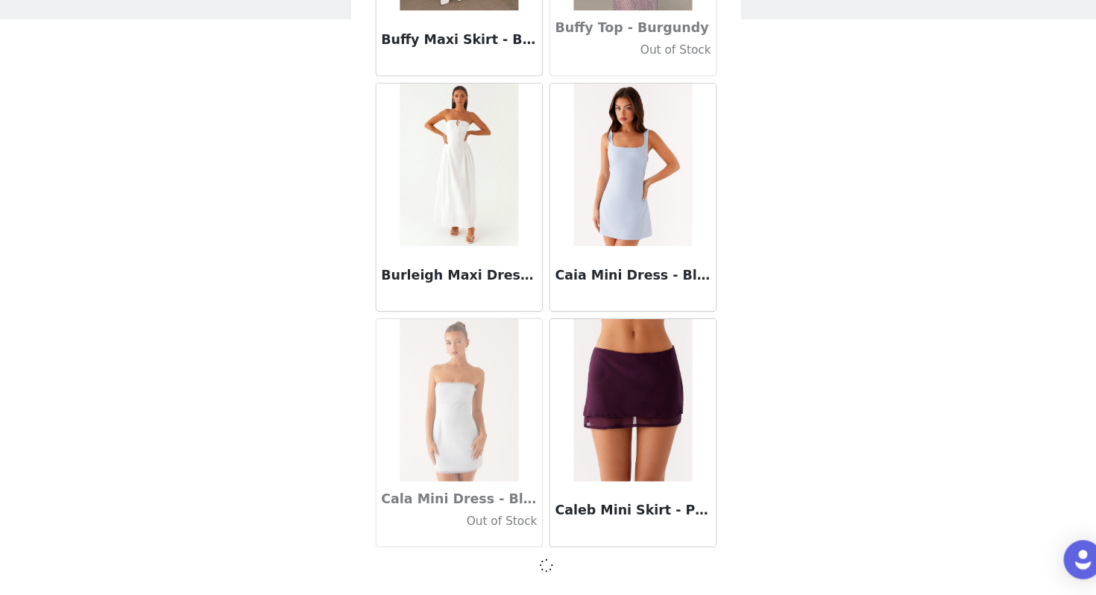
scroll to position [14656, 0]
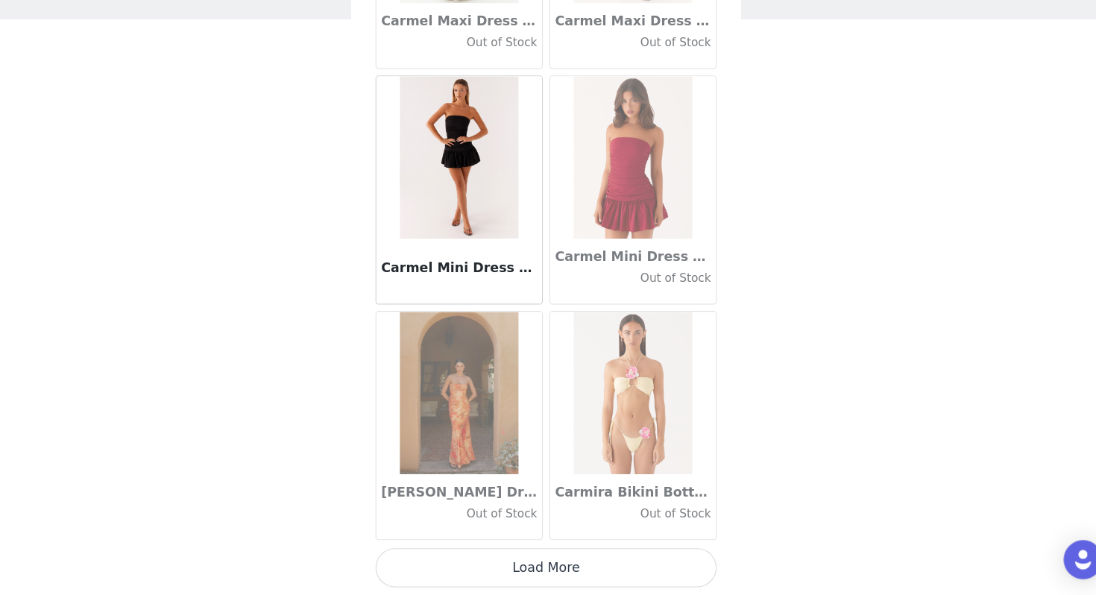
click at [582, 535] on button "Load More" at bounding box center [548, 570] width 313 height 36
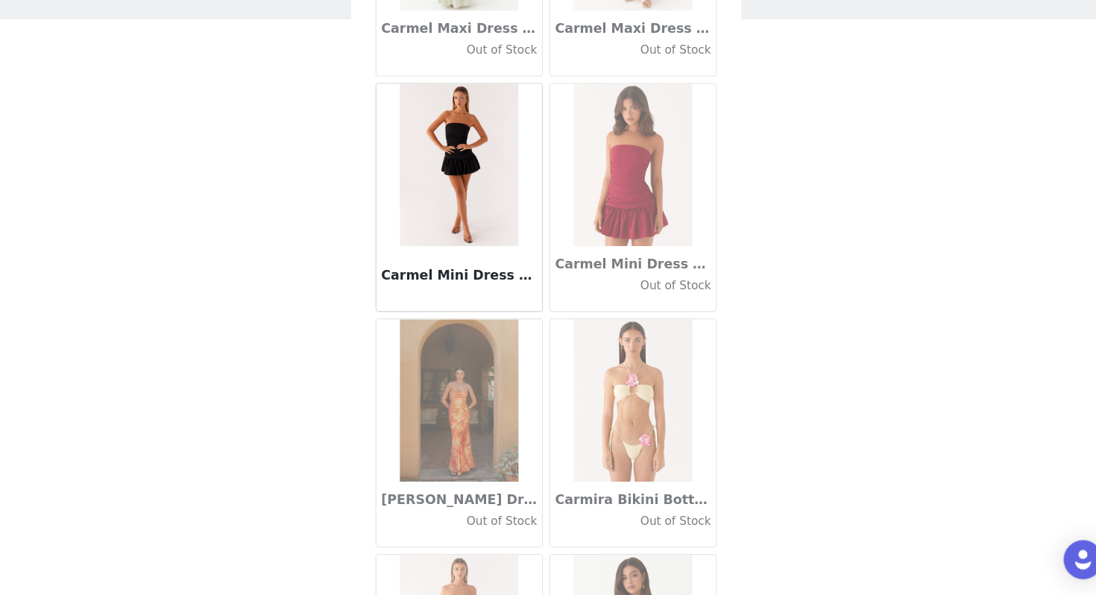
scroll to position [16825, 0]
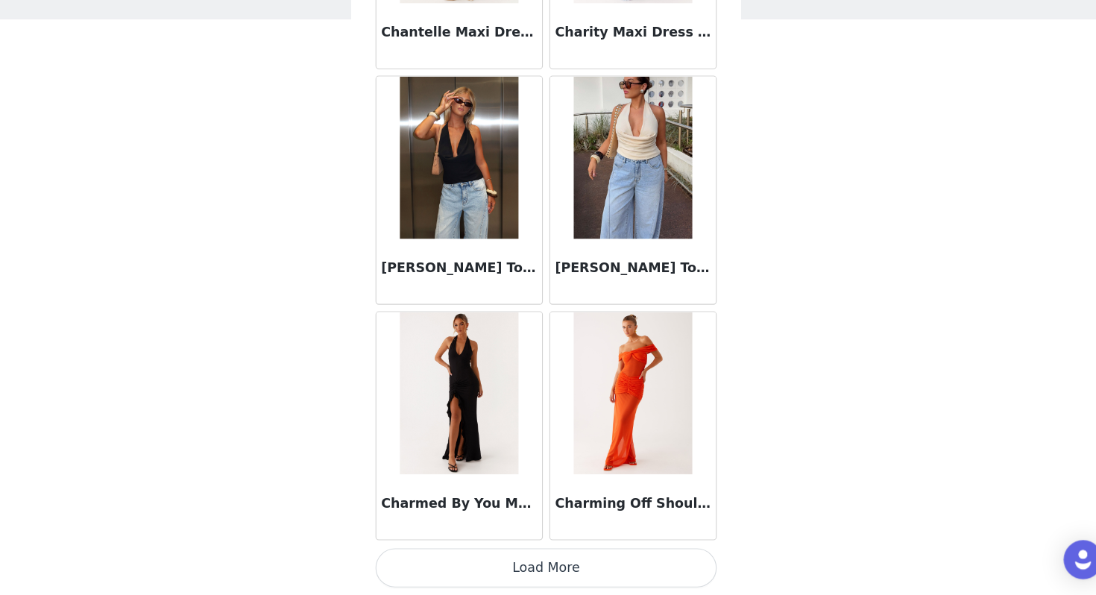
click at [582, 535] on button "Load More" at bounding box center [548, 570] width 313 height 36
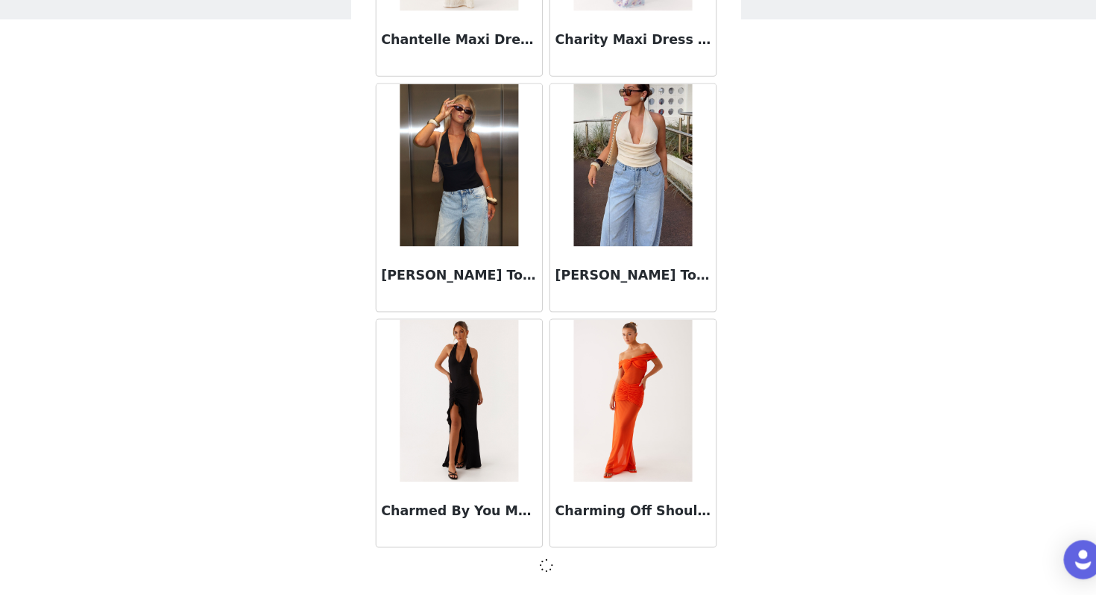
scroll to position [18981, 0]
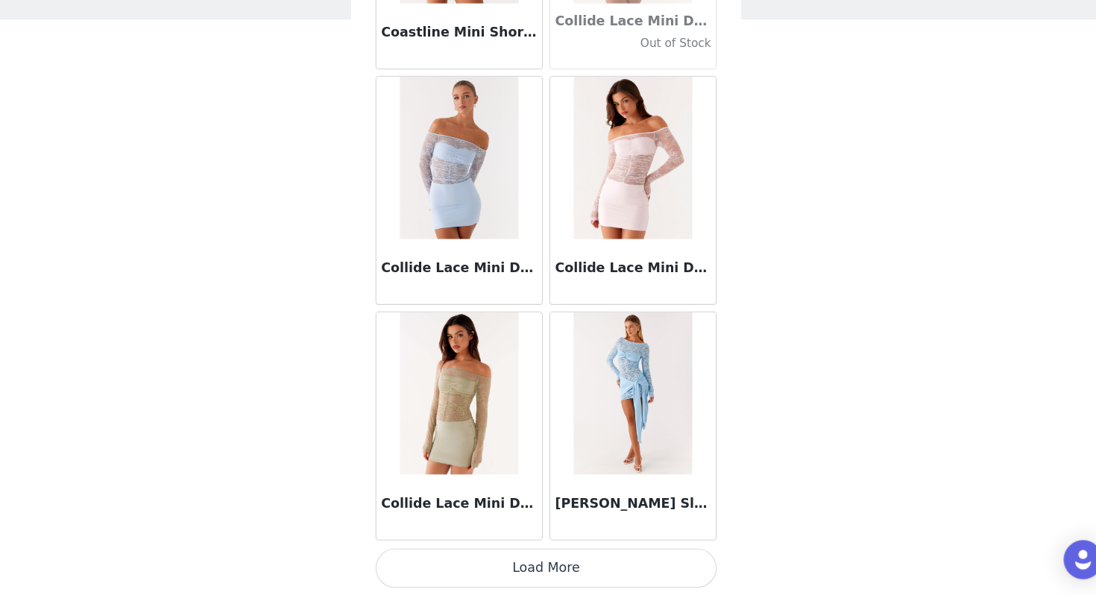
click at [582, 535] on button "Load More" at bounding box center [548, 570] width 313 height 36
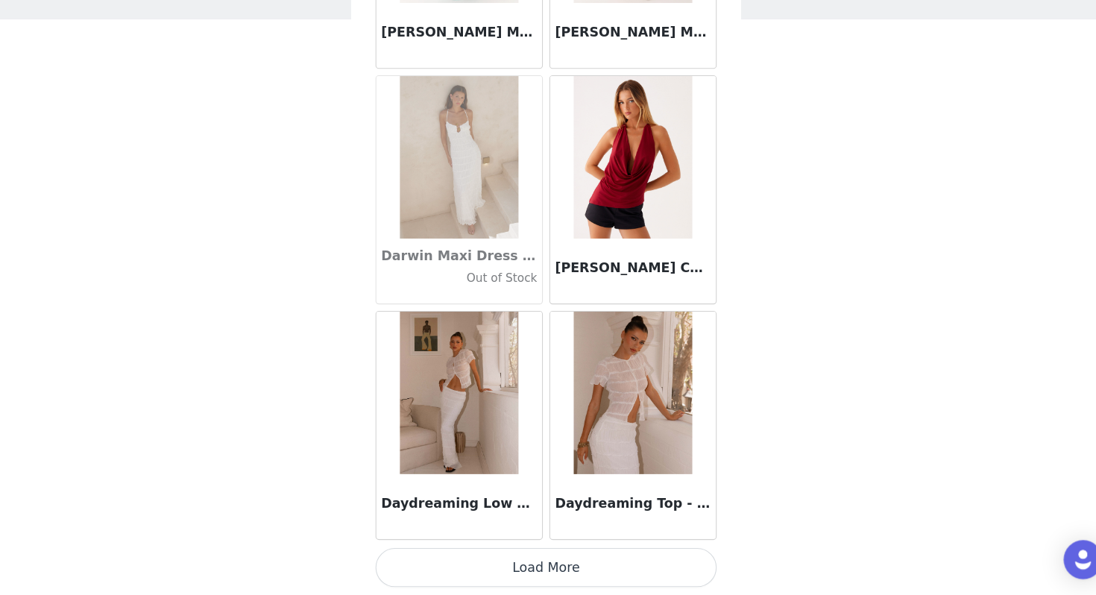
click at [582, 535] on button "Load More" at bounding box center [548, 570] width 313 height 36
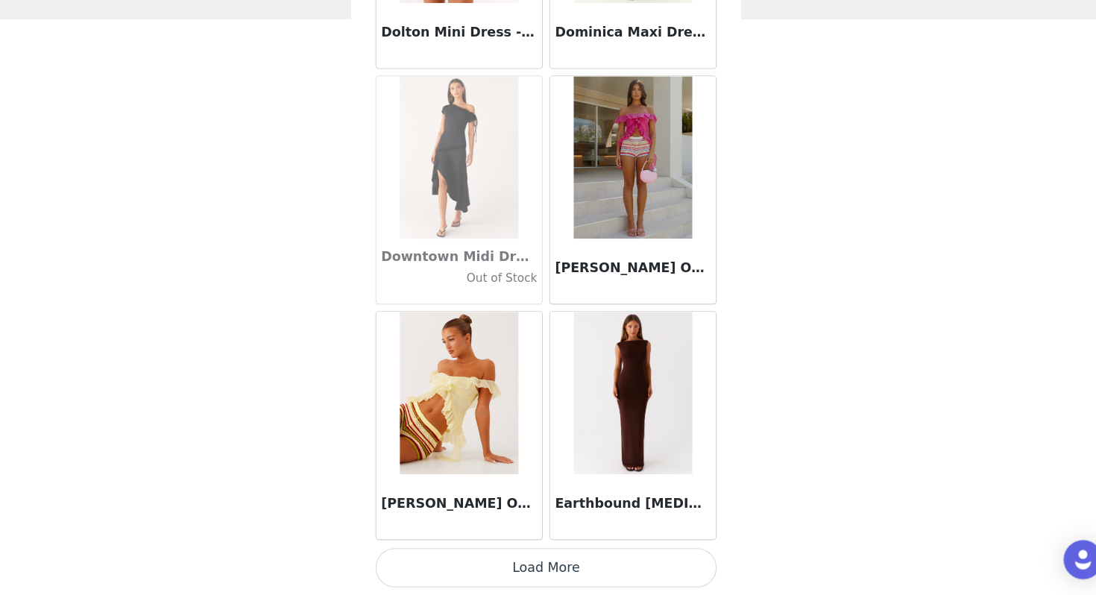
click at [582, 535] on button "Load More" at bounding box center [548, 570] width 313 height 36
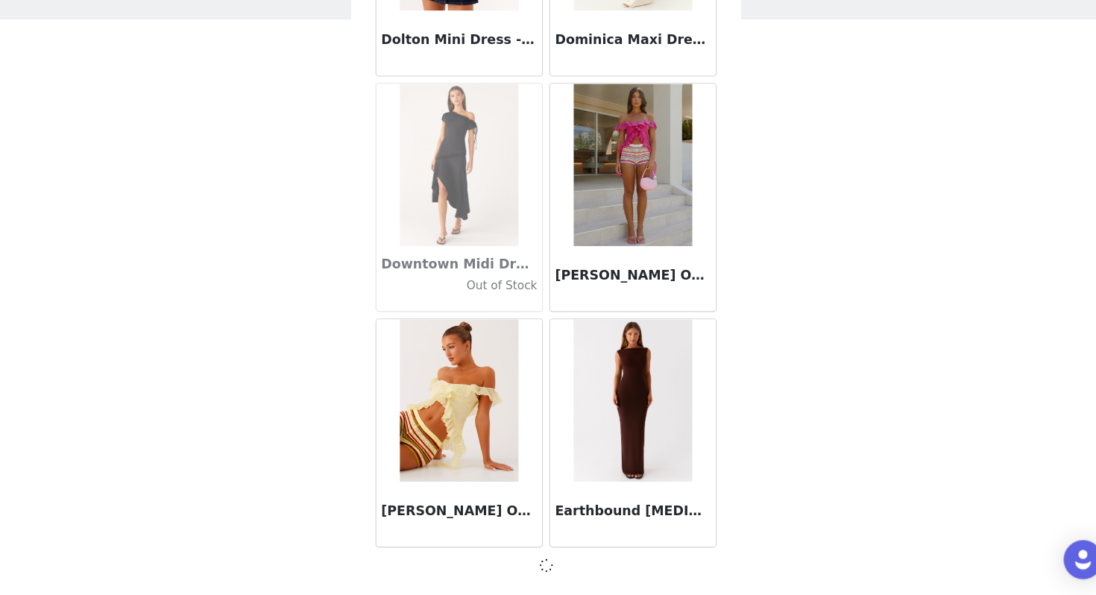
scroll to position [25469, 0]
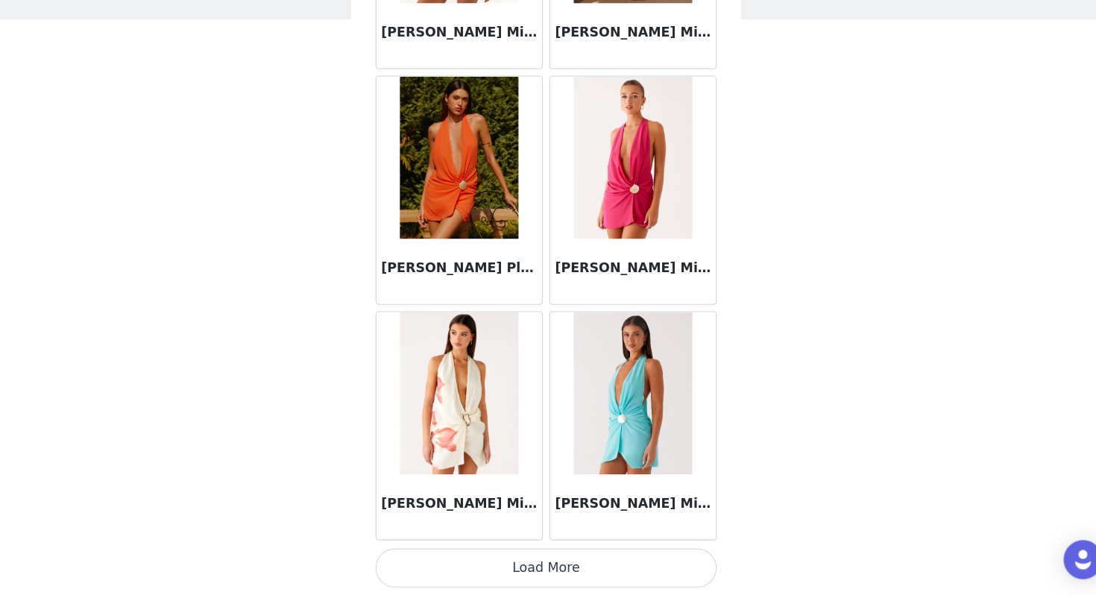
click at [582, 535] on button "Load More" at bounding box center [548, 570] width 313 height 36
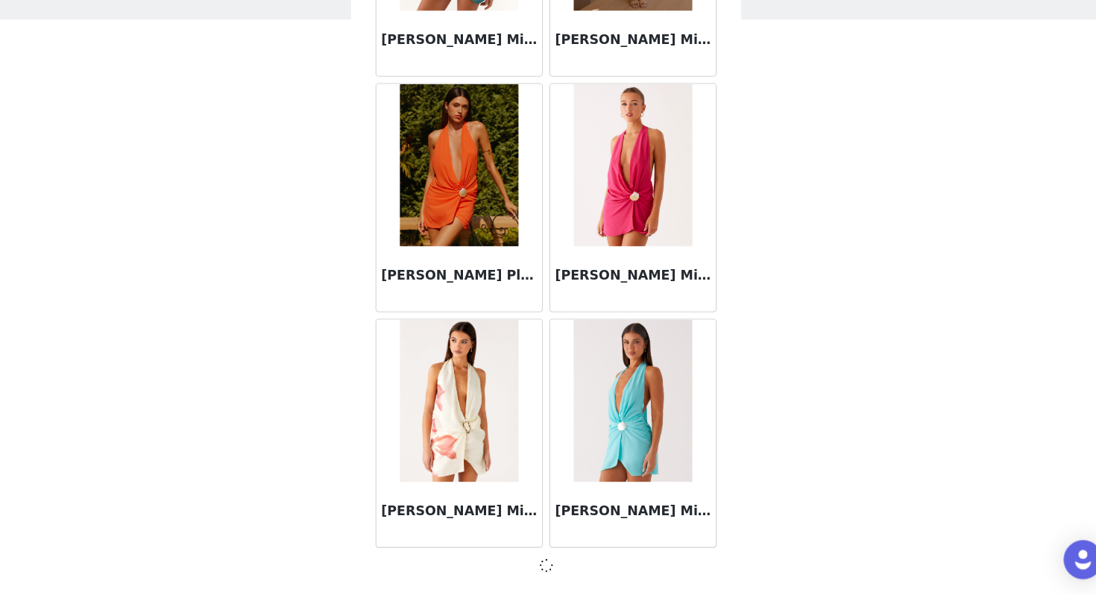
scroll to position [27631, 0]
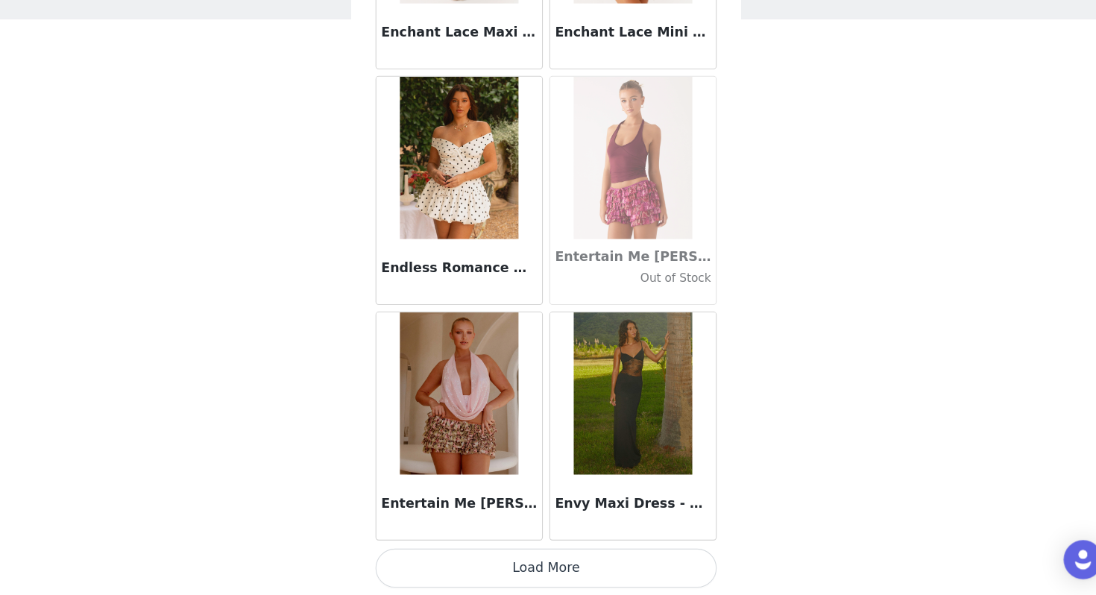
click at [582, 535] on button "Load More" at bounding box center [548, 570] width 313 height 36
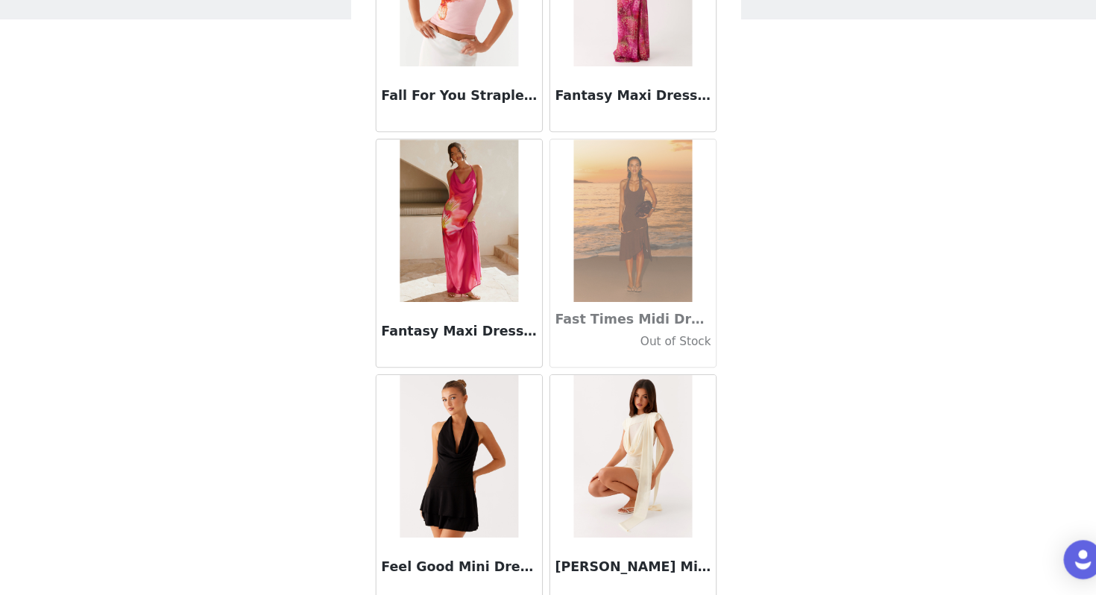
scroll to position [31963, 0]
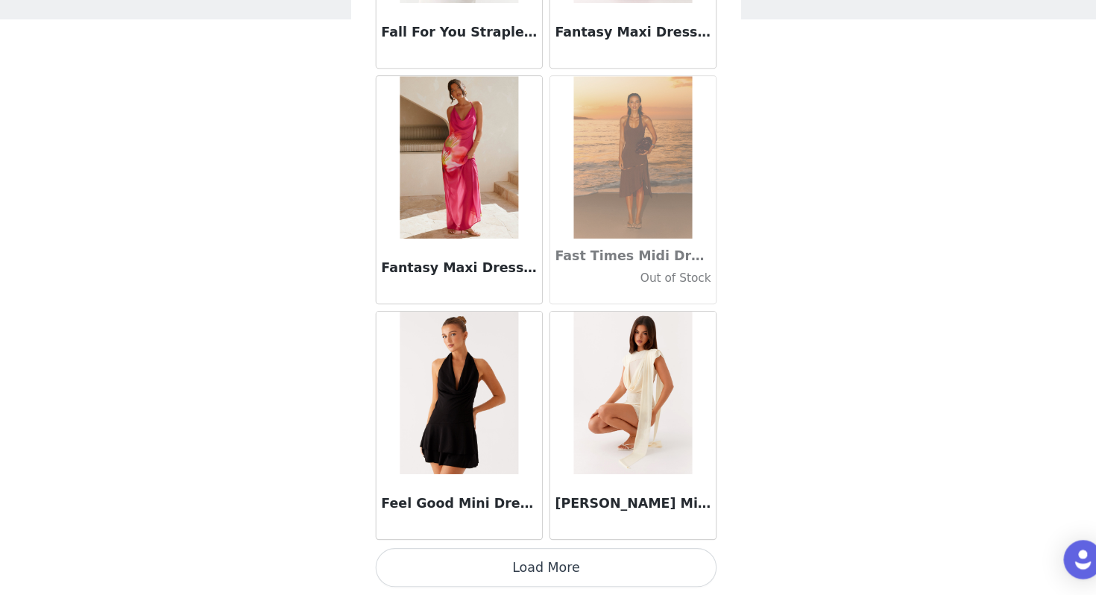
click at [582, 535] on button "Load More" at bounding box center [548, 570] width 313 height 36
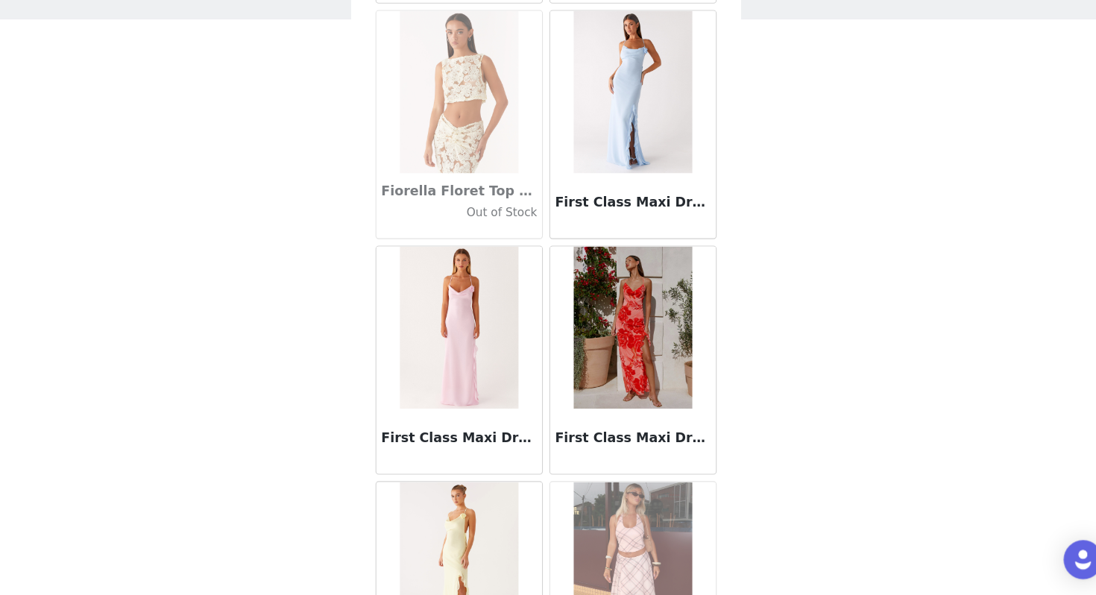
scroll to position [34126, 0]
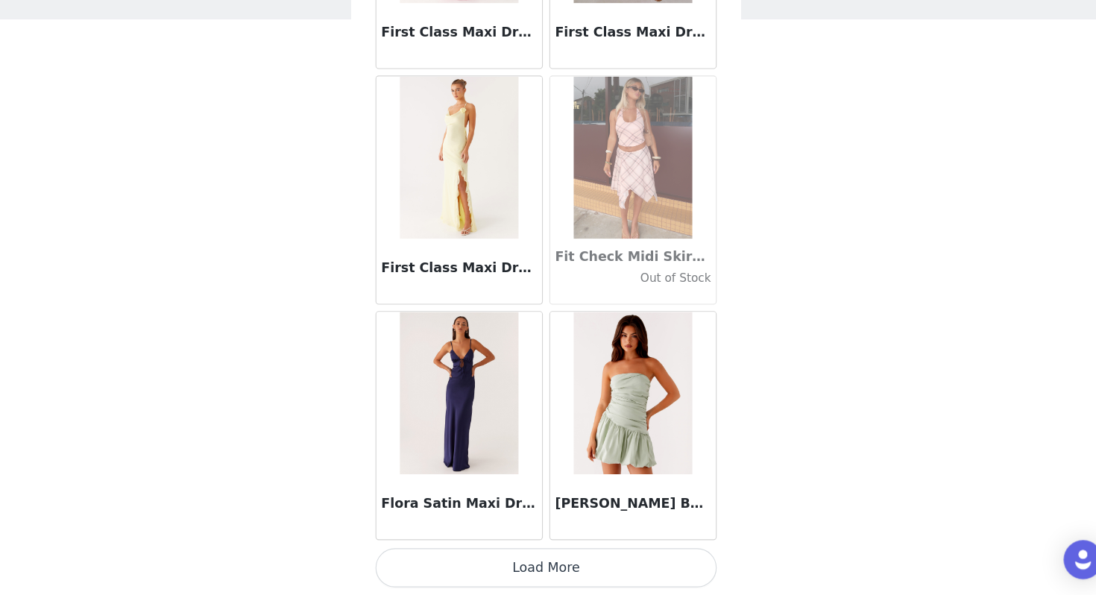
click at [556, 535] on button "Load More" at bounding box center [548, 570] width 313 height 36
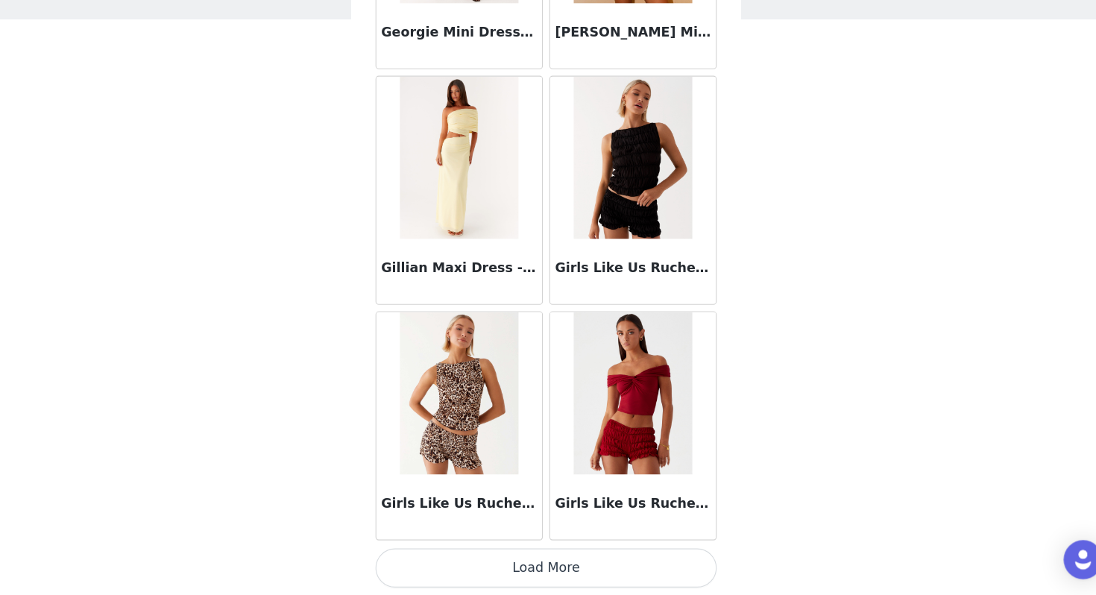
click at [556, 535] on button "Load More" at bounding box center [548, 570] width 313 height 36
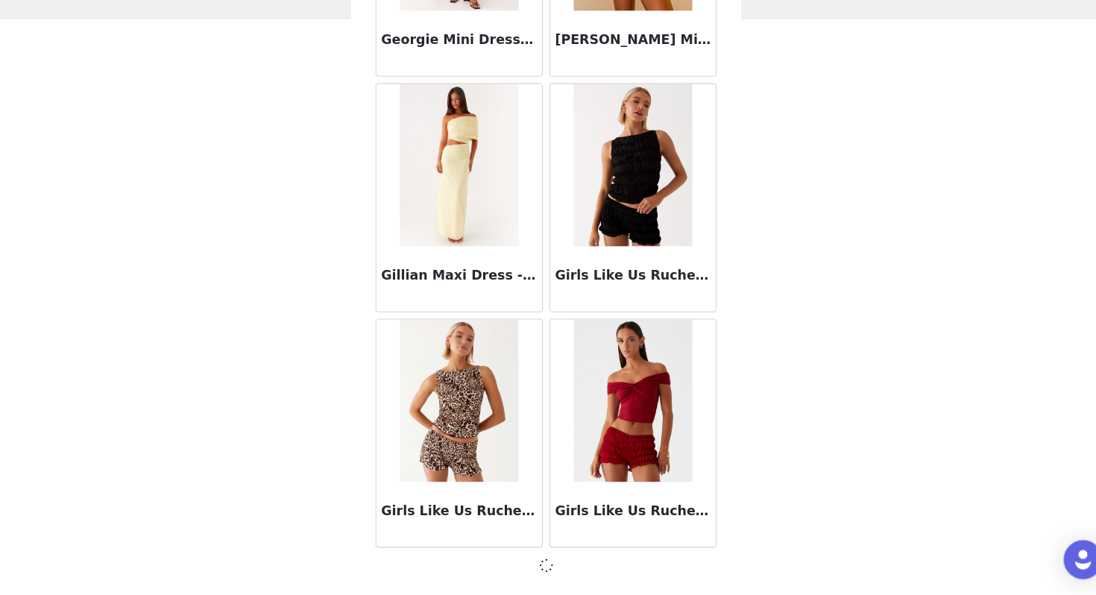
scroll to position [36282, 0]
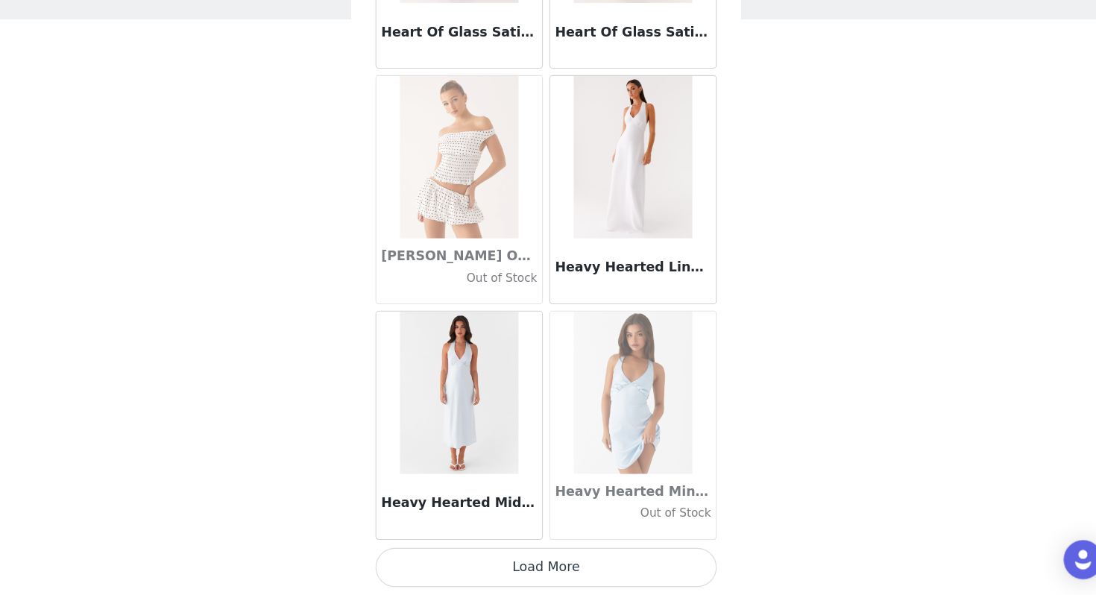
click at [556, 535] on button "Load More" at bounding box center [548, 570] width 313 height 36
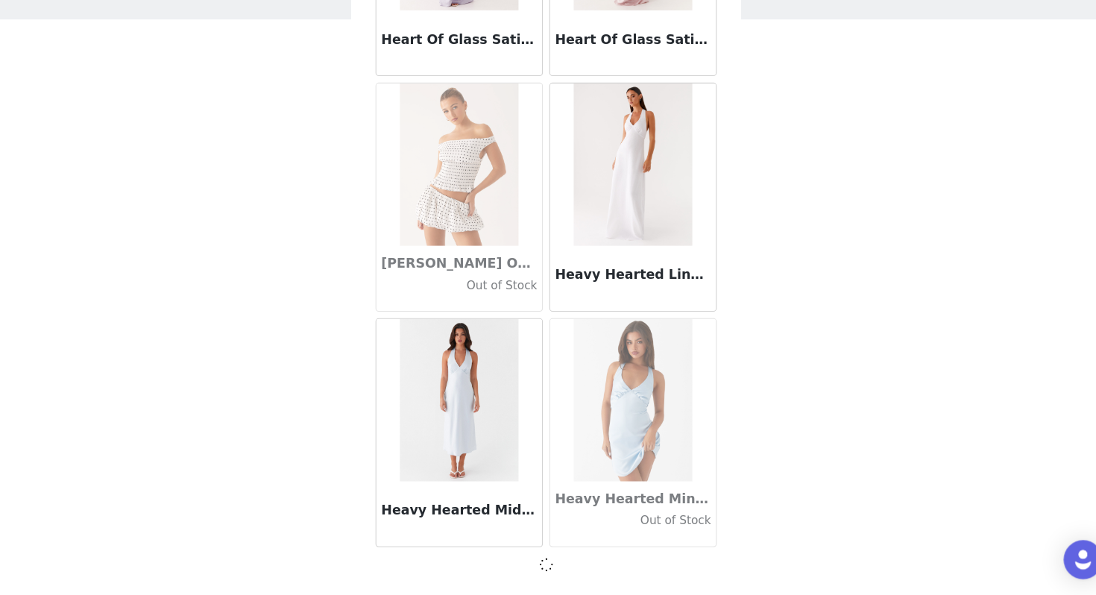
scroll to position [38445, 0]
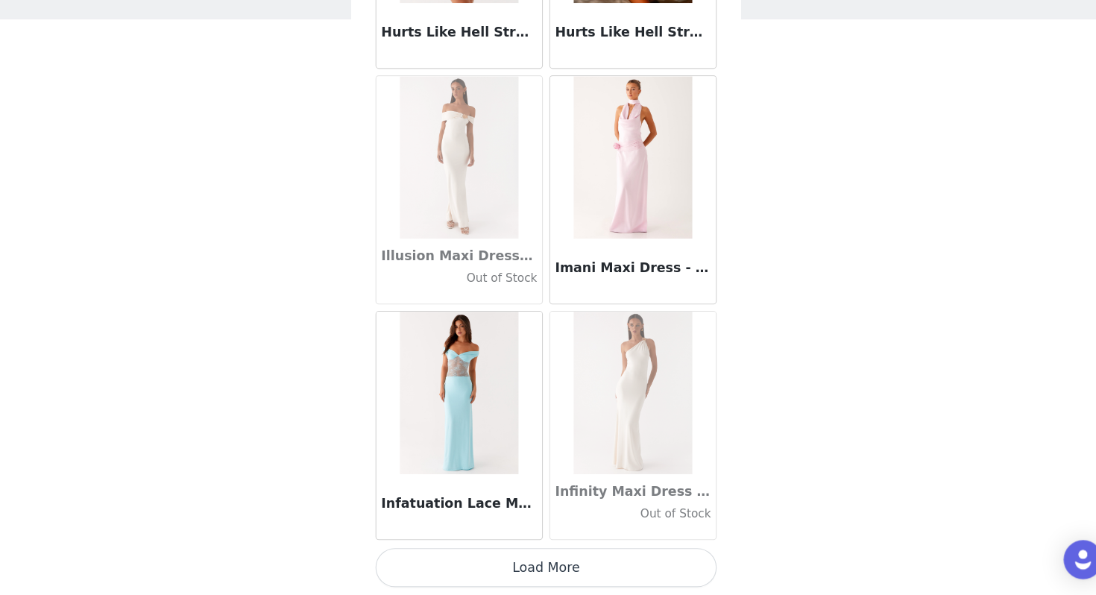
drag, startPoint x: 556, startPoint y: 586, endPoint x: 556, endPoint y: 575, distance: 11.2
click at [556, 535] on button "Load More" at bounding box center [548, 570] width 313 height 36
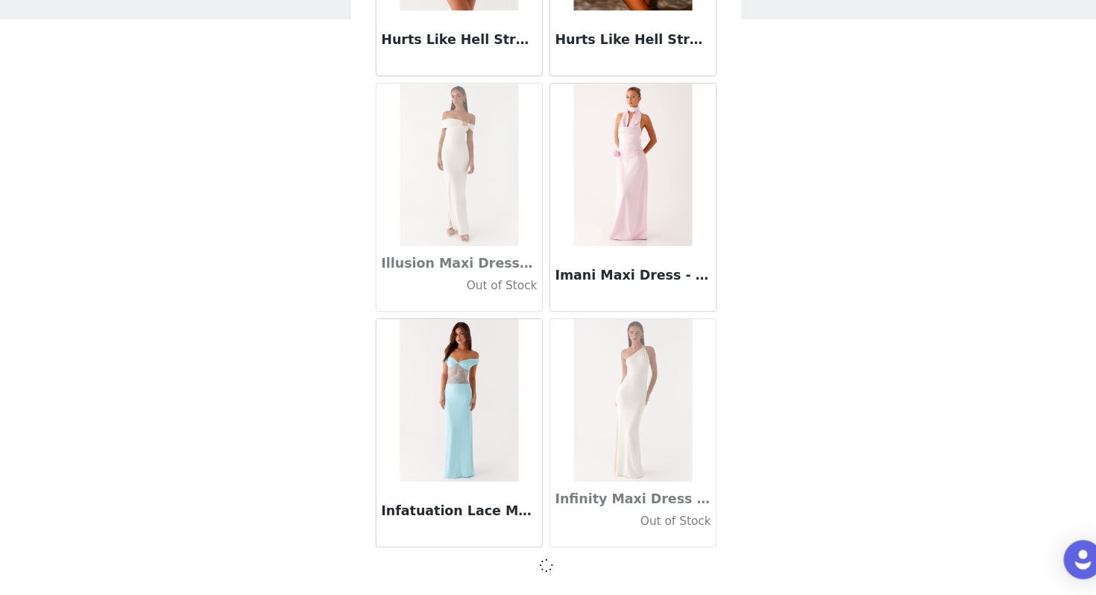
scroll to position [40607, 0]
click at [556, 535] on div at bounding box center [548, 568] width 313 height 18
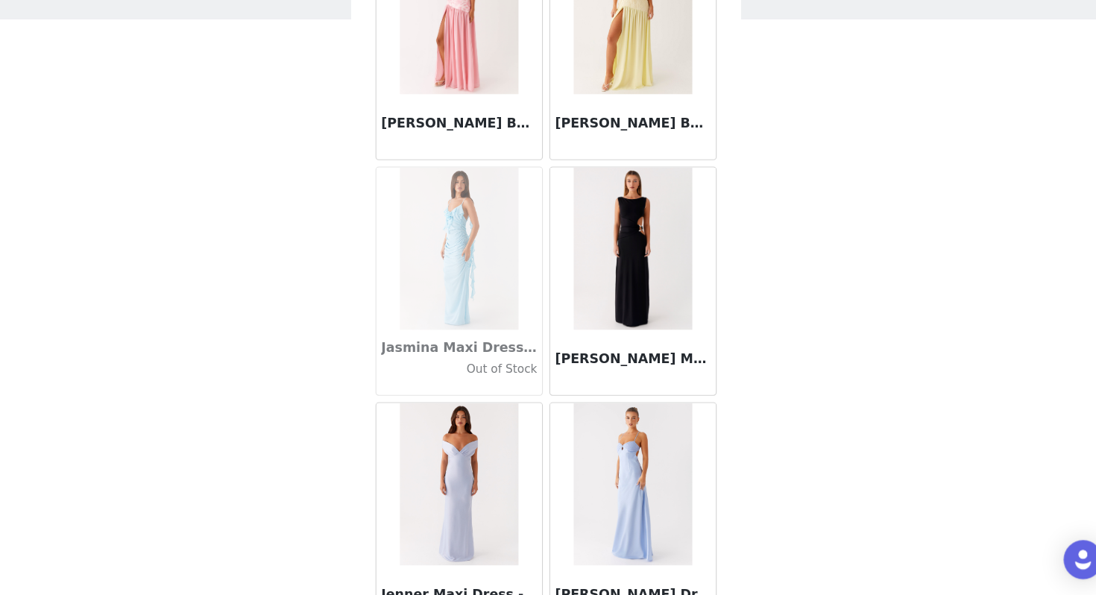
scroll to position [42776, 0]
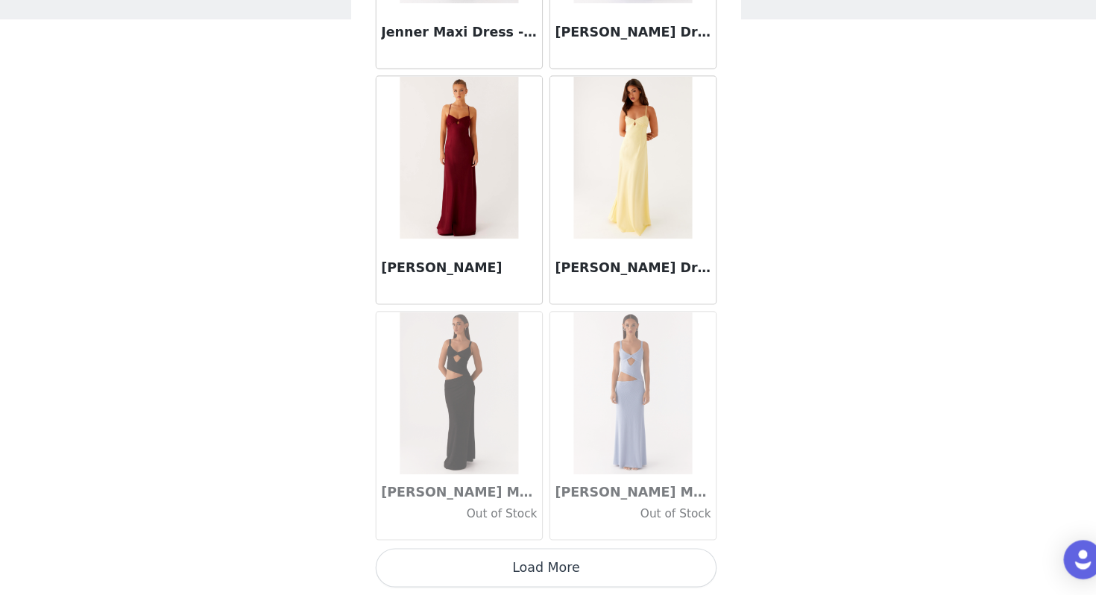
click at [556, 535] on button "Load More" at bounding box center [548, 570] width 313 height 36
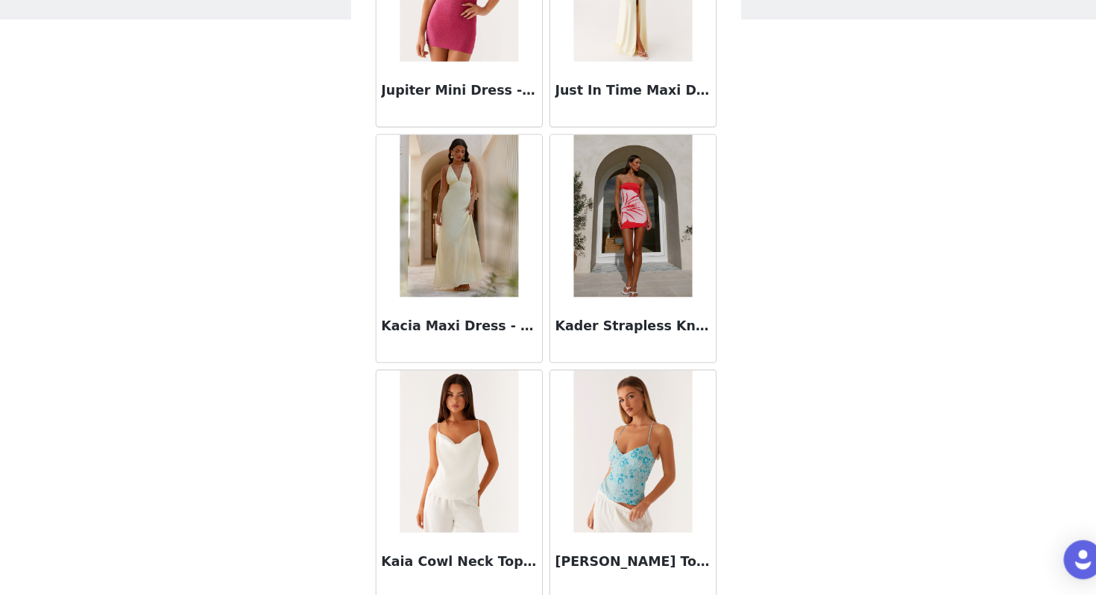
scroll to position [44939, 0]
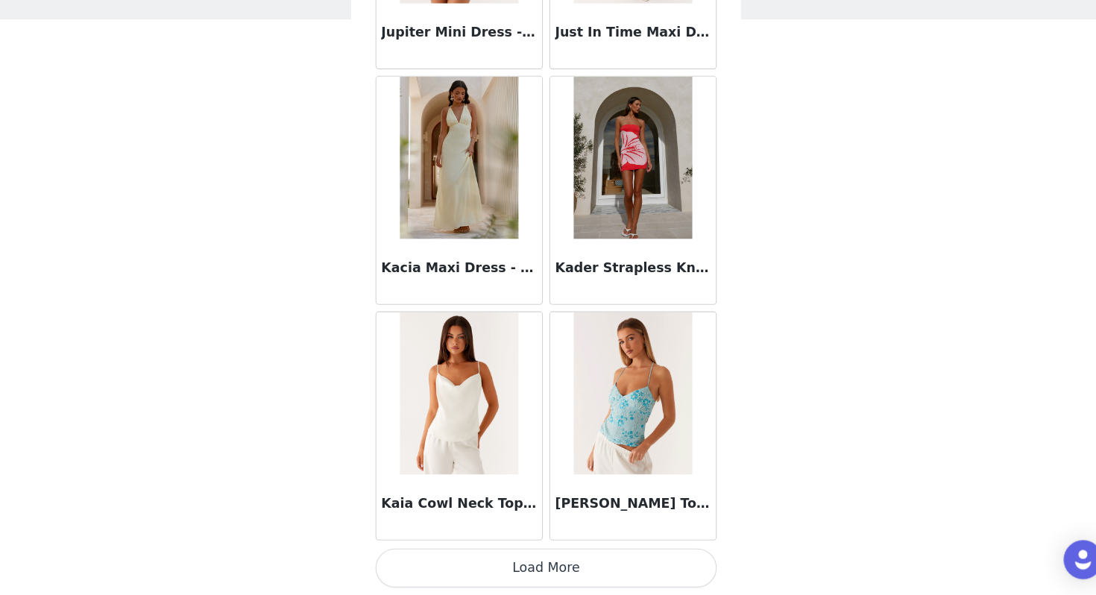
click at [556, 535] on button "Load More" at bounding box center [548, 570] width 313 height 36
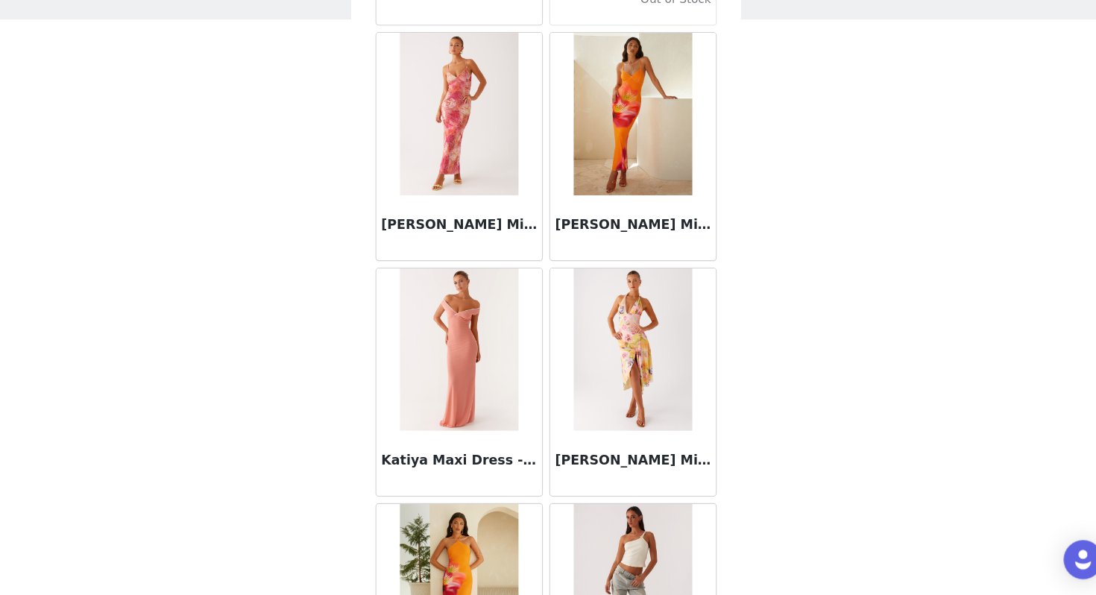
scroll to position [46930, 0]
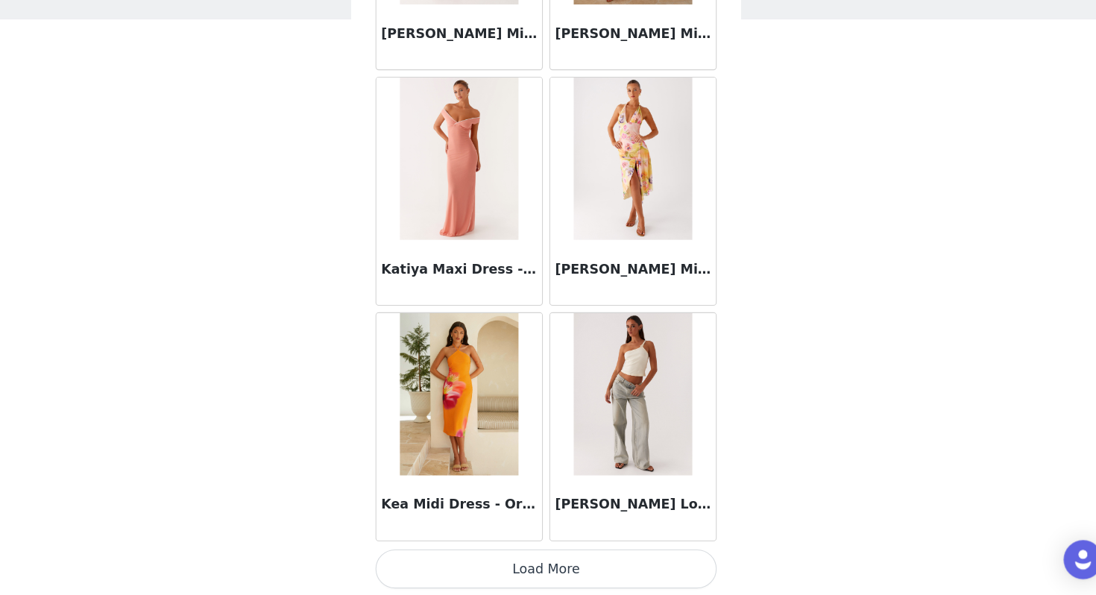
click at [556, 535] on button "Load More" at bounding box center [548, 571] width 313 height 36
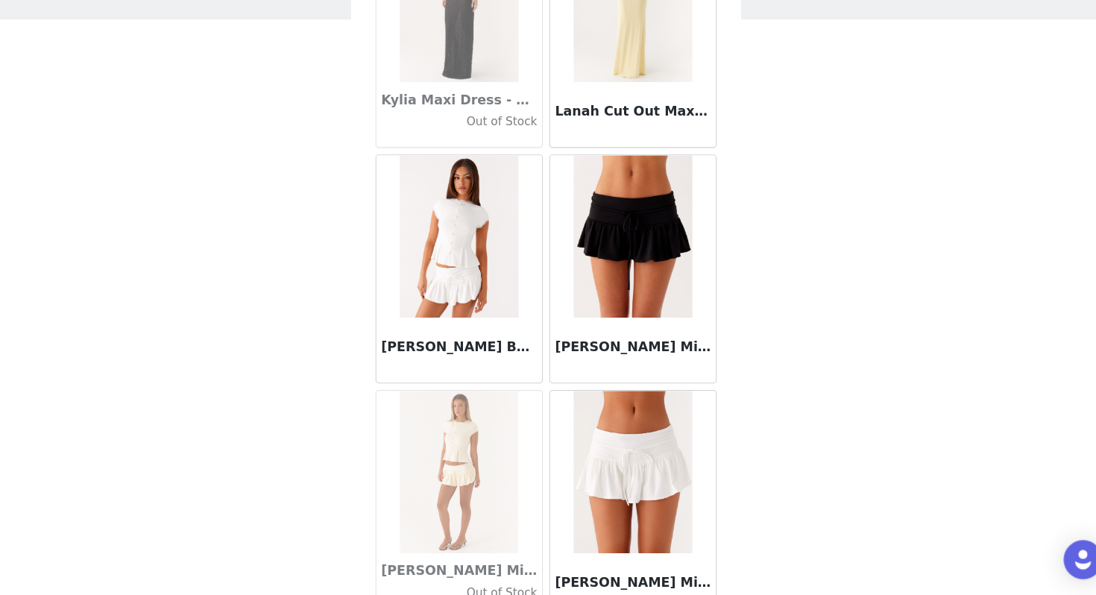
scroll to position [49264, 0]
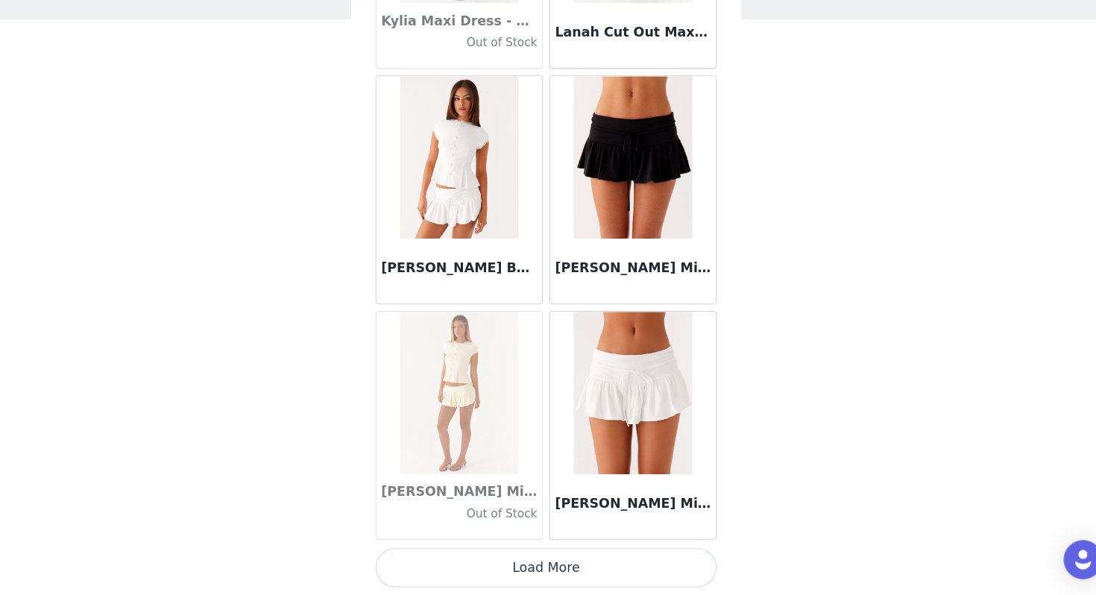
click at [559, 535] on button "Load More" at bounding box center [548, 570] width 313 height 36
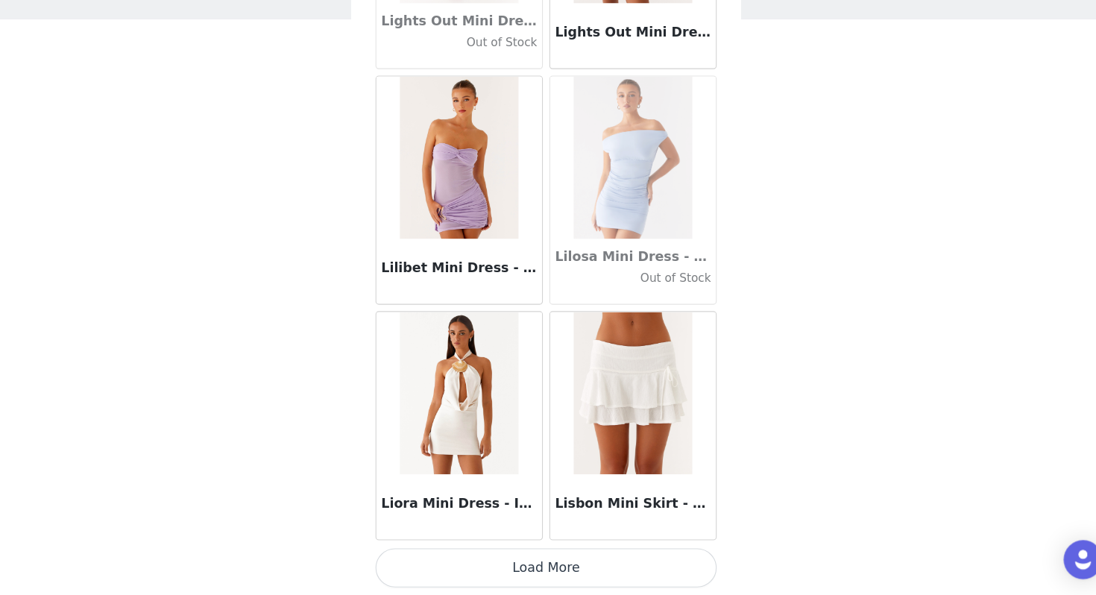
scroll to position [51426, 0]
click at [529, 535] on button "Load More" at bounding box center [548, 571] width 313 height 36
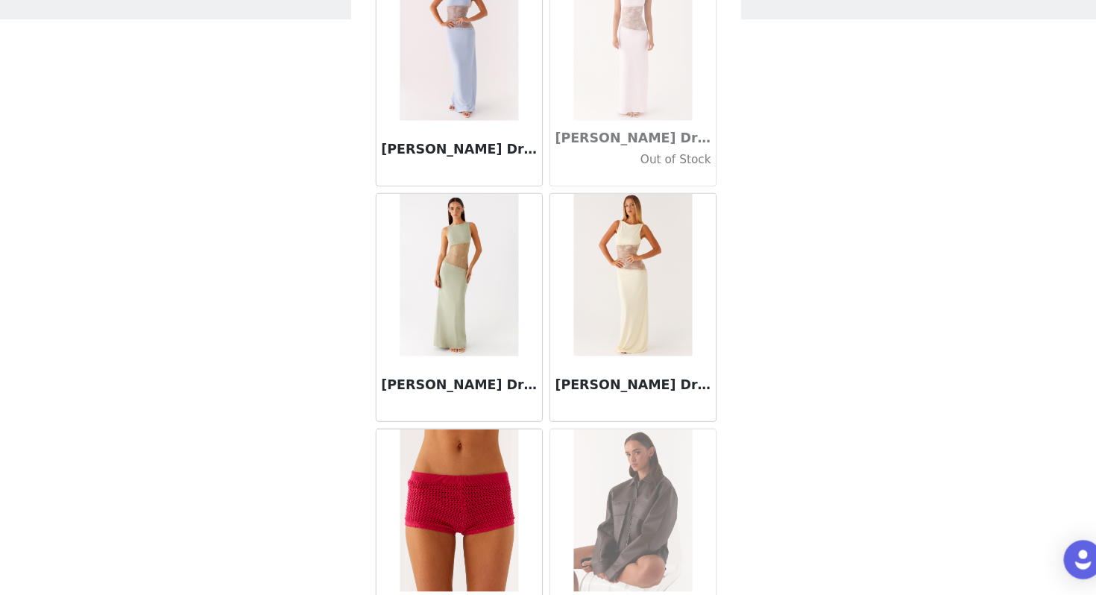
scroll to position [53590, 0]
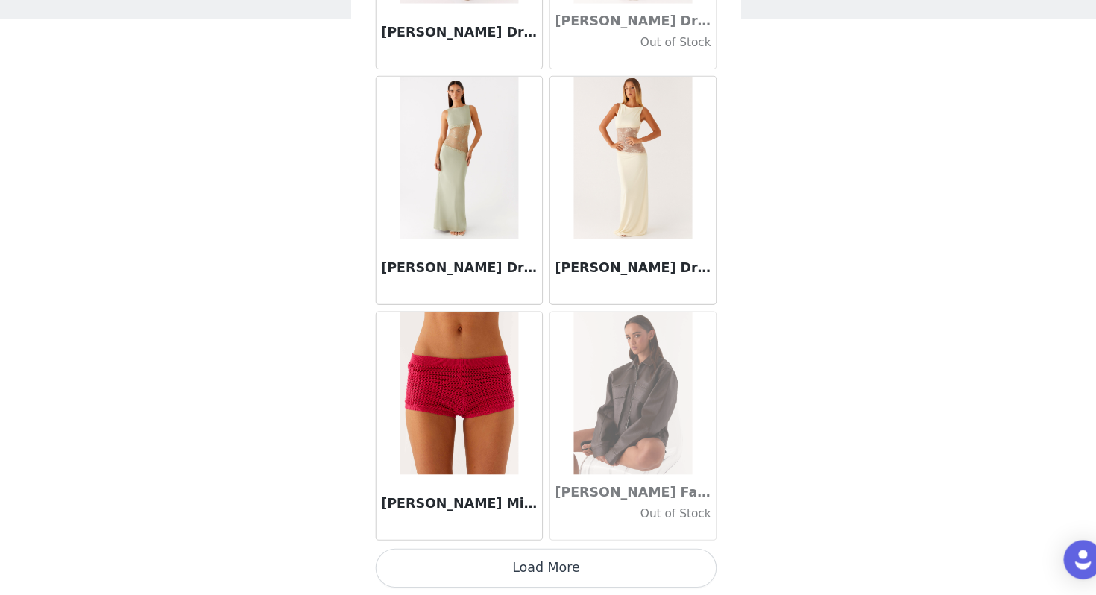
click at [570, 535] on button "Load More" at bounding box center [548, 570] width 313 height 36
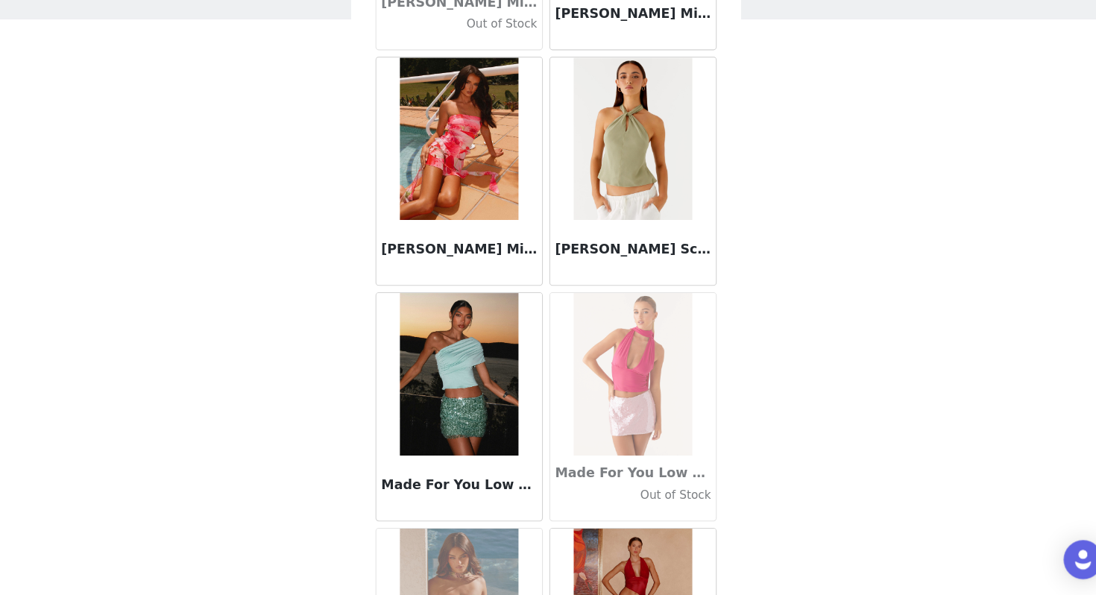
scroll to position [55348, 0]
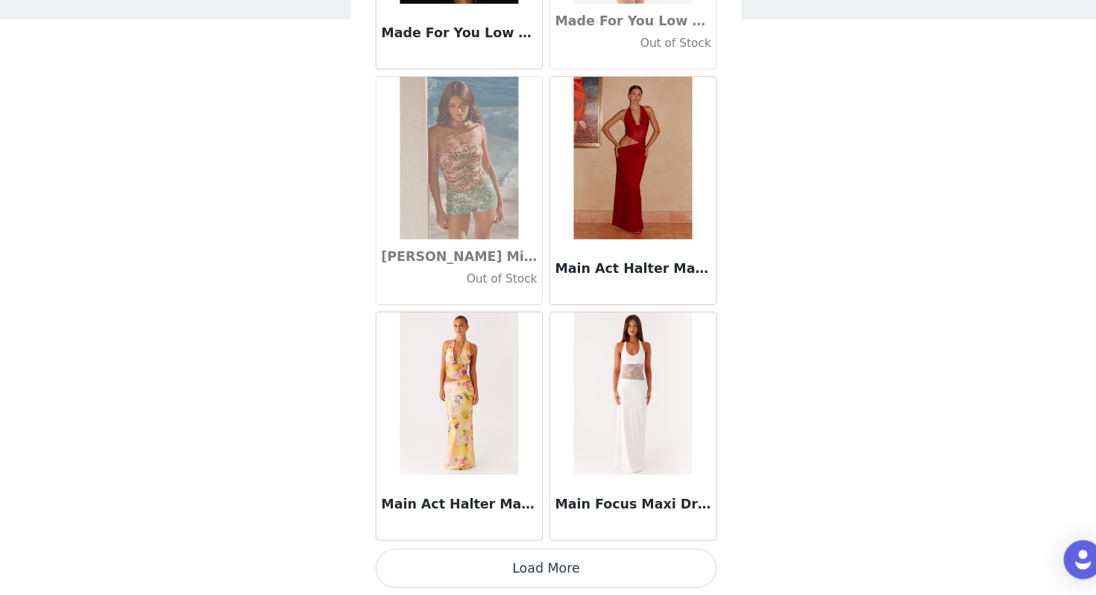
click at [523, 535] on button "Load More" at bounding box center [548, 571] width 313 height 36
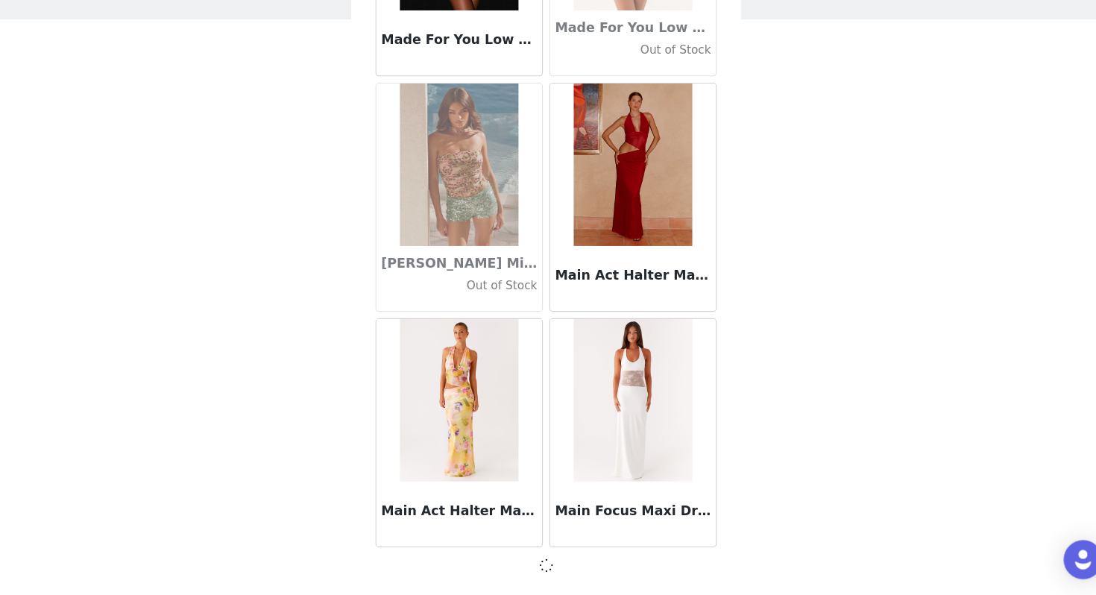
scroll to position [55745, 0]
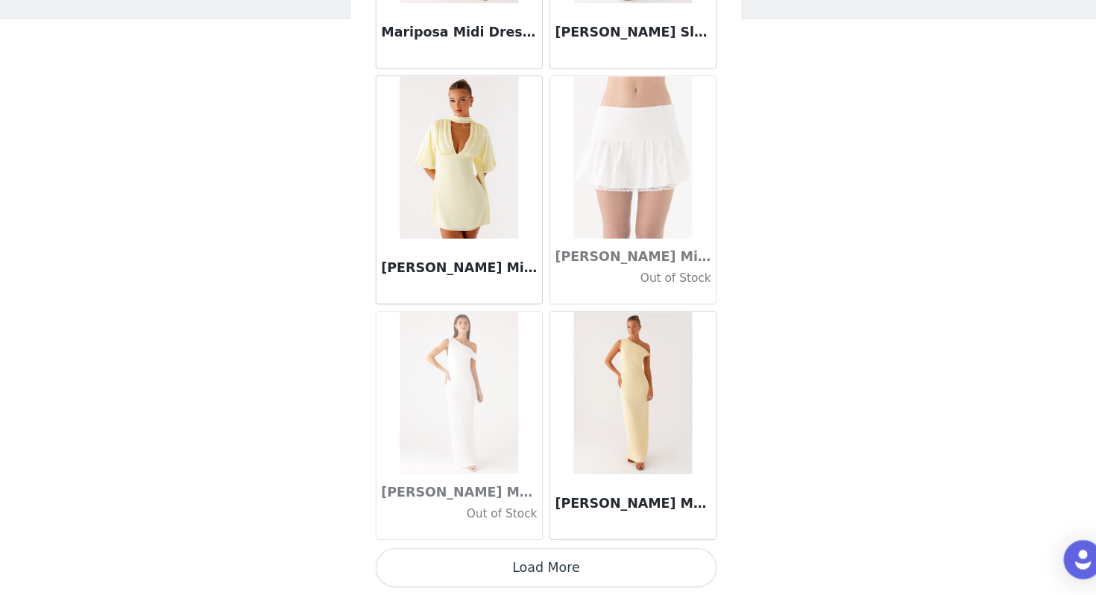
click at [523, 535] on button "Load More" at bounding box center [548, 570] width 313 height 36
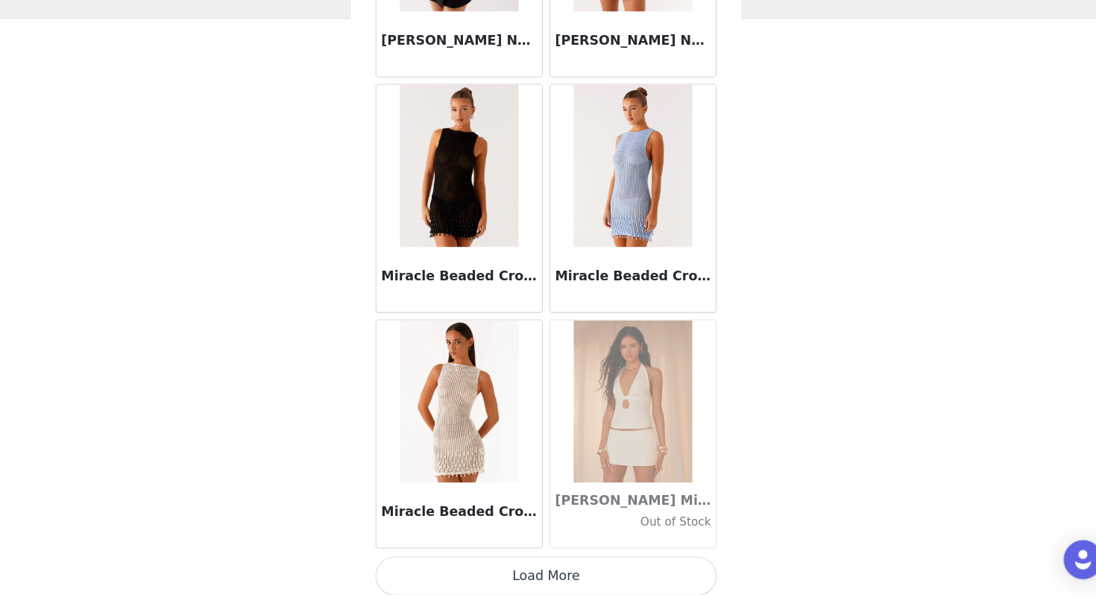
scroll to position [60077, 0]
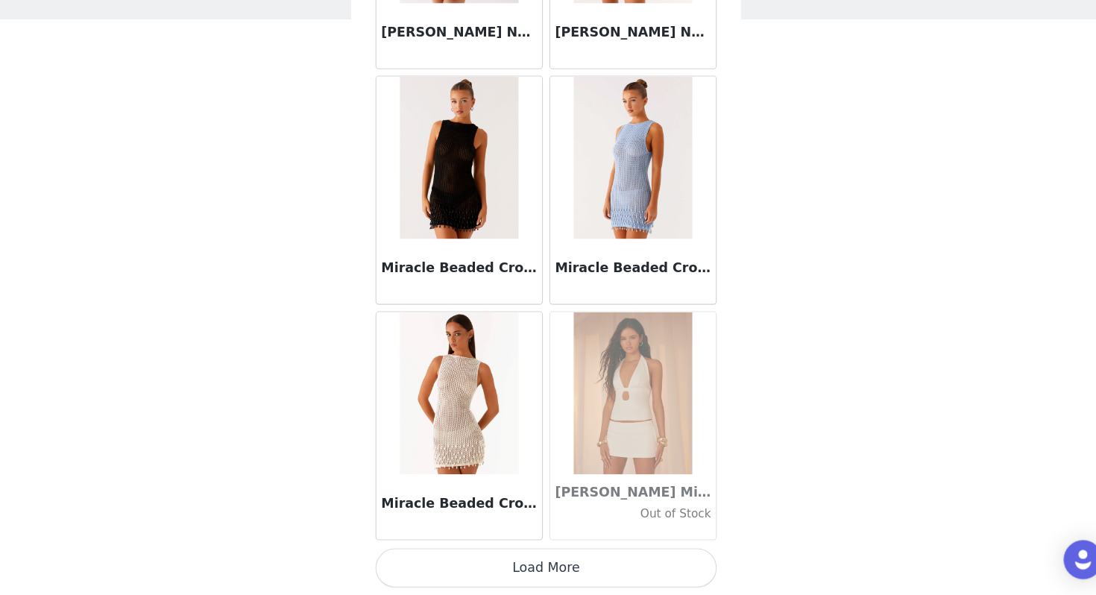
click at [549, 535] on button "Load More" at bounding box center [548, 570] width 313 height 36
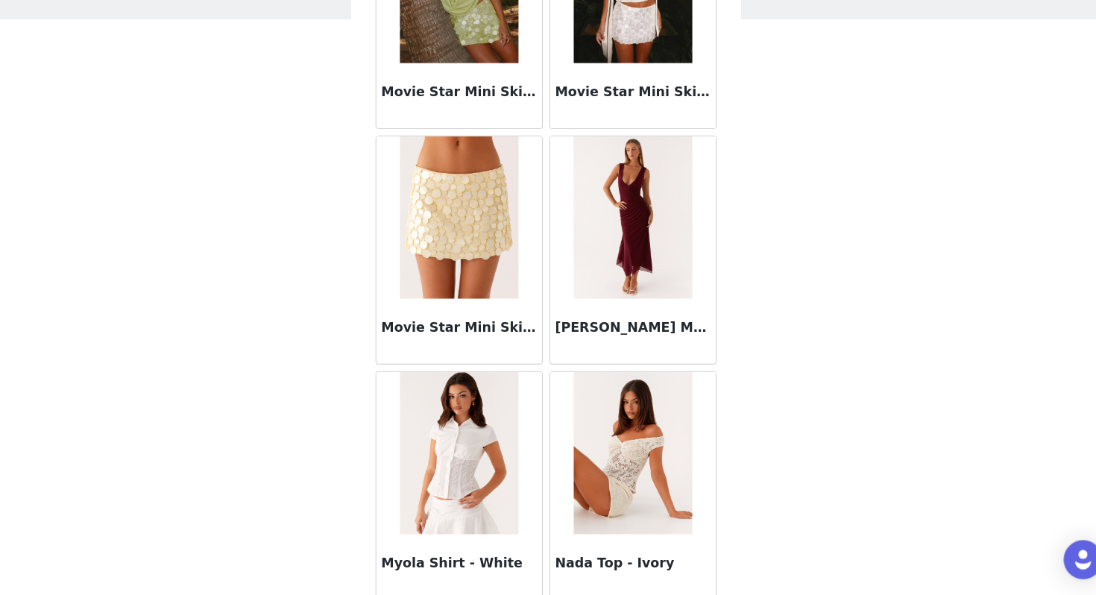
scroll to position [62240, 0]
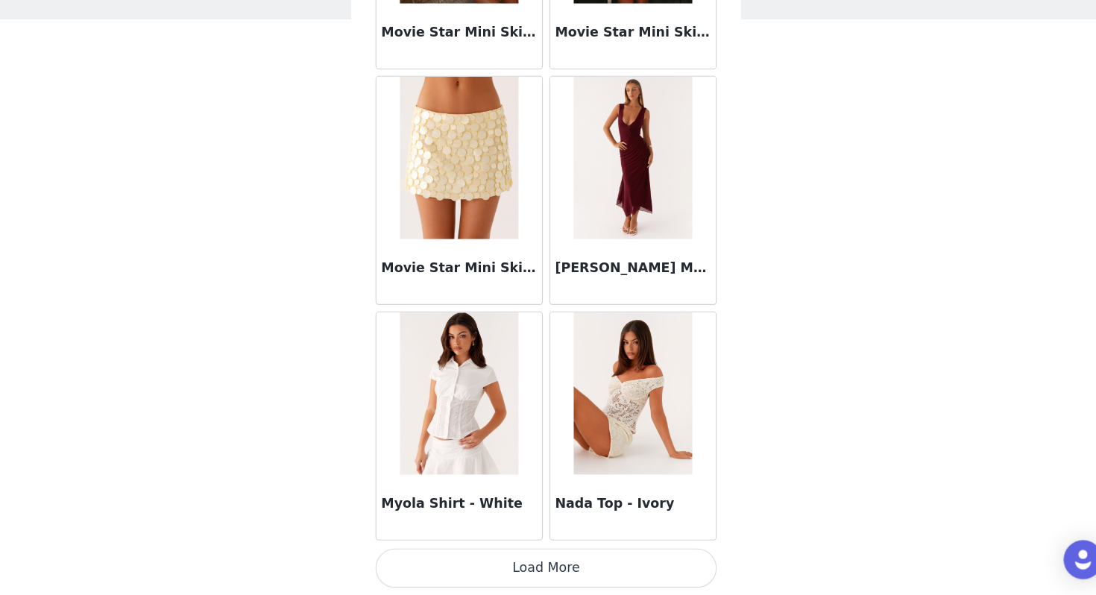
click at [582, 535] on button "Load More" at bounding box center [548, 570] width 313 height 36
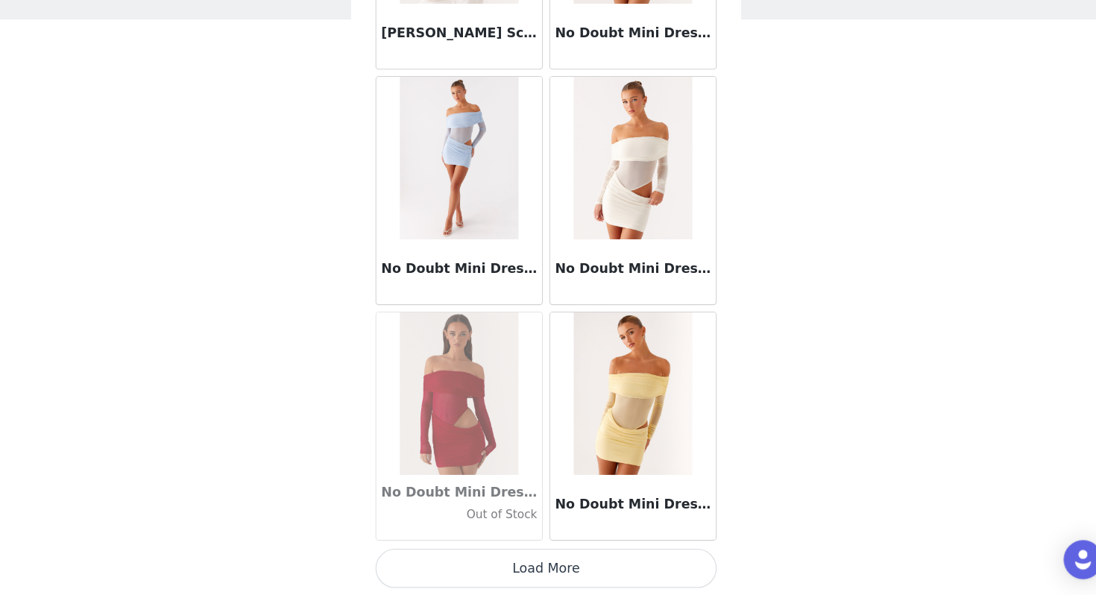
scroll to position [64403, 0]
click at [575, 535] on button "Load More" at bounding box center [548, 570] width 313 height 36
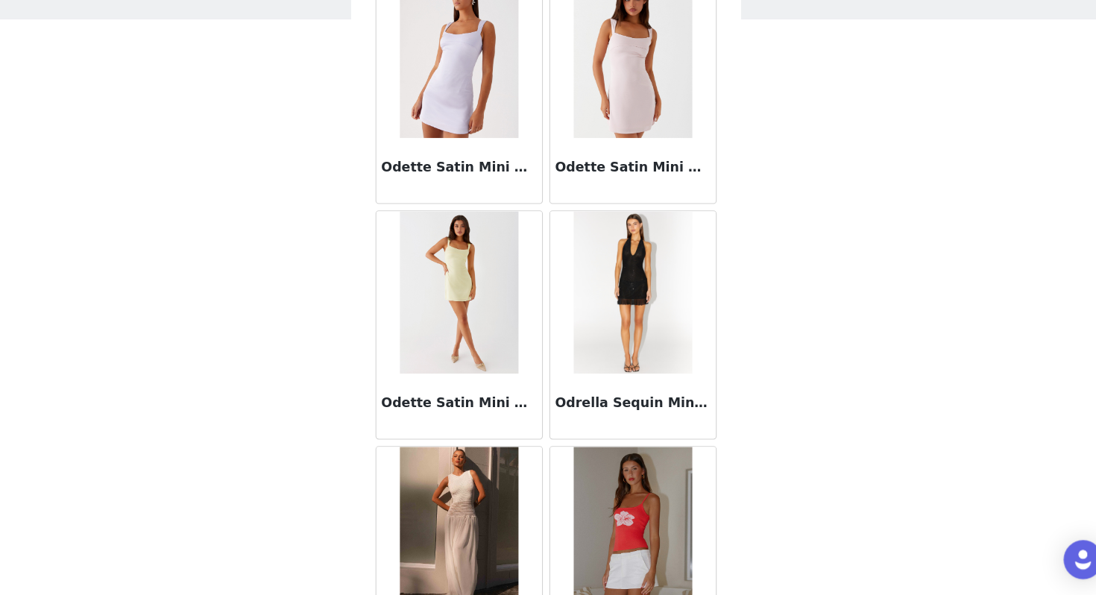
scroll to position [66565, 0]
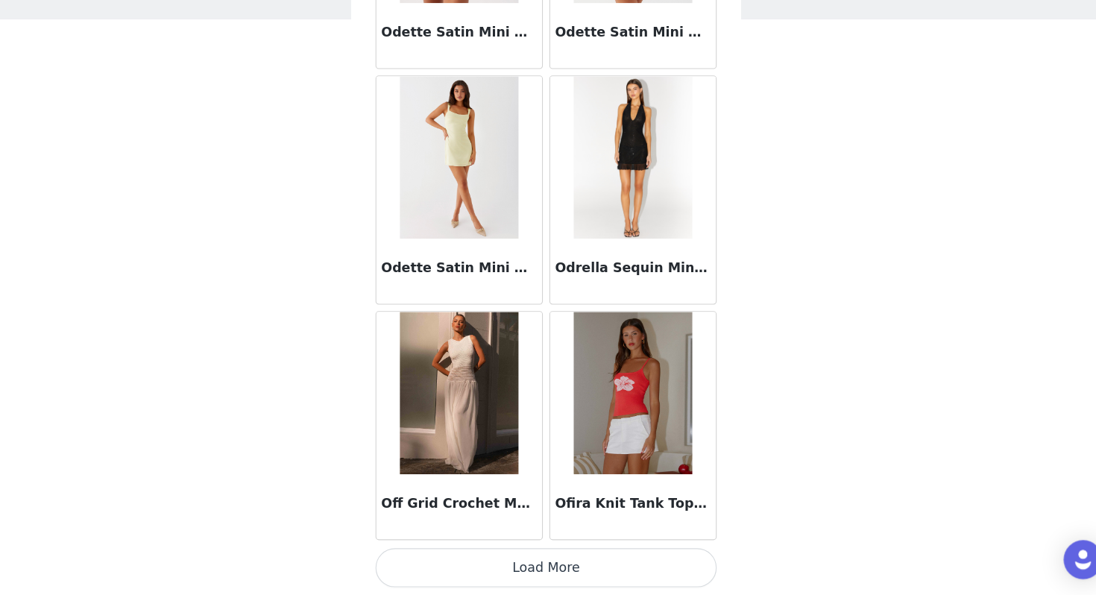
click at [575, 535] on button "Load More" at bounding box center [548, 570] width 313 height 36
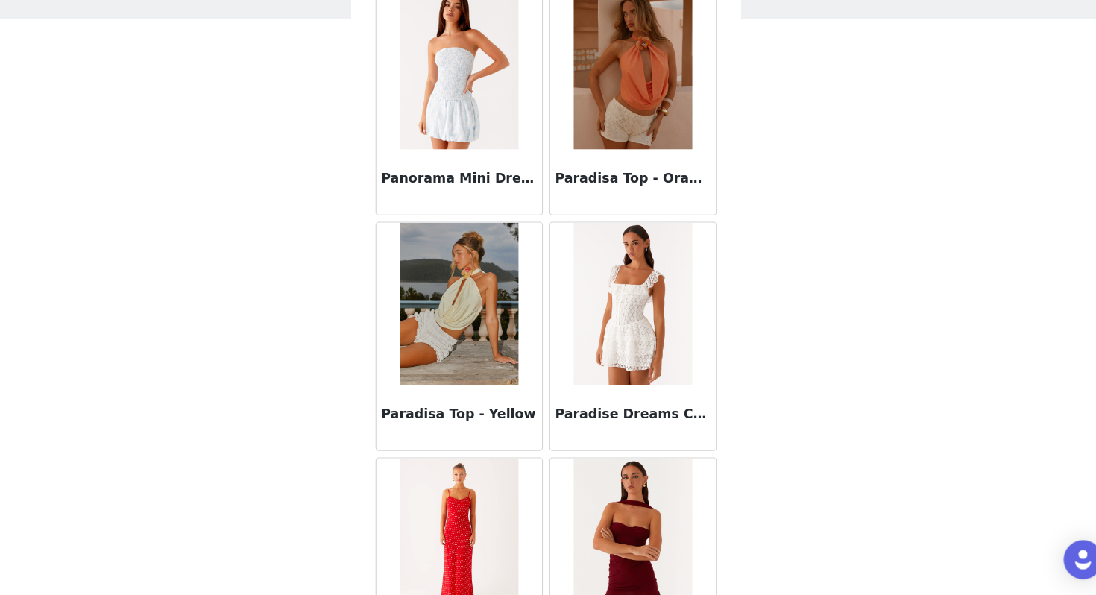
scroll to position [68728, 0]
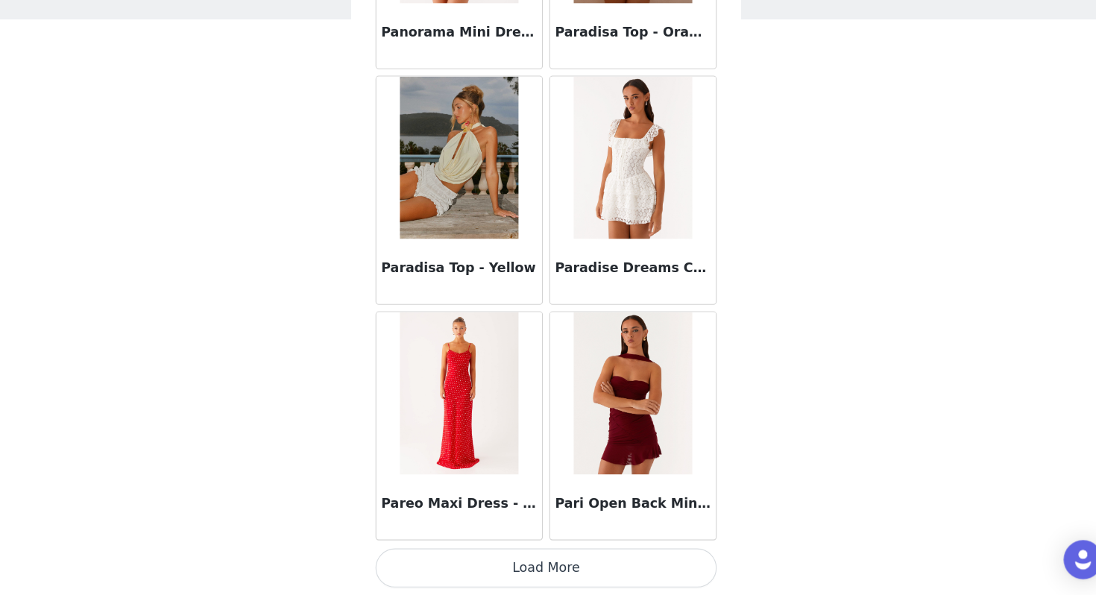
click at [611, 535] on button "Load More" at bounding box center [548, 570] width 313 height 36
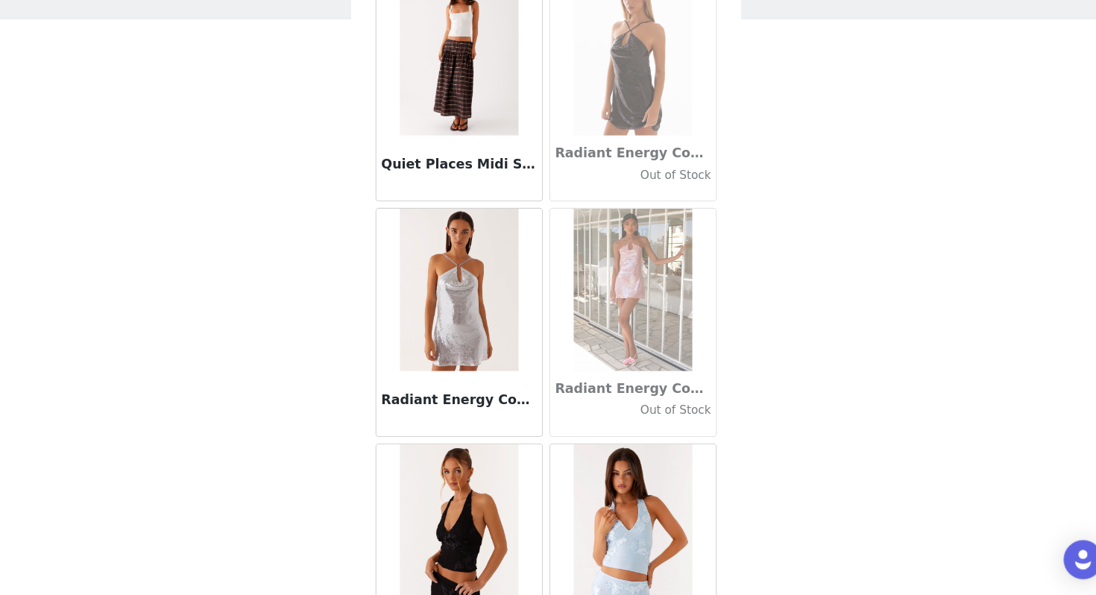
scroll to position [70890, 0]
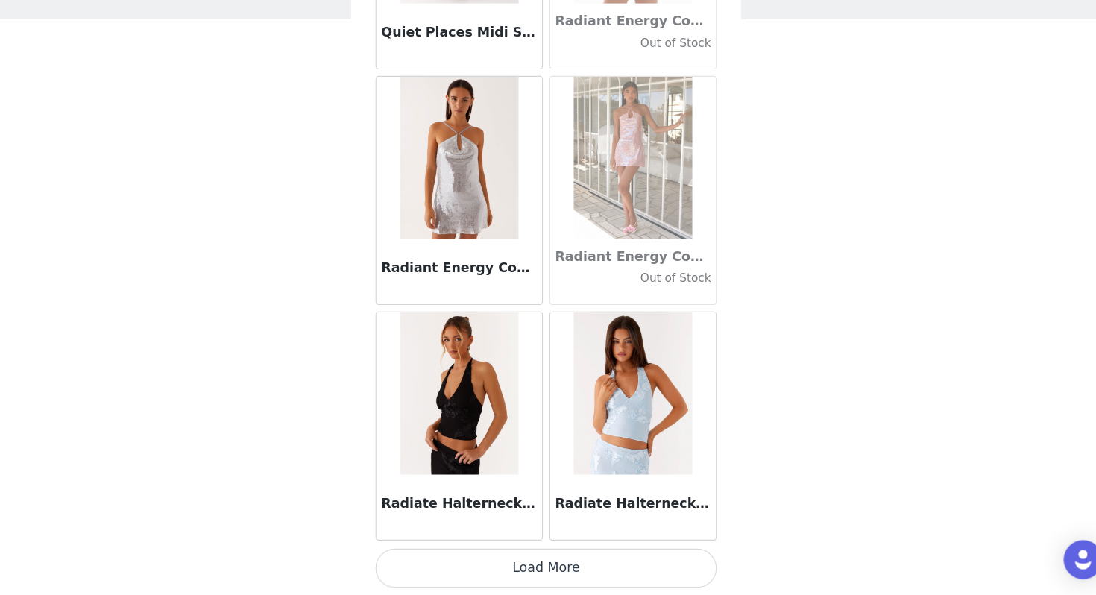
click at [611, 535] on button "Load More" at bounding box center [548, 570] width 313 height 36
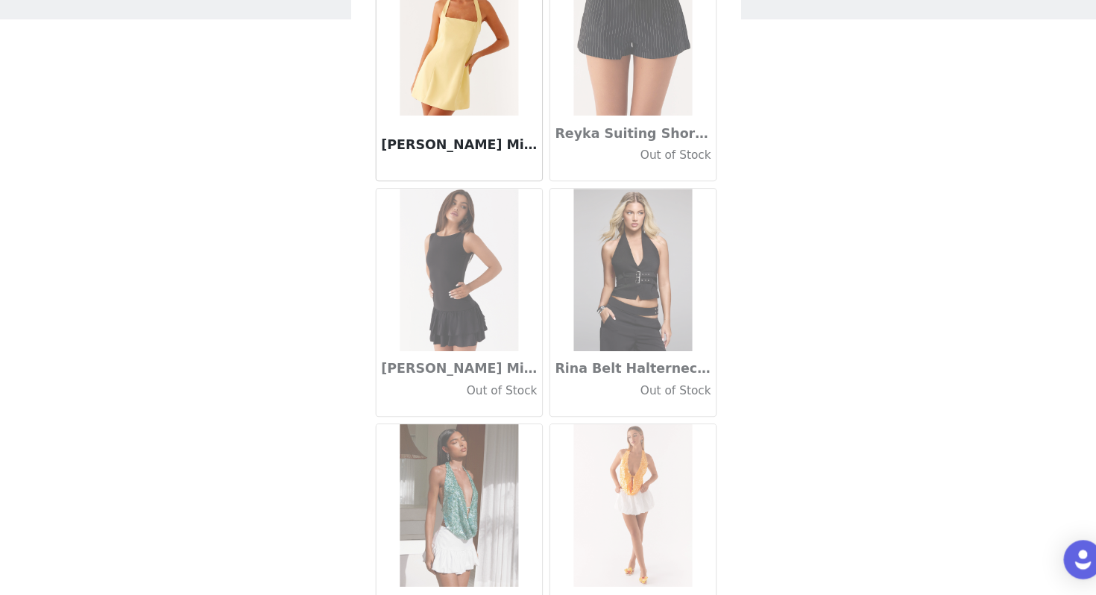
scroll to position [73053, 0]
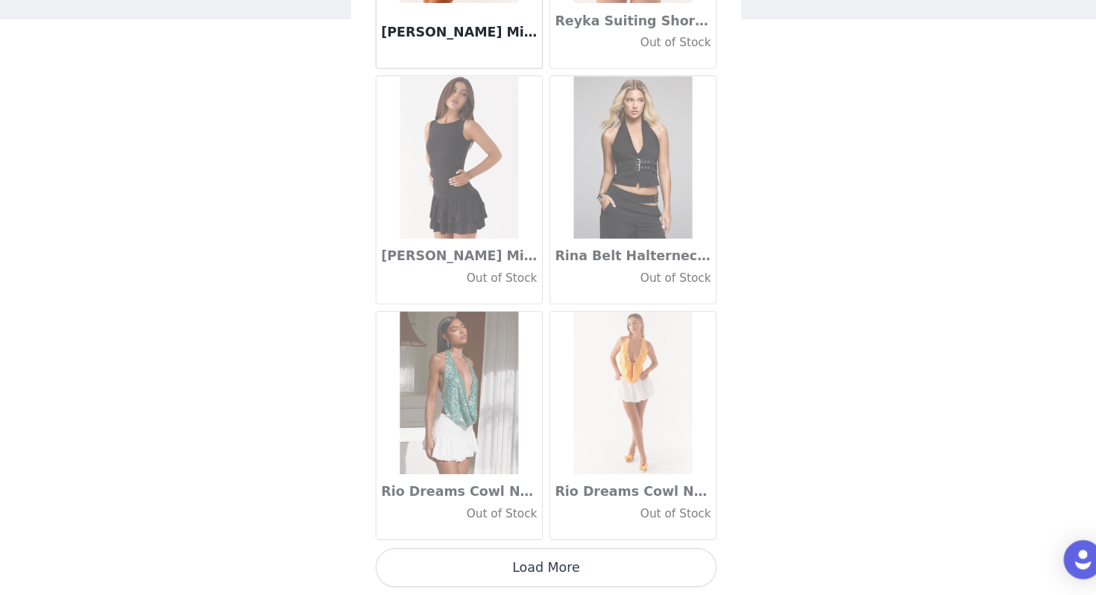
click at [611, 535] on button "Load More" at bounding box center [548, 570] width 313 height 36
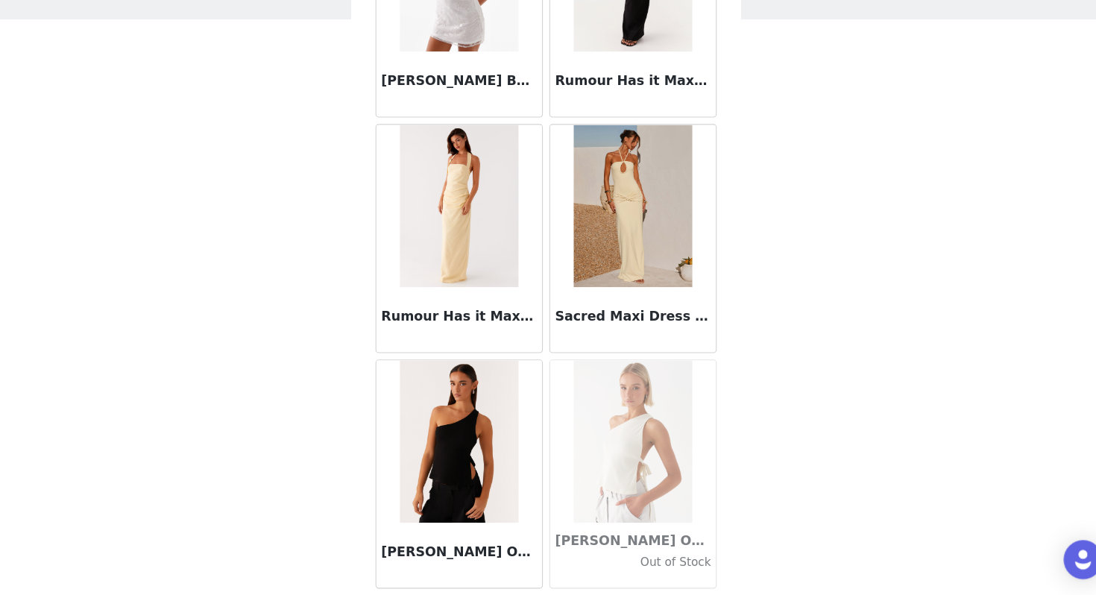
scroll to position [75216, 0]
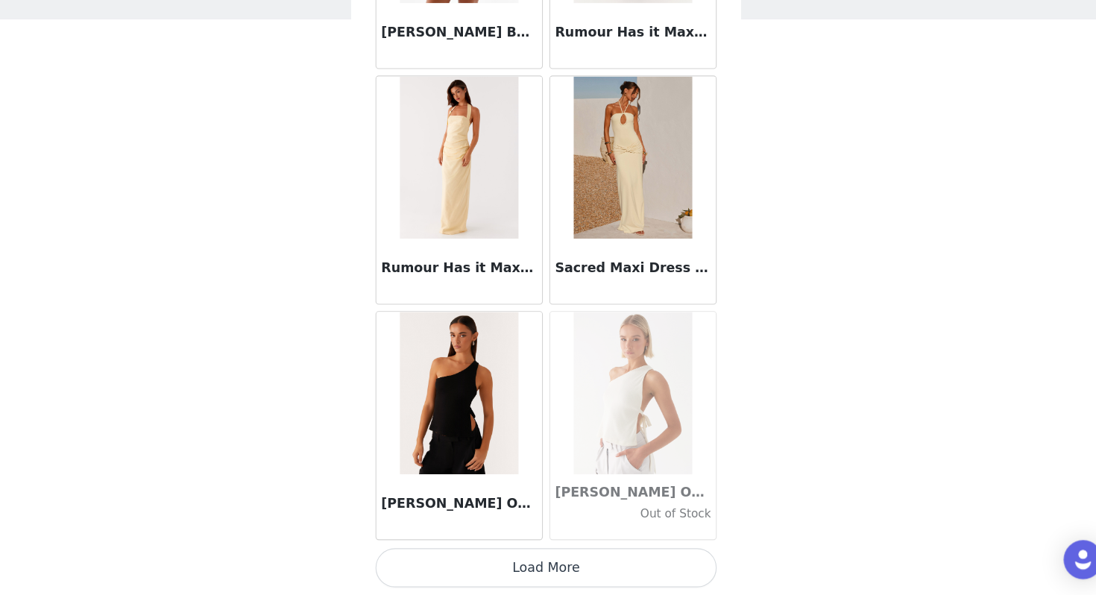
click at [580, 535] on button "Load More" at bounding box center [548, 570] width 313 height 36
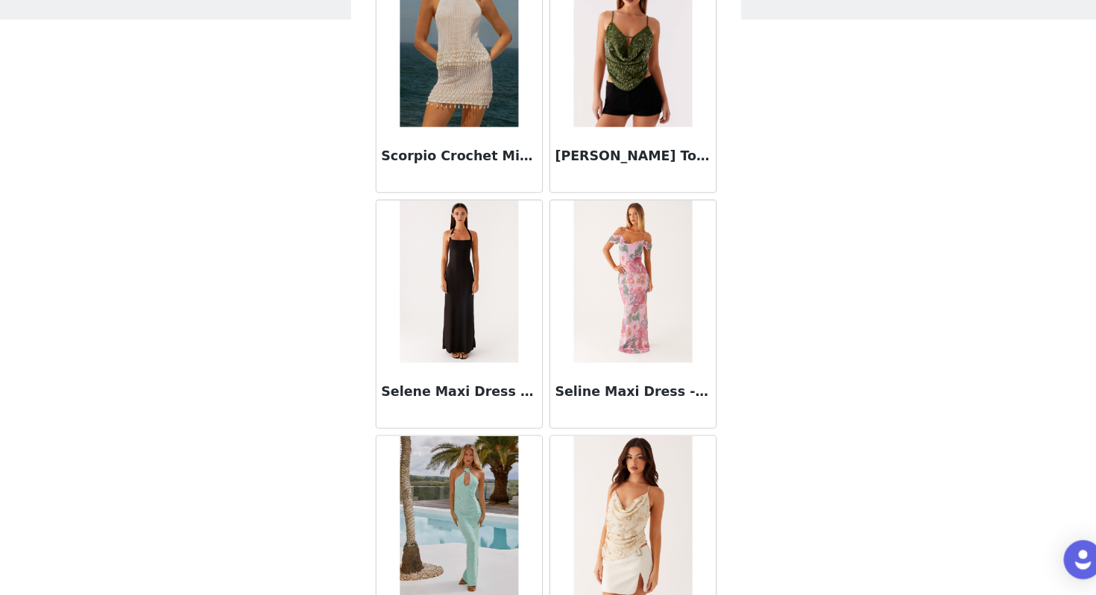
scroll to position [77378, 0]
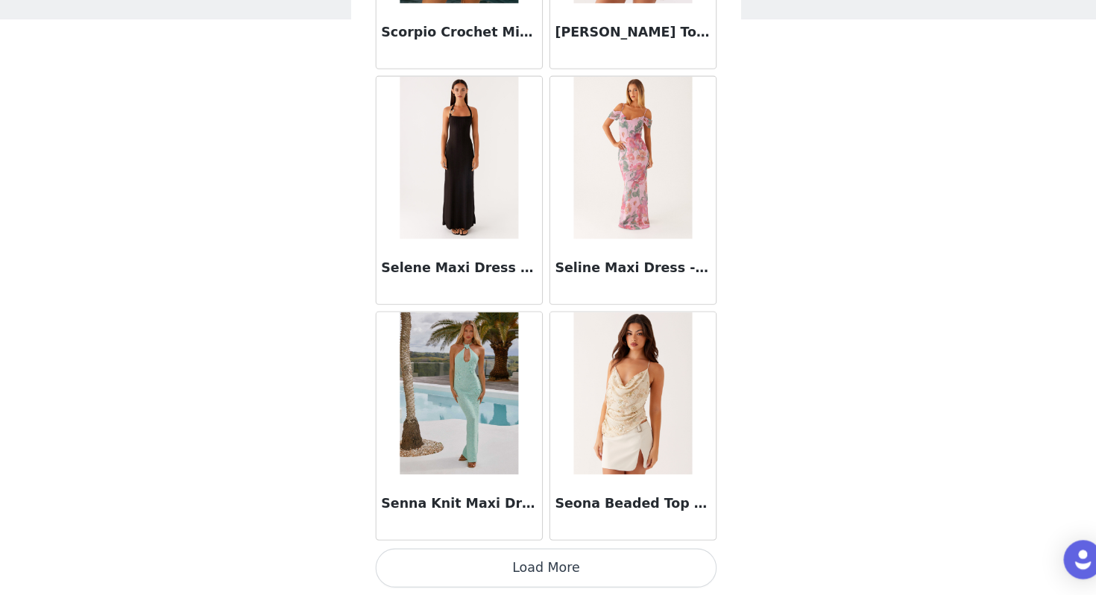
click at [544, 535] on button "Load More" at bounding box center [548, 570] width 313 height 36
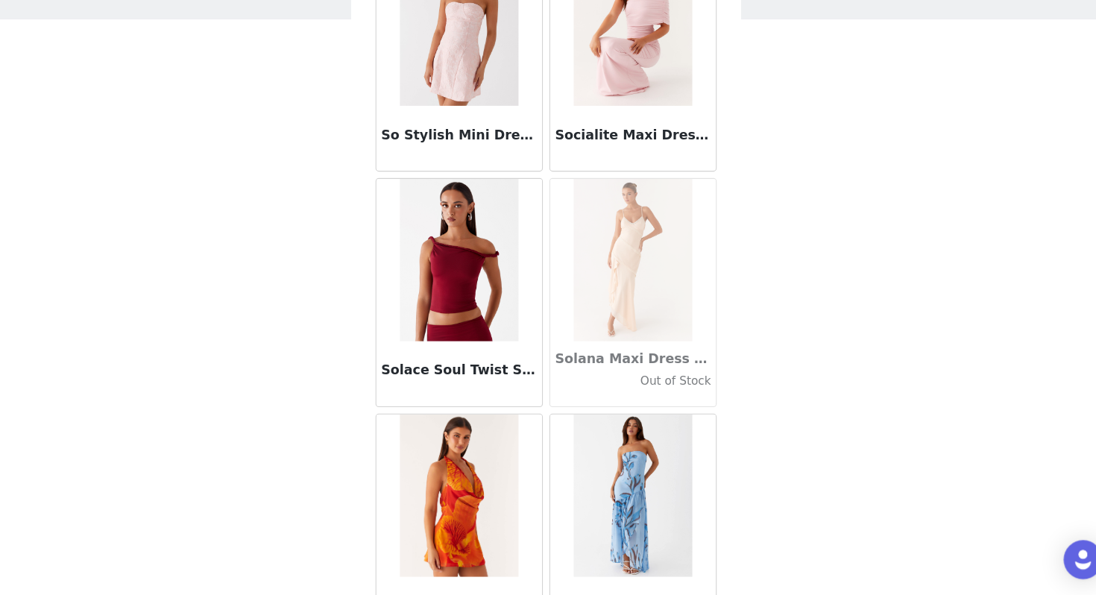
scroll to position [79541, 0]
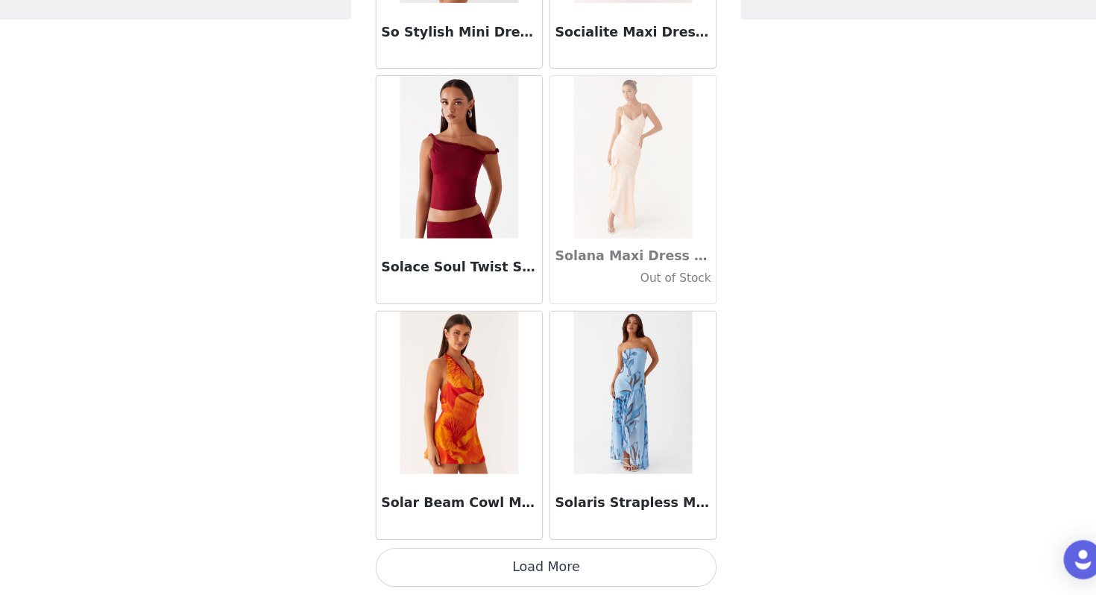
click at [554, 535] on button "Load More" at bounding box center [548, 570] width 313 height 36
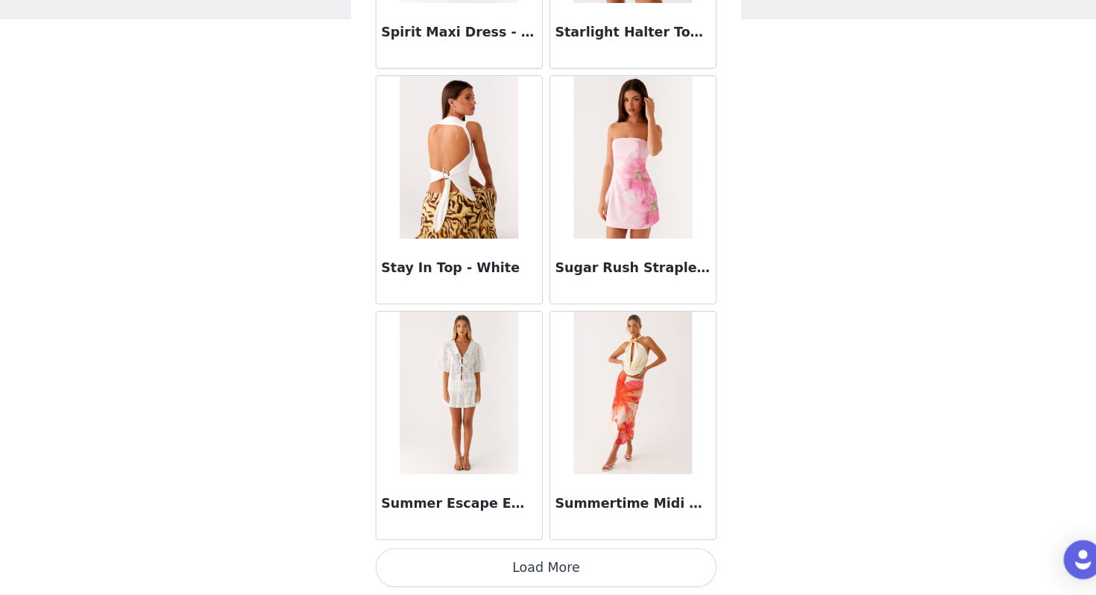
scroll to position [81703, 0]
click at [538, 535] on button "Load More" at bounding box center [548, 571] width 313 height 36
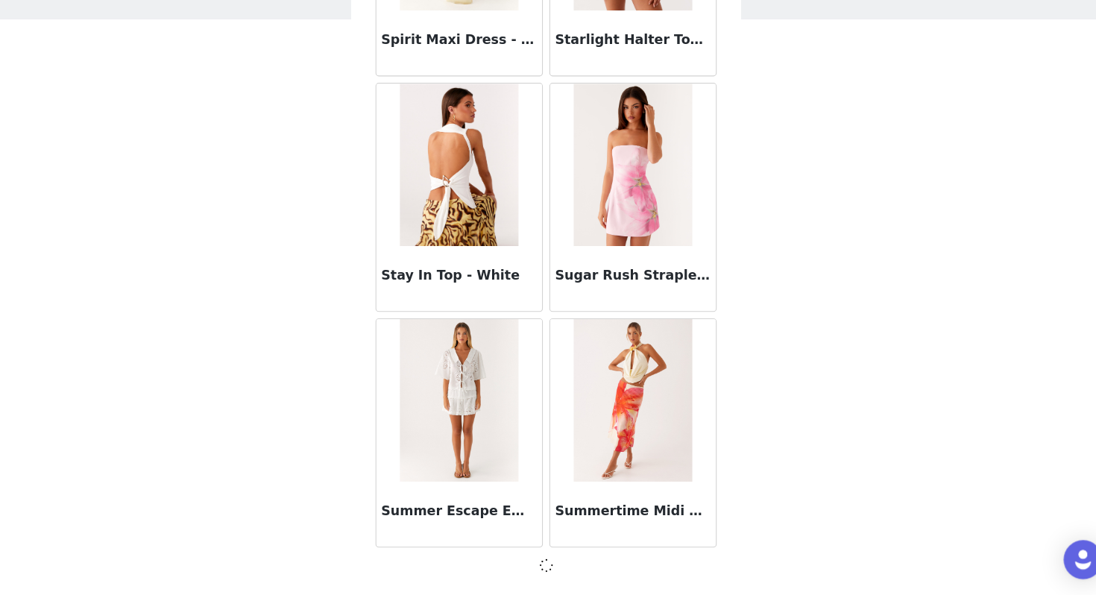
scroll to position [81697, 0]
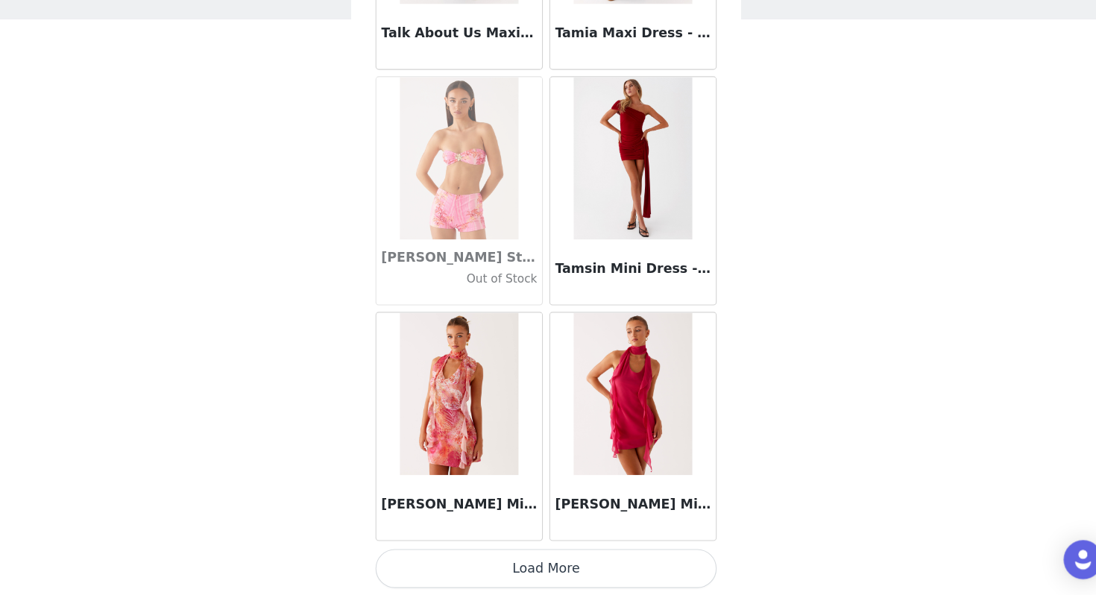
click at [538, 535] on button "Load More" at bounding box center [548, 571] width 313 height 36
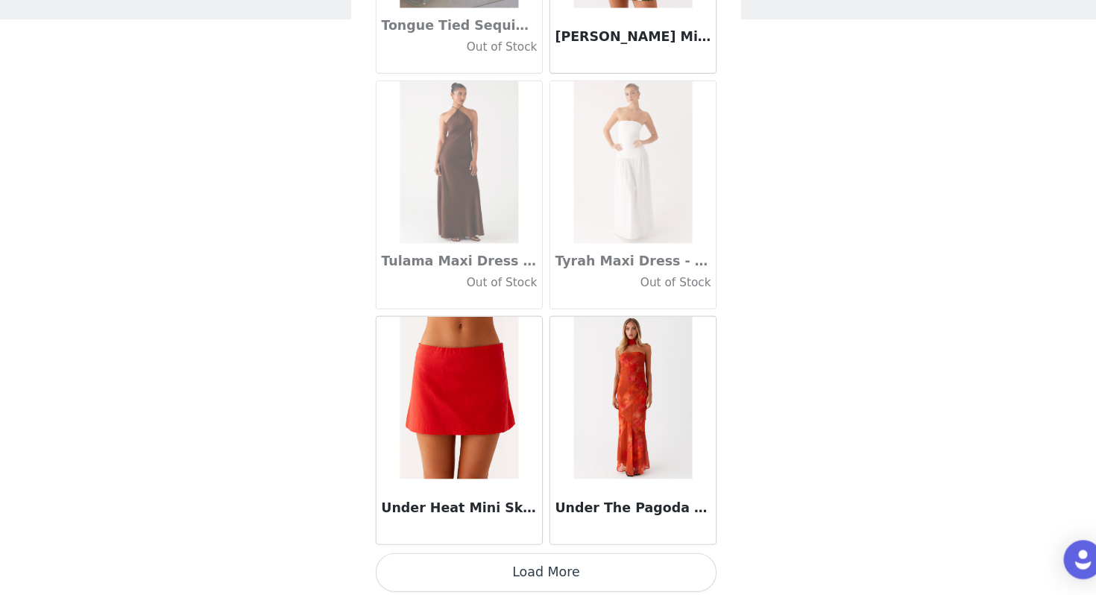
scroll to position [86029, 0]
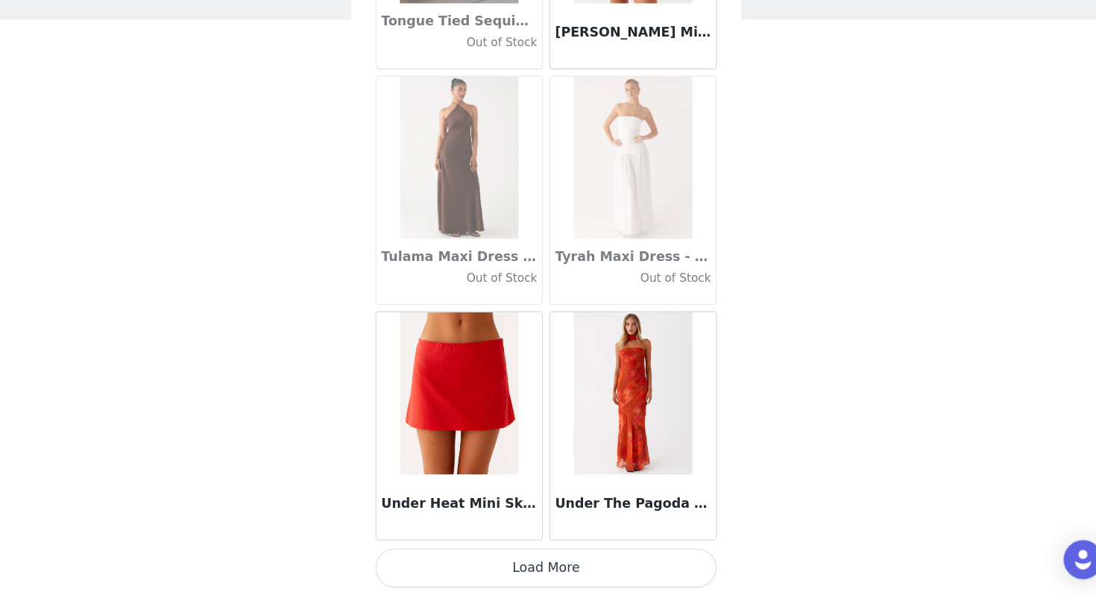
click at [576, 535] on button "Load More" at bounding box center [548, 570] width 313 height 36
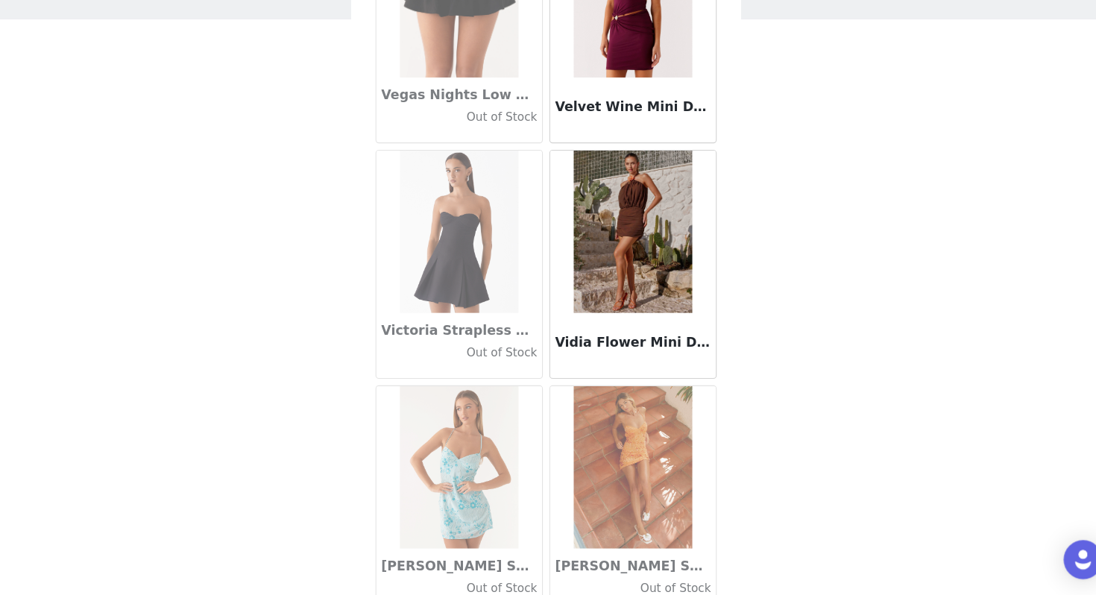
scroll to position [88191, 0]
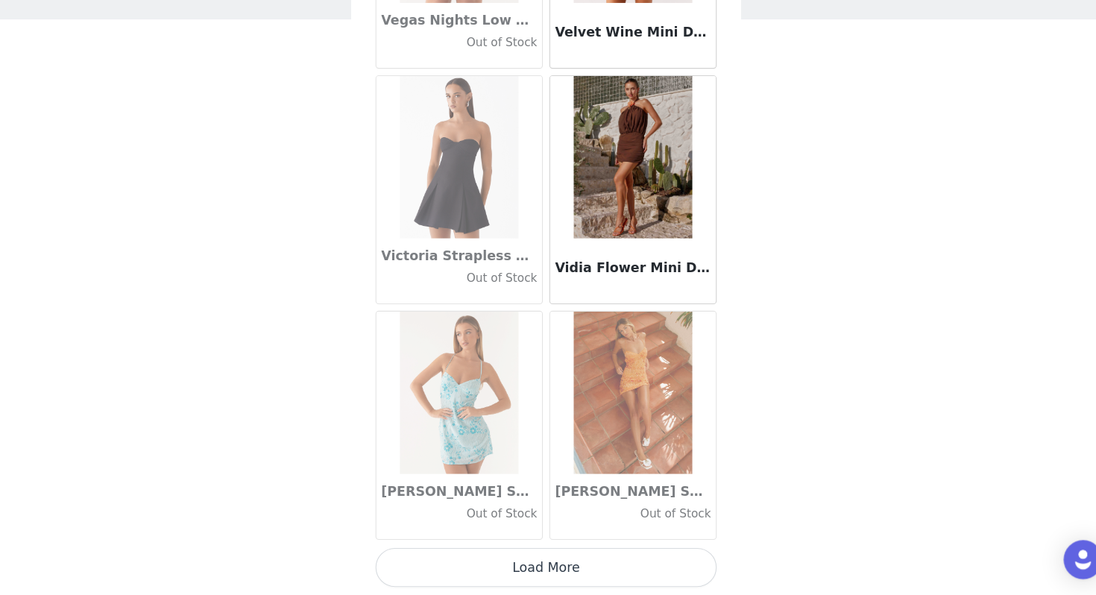
click at [500, 535] on button "Load More" at bounding box center [548, 570] width 313 height 36
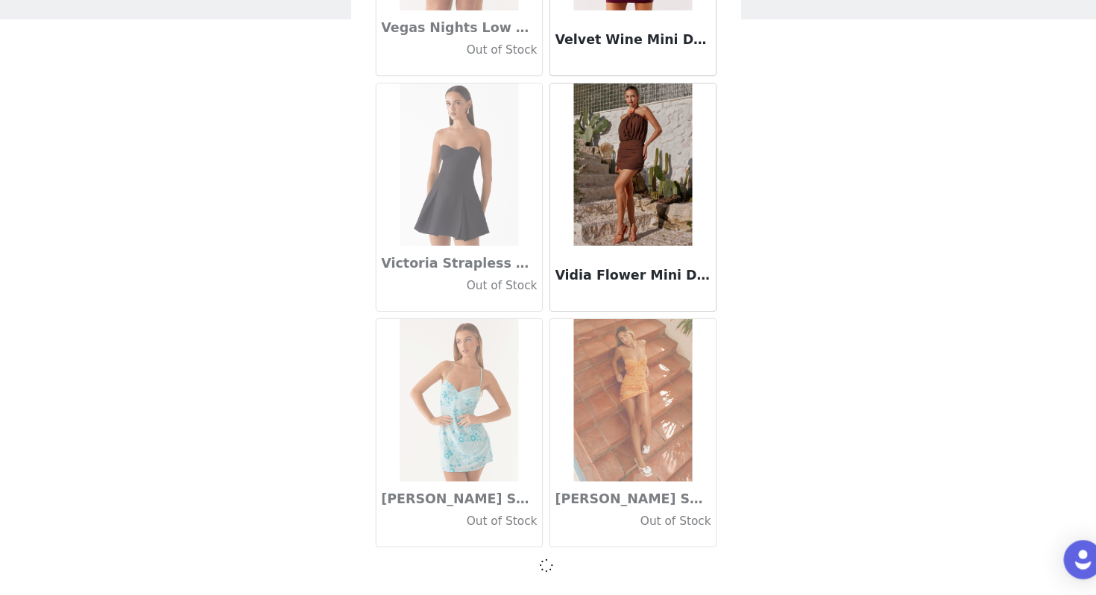
scroll to position [88185, 0]
click at [500, 535] on div at bounding box center [548, 568] width 313 height 18
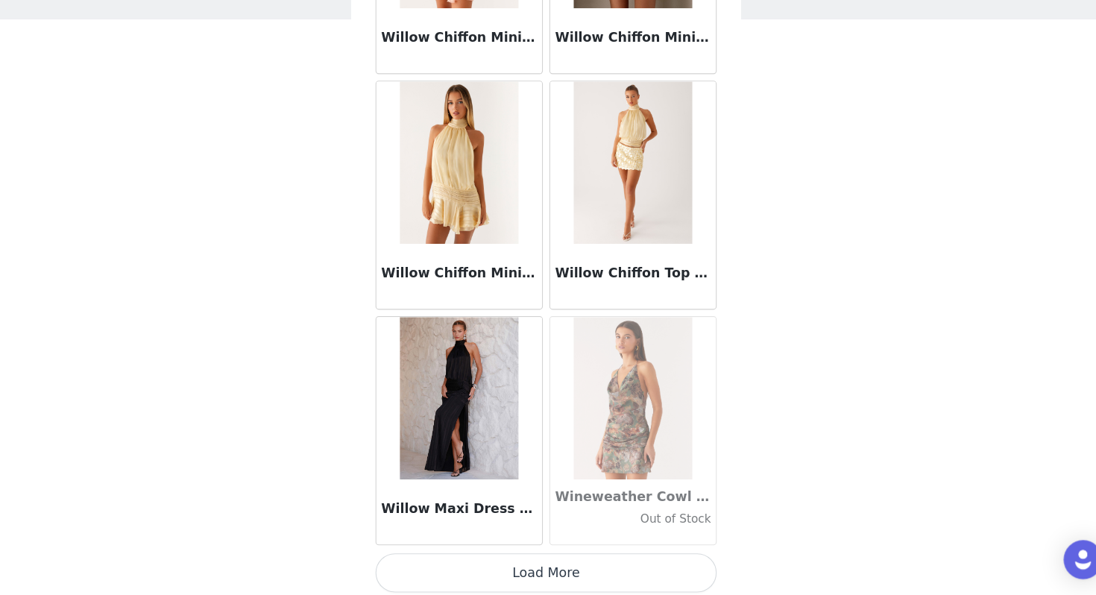
scroll to position [90354, 0]
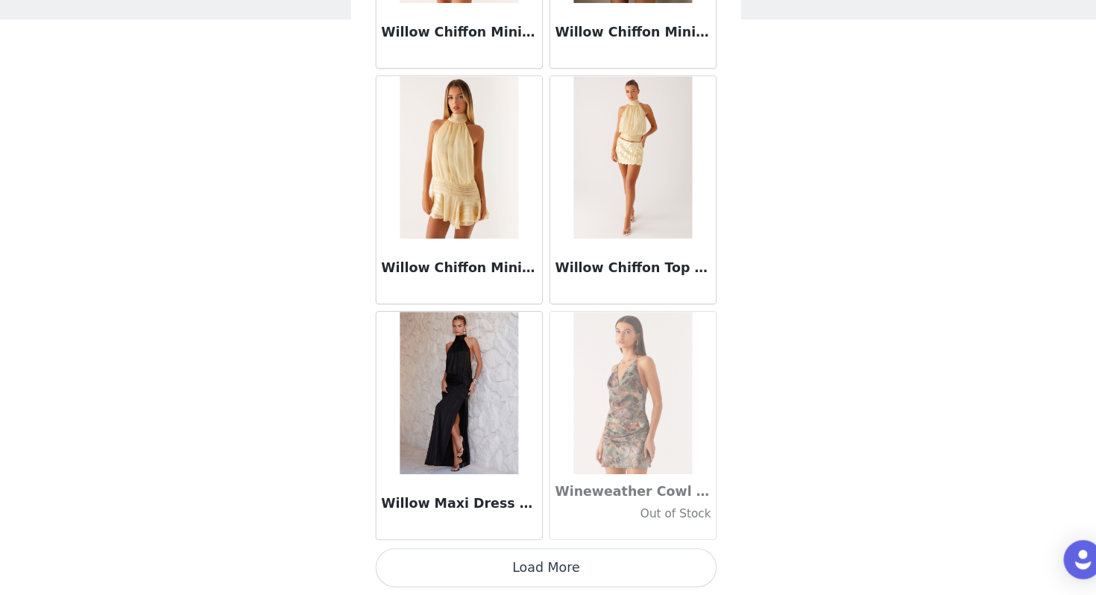
click at [593, 535] on button "Load More" at bounding box center [548, 570] width 313 height 36
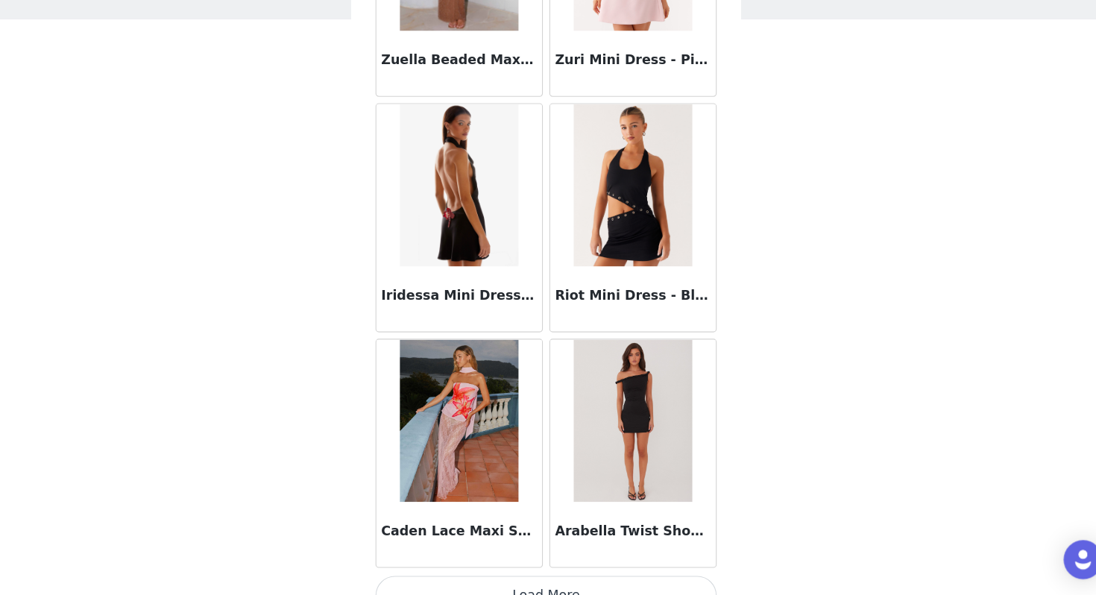
scroll to position [92517, 0]
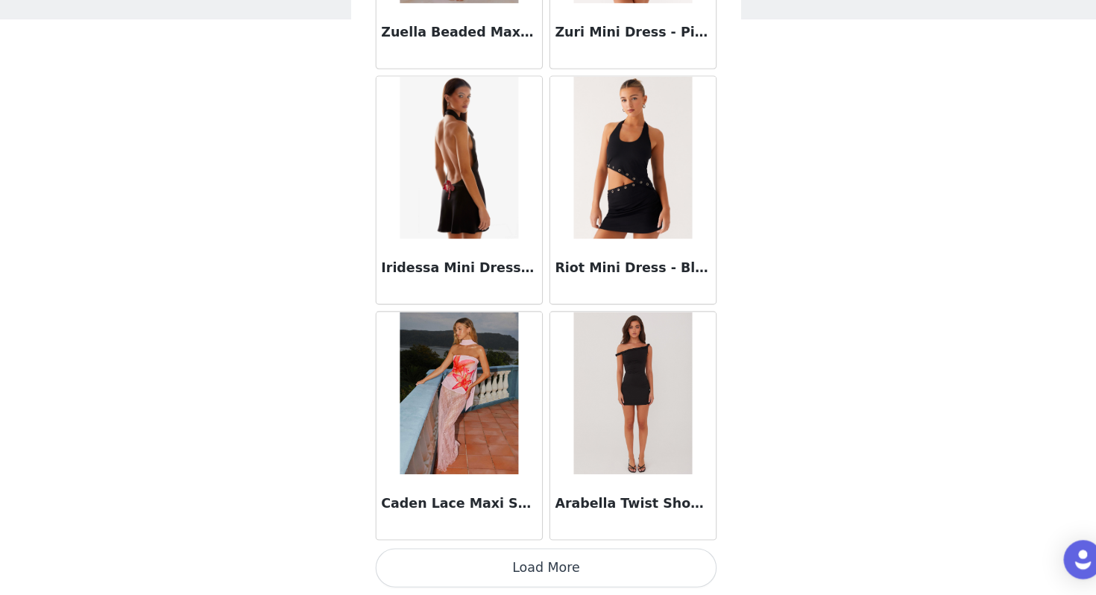
click at [595, 535] on button "Load More" at bounding box center [548, 570] width 313 height 36
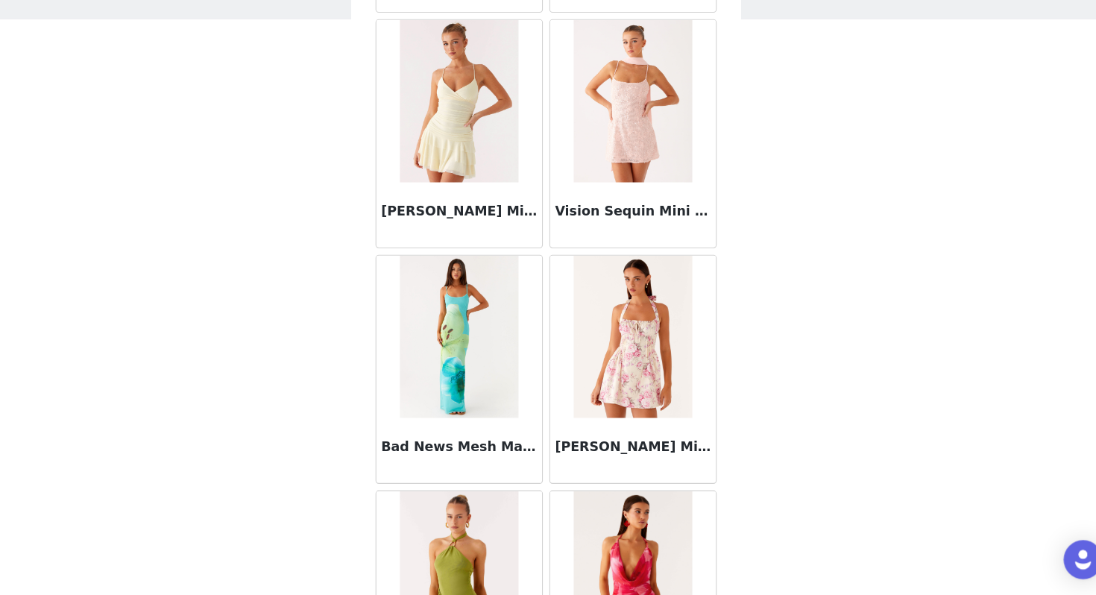
scroll to position [94679, 0]
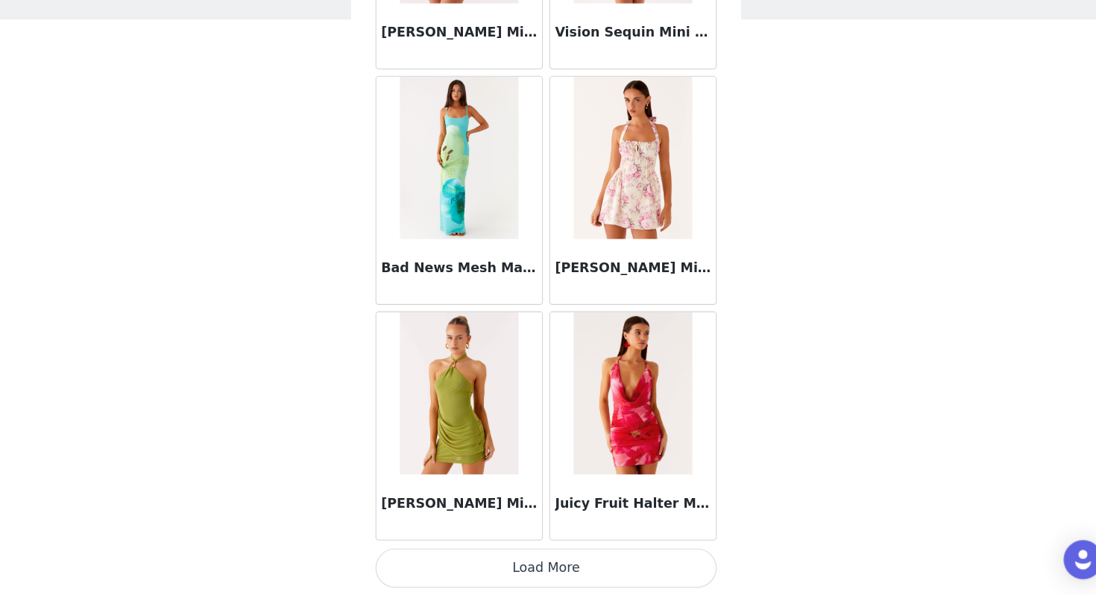
click at [542, 535] on button "Load More" at bounding box center [548, 570] width 313 height 36
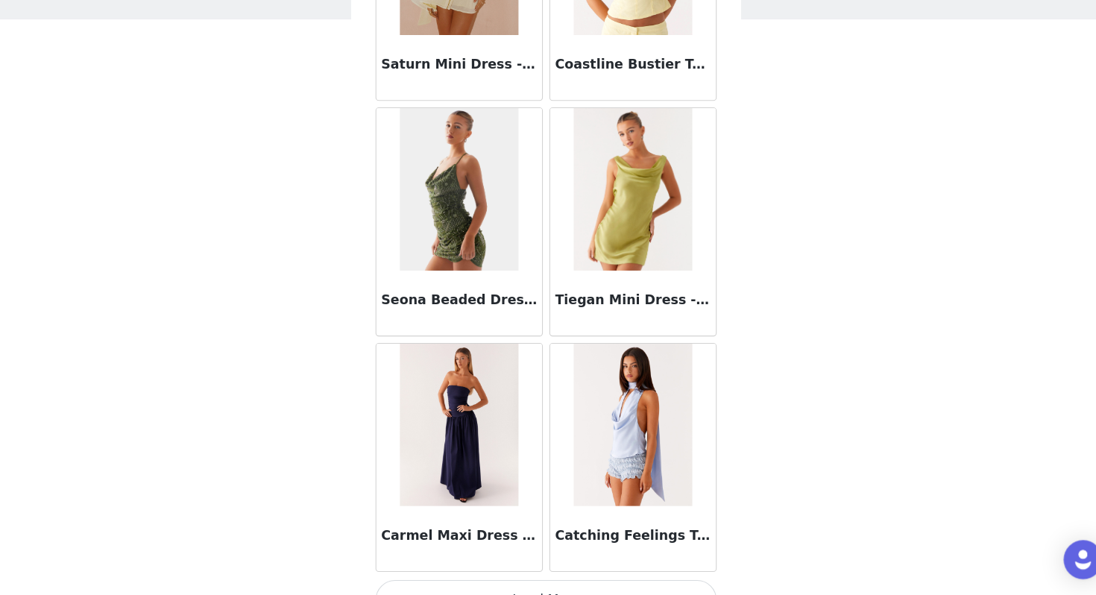
scroll to position [96842, 0]
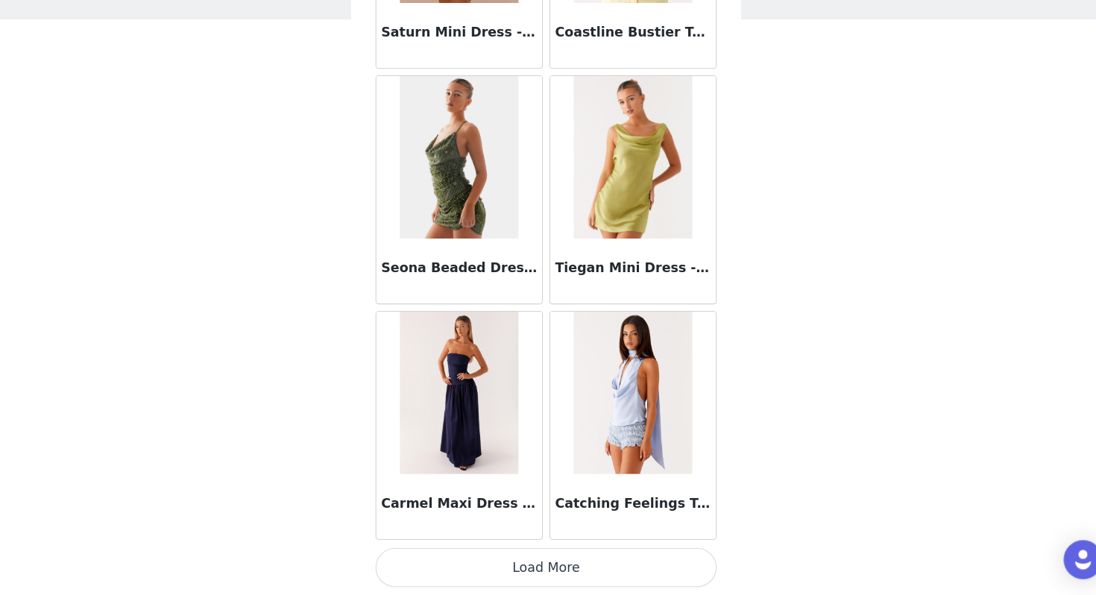
click at [568, 535] on button "Load More" at bounding box center [548, 570] width 313 height 36
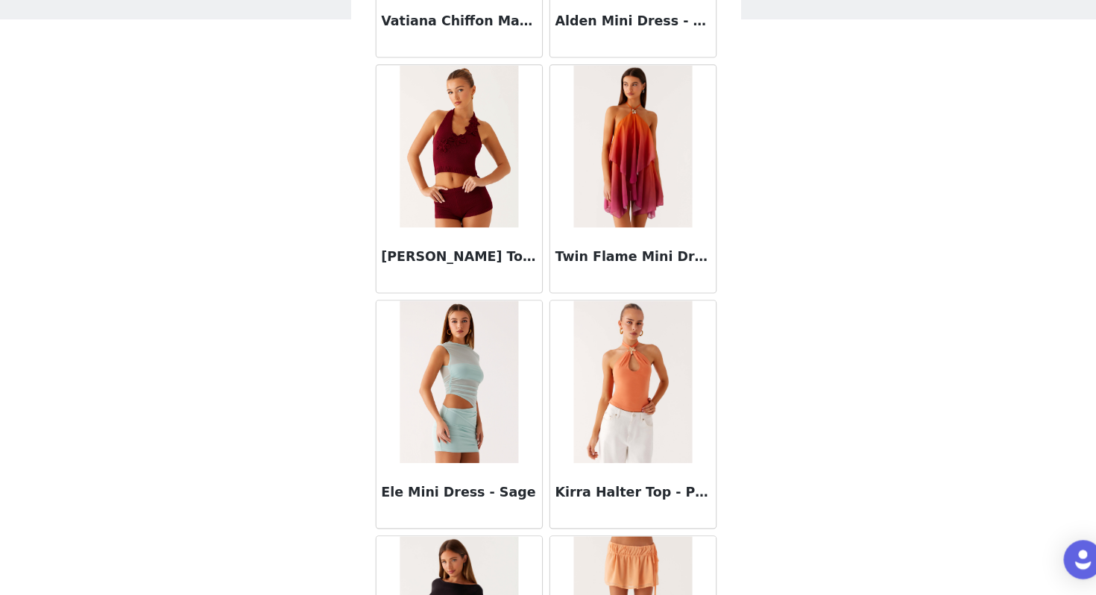
scroll to position [99004, 0]
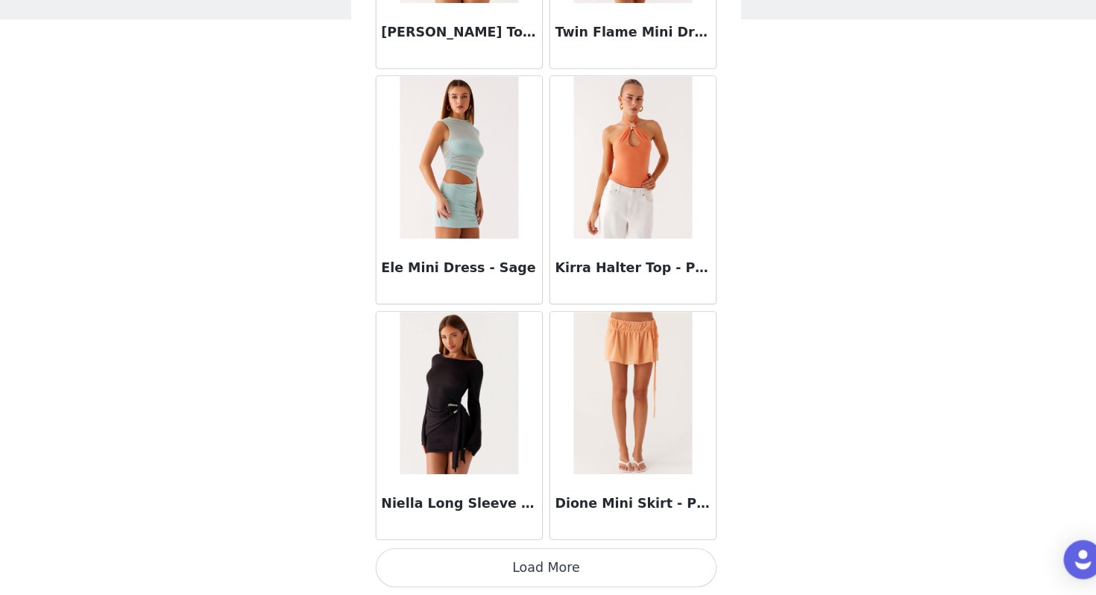
click at [460, 535] on button "Load More" at bounding box center [548, 570] width 313 height 36
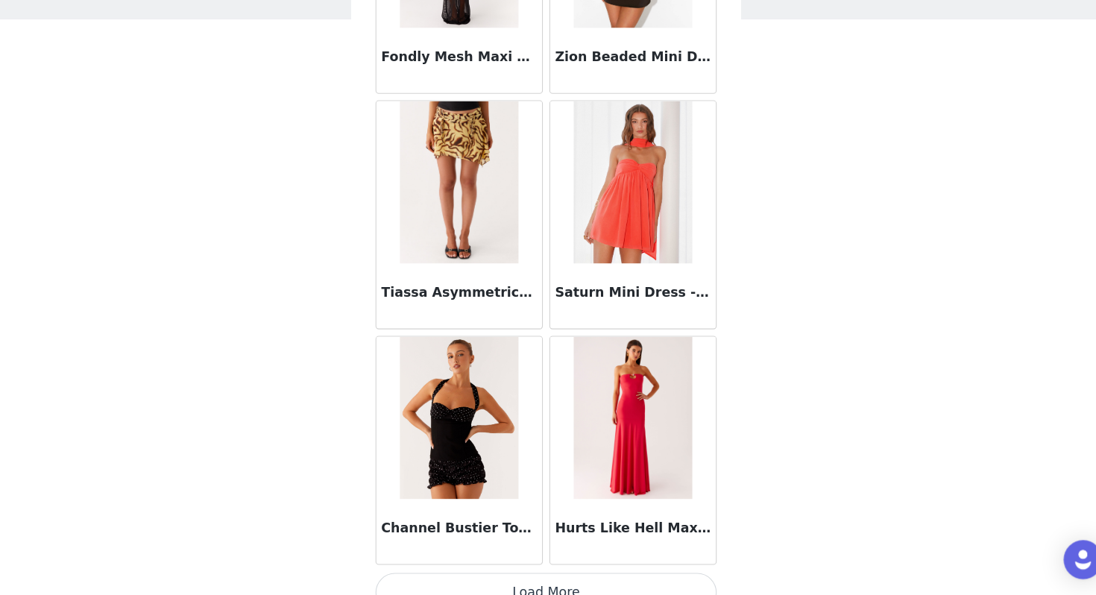
scroll to position [101167, 0]
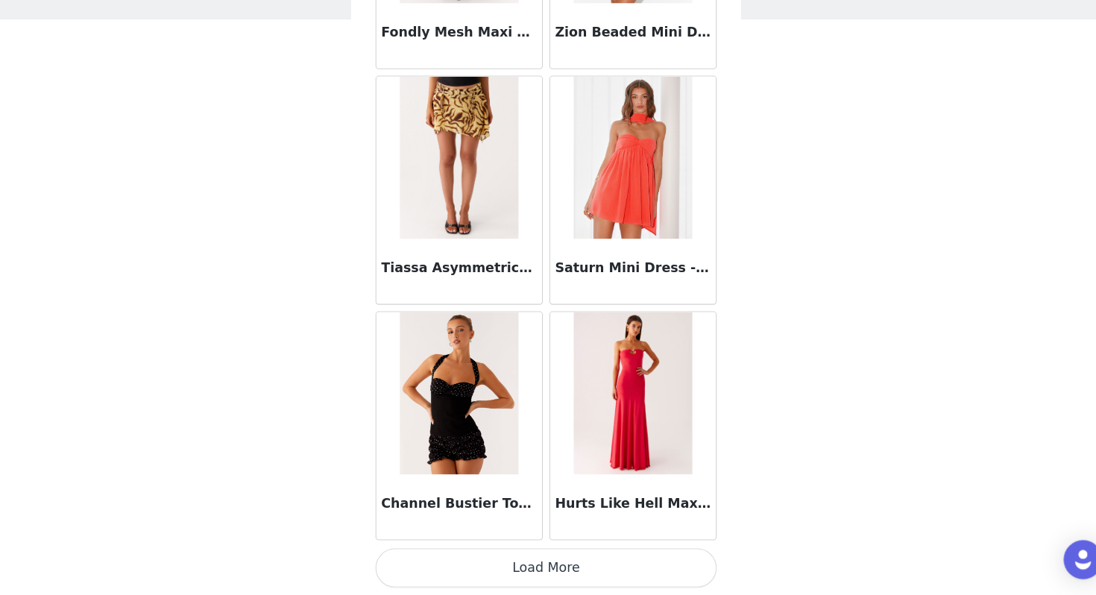
click at [456, 535] on button "Load More" at bounding box center [548, 570] width 313 height 36
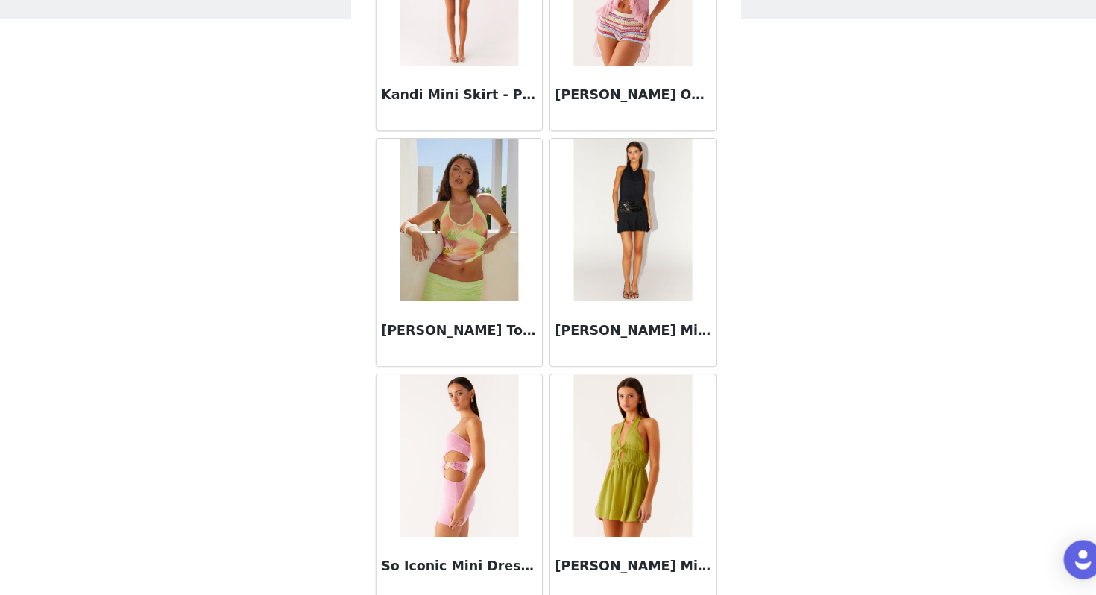
scroll to position [102201, 0]
